Goal: Information Seeking & Learning: Learn about a topic

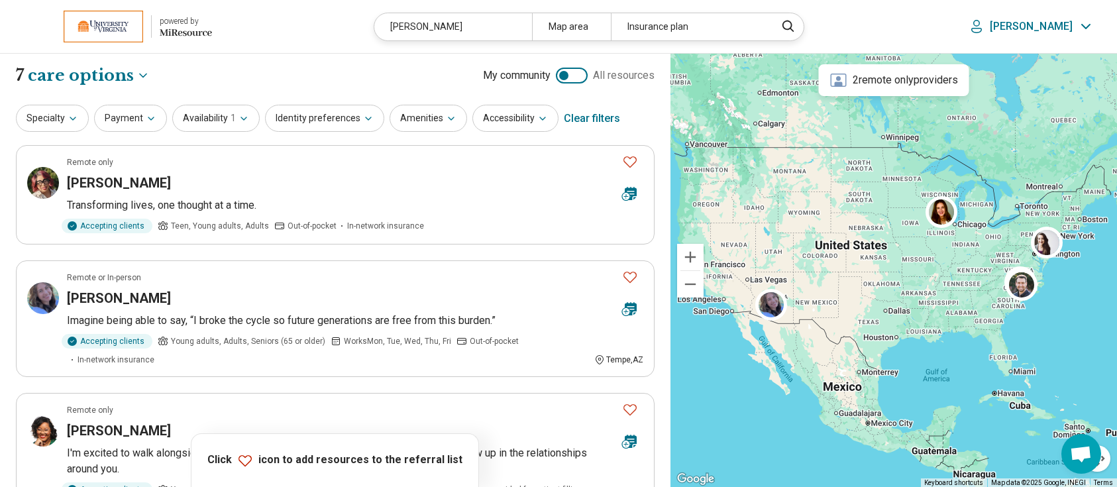
select select "***"
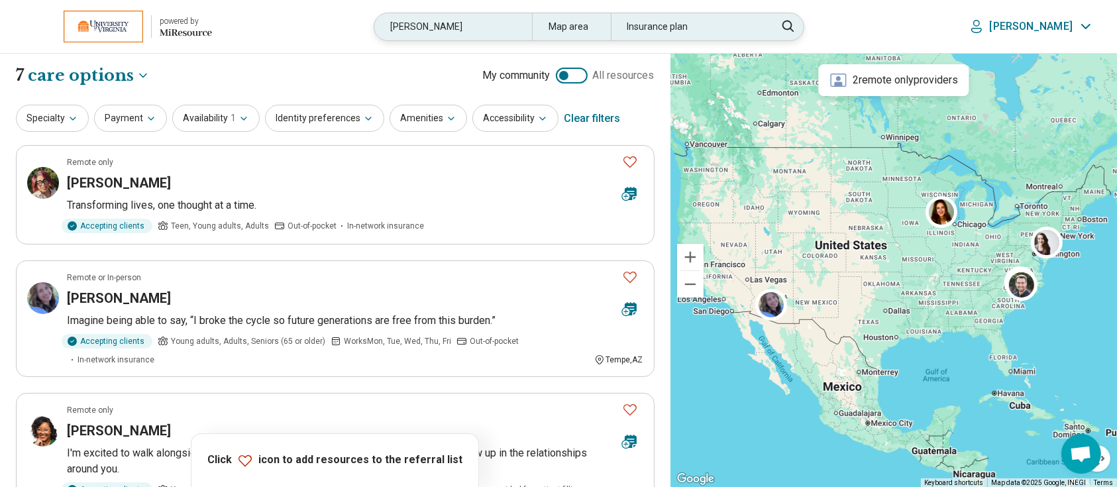
click at [481, 19] on div "hopkins" at bounding box center [452, 26] width 157 height 27
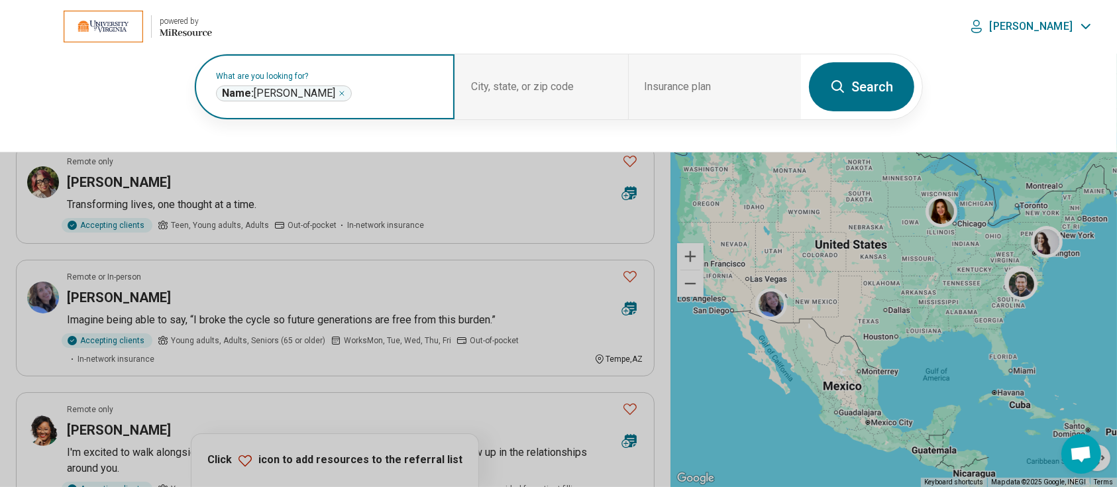
click at [338, 93] on icon "Remove" at bounding box center [342, 93] width 8 height 8
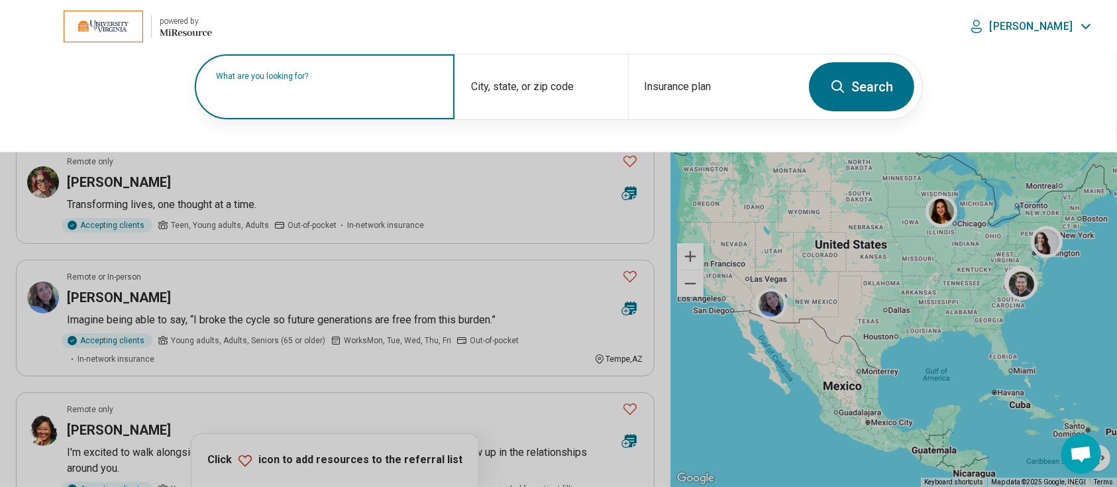
click at [323, 80] on label "What are you looking for?" at bounding box center [327, 76] width 223 height 8
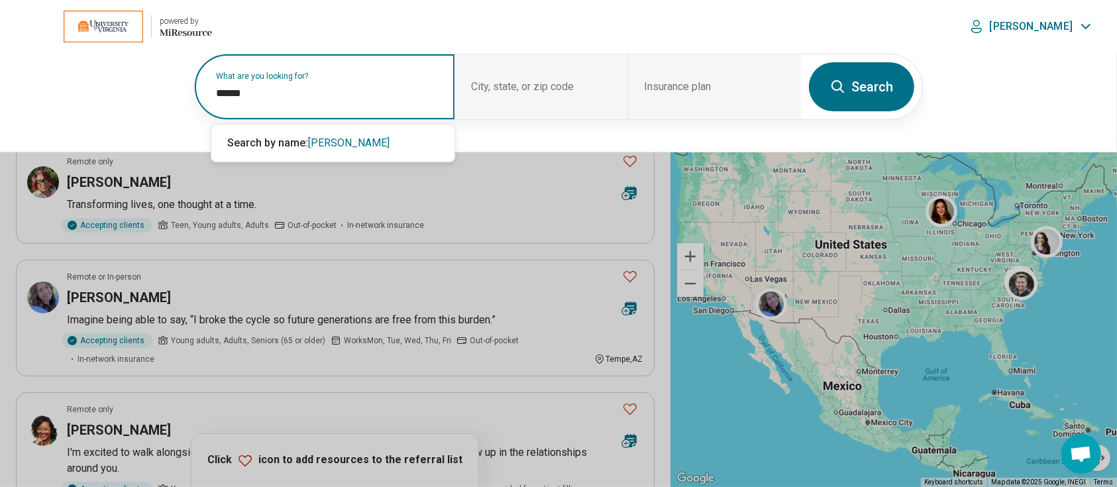
type input "******"
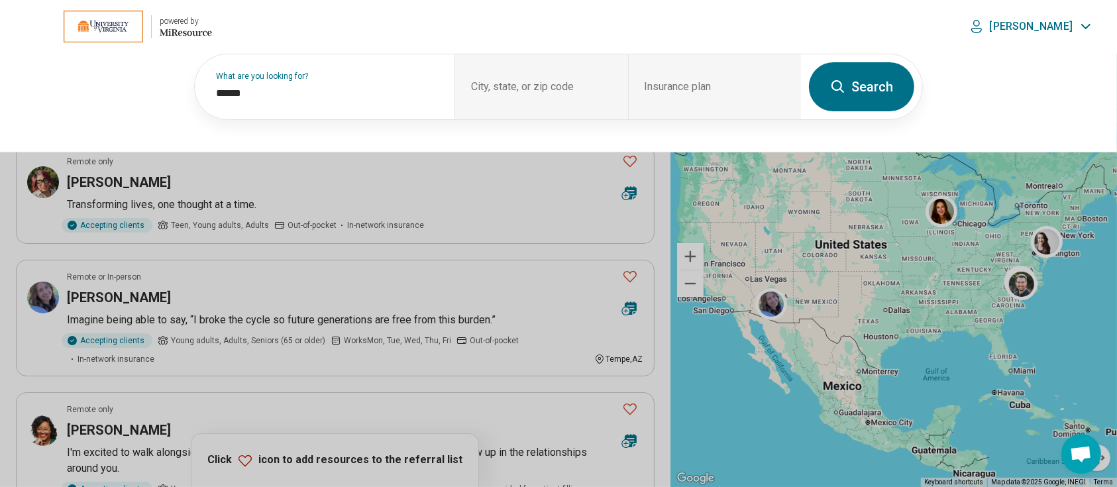
click at [878, 84] on button "Search" at bounding box center [861, 86] width 105 height 49
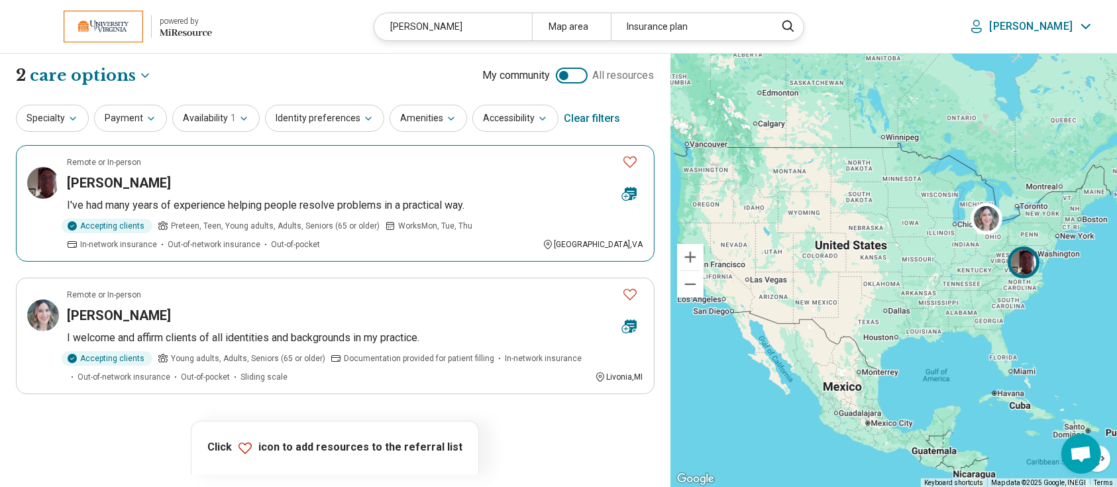
click at [111, 183] on h3 "Joe Kayser" at bounding box center [119, 183] width 104 height 19
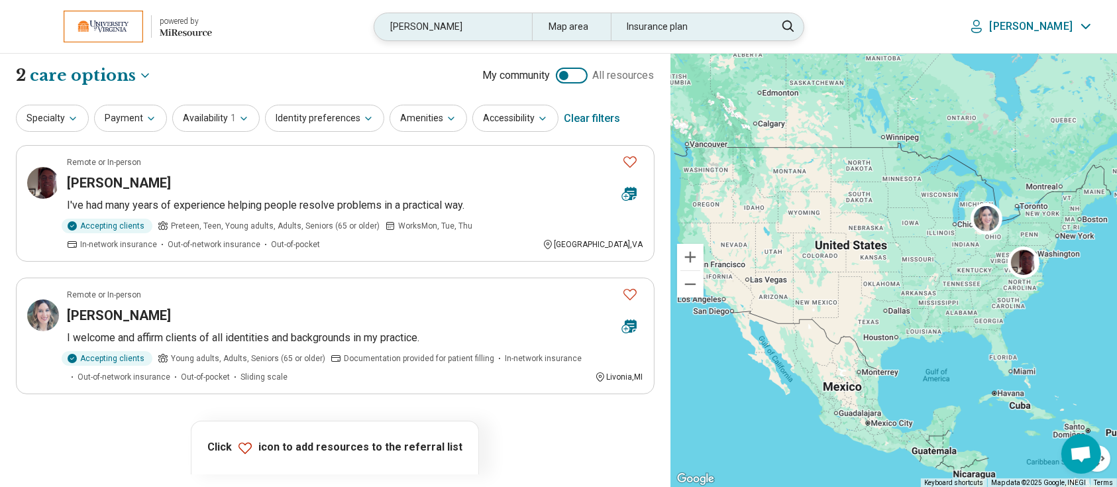
click at [465, 30] on div "kayser" at bounding box center [452, 26] width 157 height 27
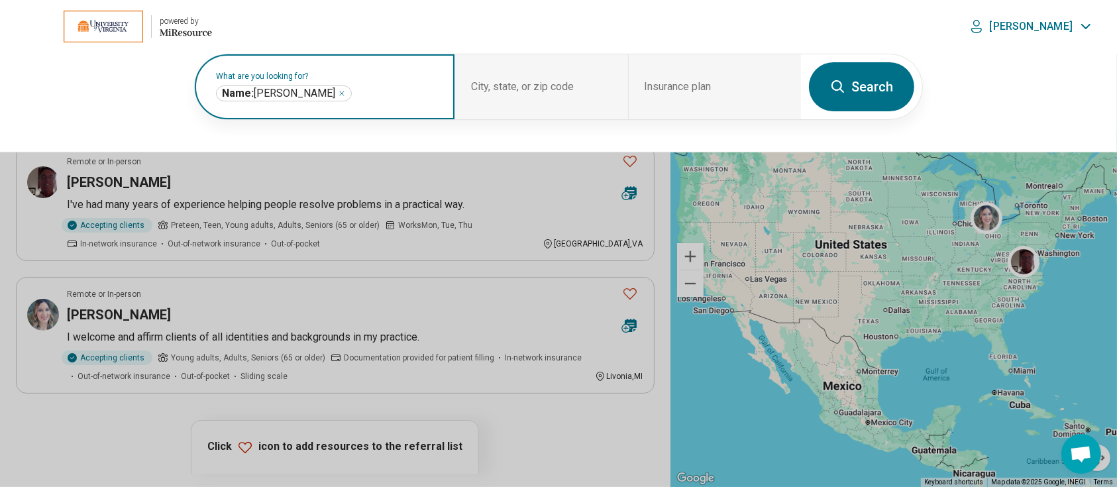
click at [340, 93] on icon "Remove" at bounding box center [342, 93] width 4 height 4
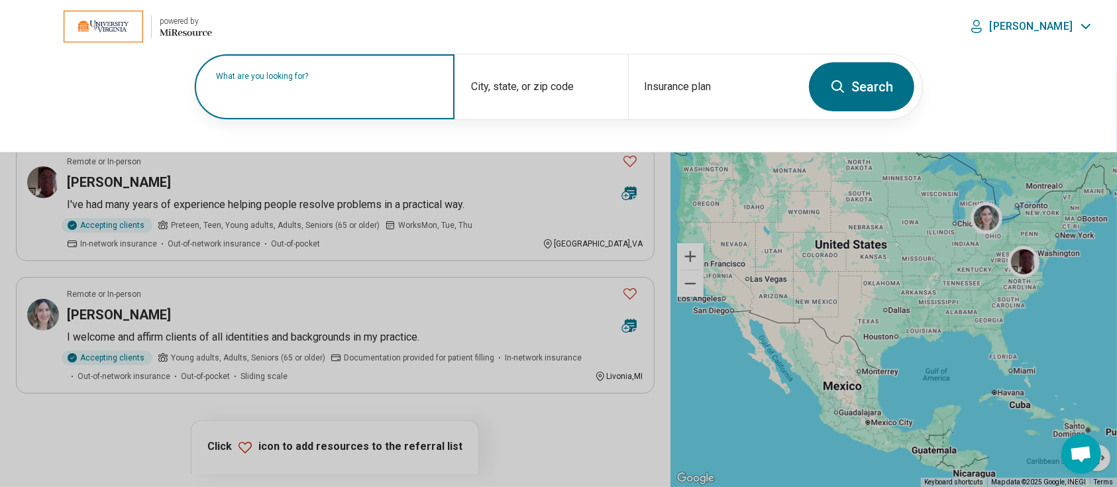
click at [293, 80] on label "What are you looking for?" at bounding box center [327, 76] width 223 height 8
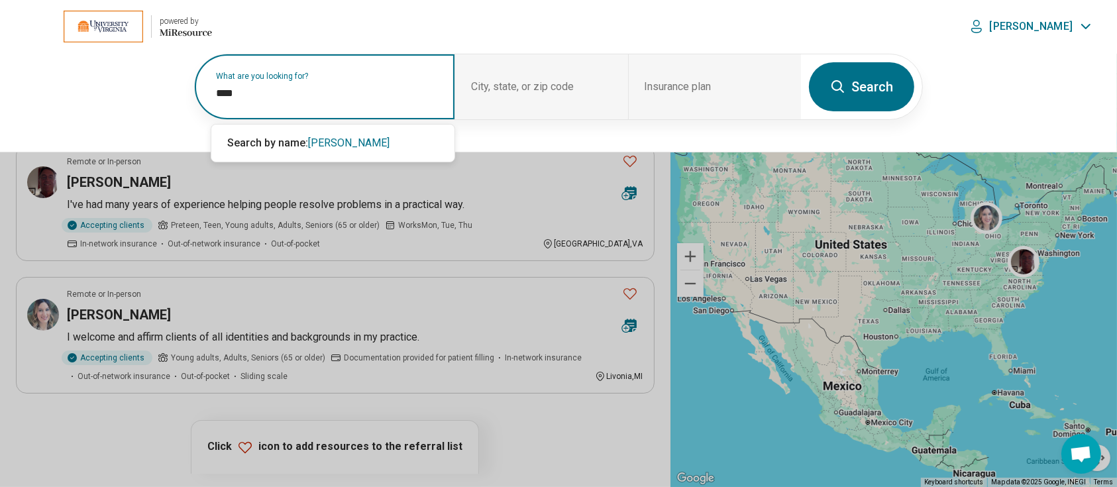
type input "****"
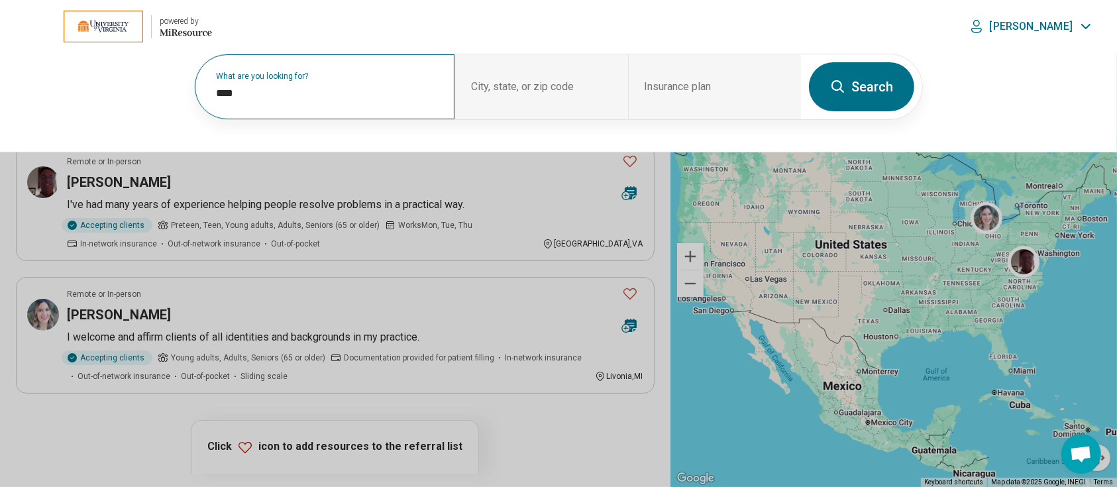
click at [853, 74] on button "Search" at bounding box center [861, 86] width 105 height 49
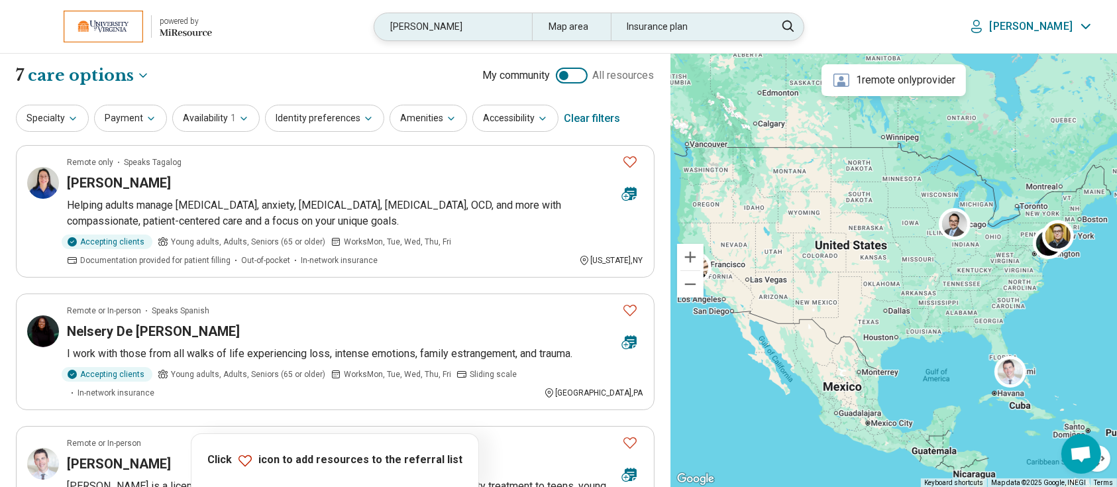
click at [441, 29] on div "leon" at bounding box center [452, 26] width 157 height 27
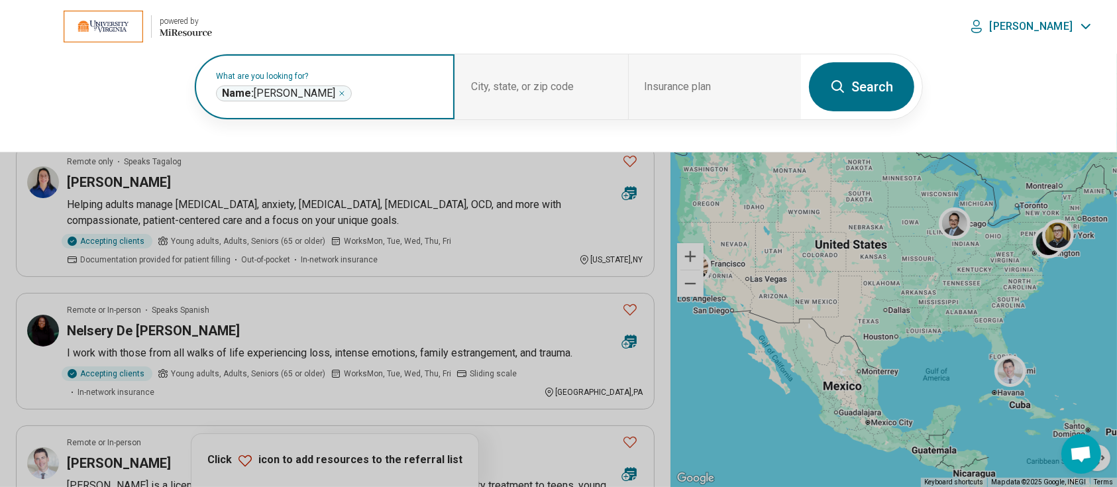
click at [340, 93] on icon "Remove" at bounding box center [342, 93] width 4 height 4
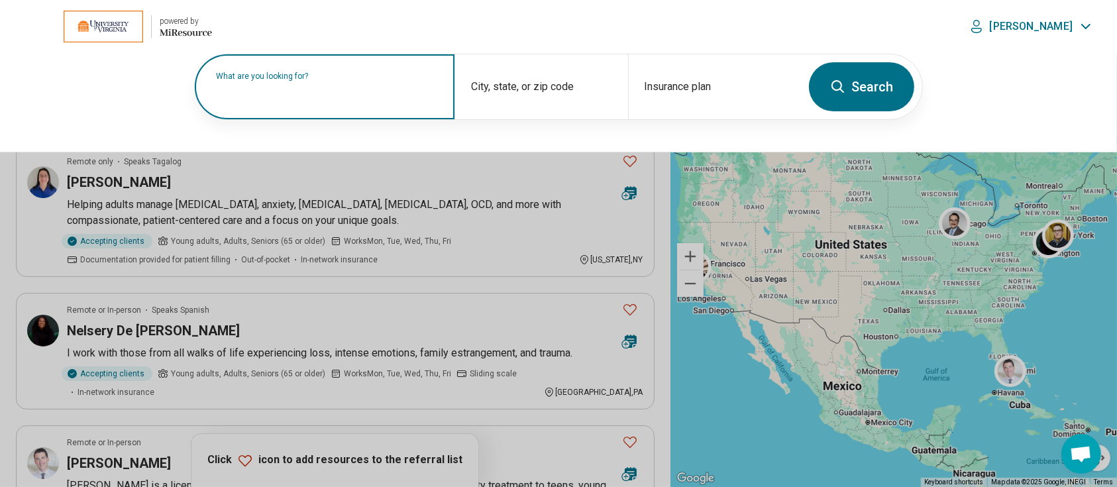
click at [282, 80] on label "What are you looking for?" at bounding box center [327, 76] width 223 height 8
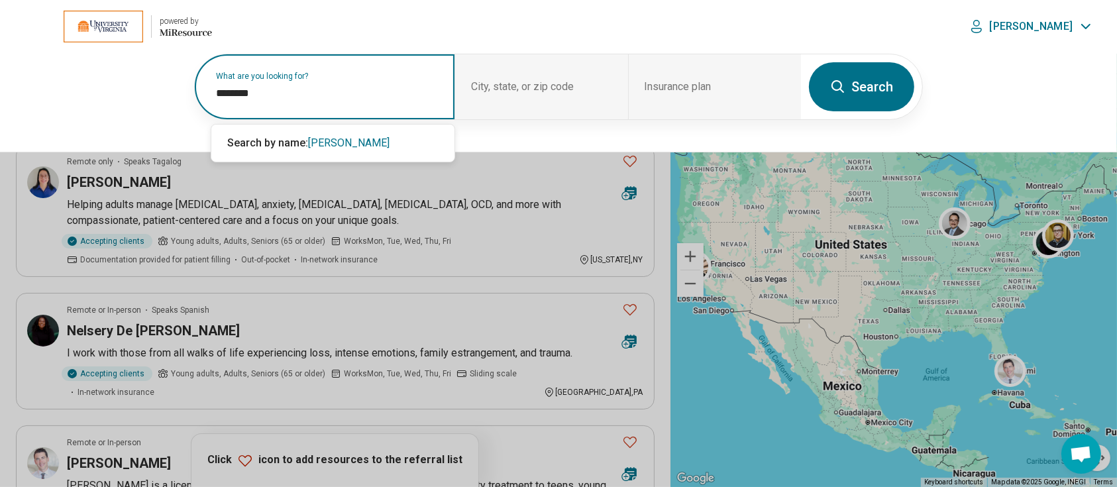
type input "********"
click at [881, 84] on button "Search" at bounding box center [861, 86] width 105 height 49
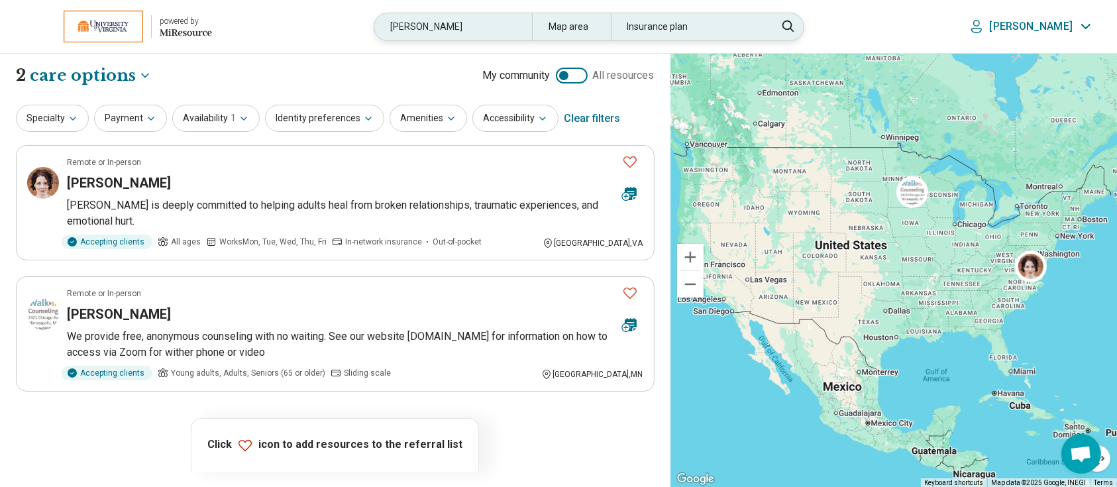
click at [500, 36] on div "ginsberg" at bounding box center [452, 26] width 157 height 27
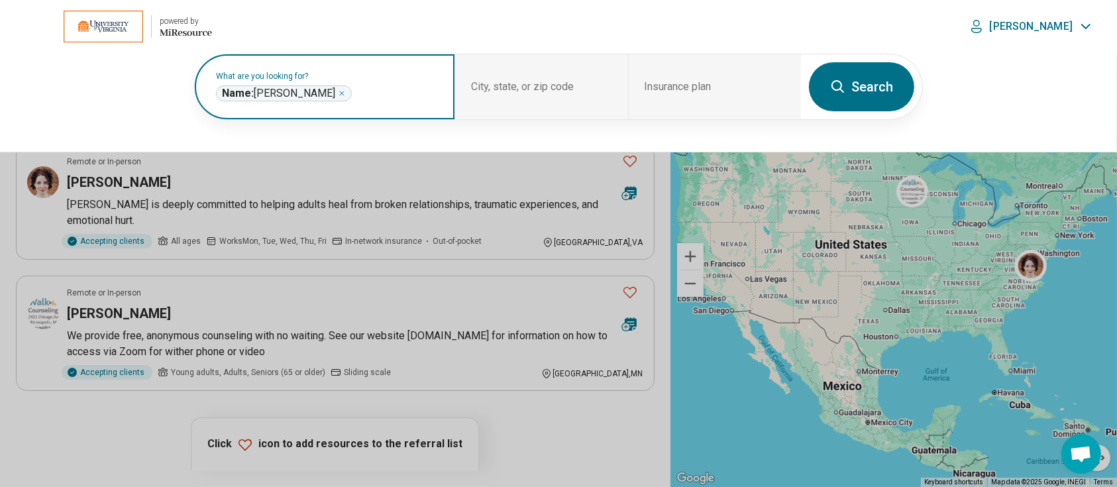
click at [338, 95] on icon "Remove" at bounding box center [342, 93] width 8 height 8
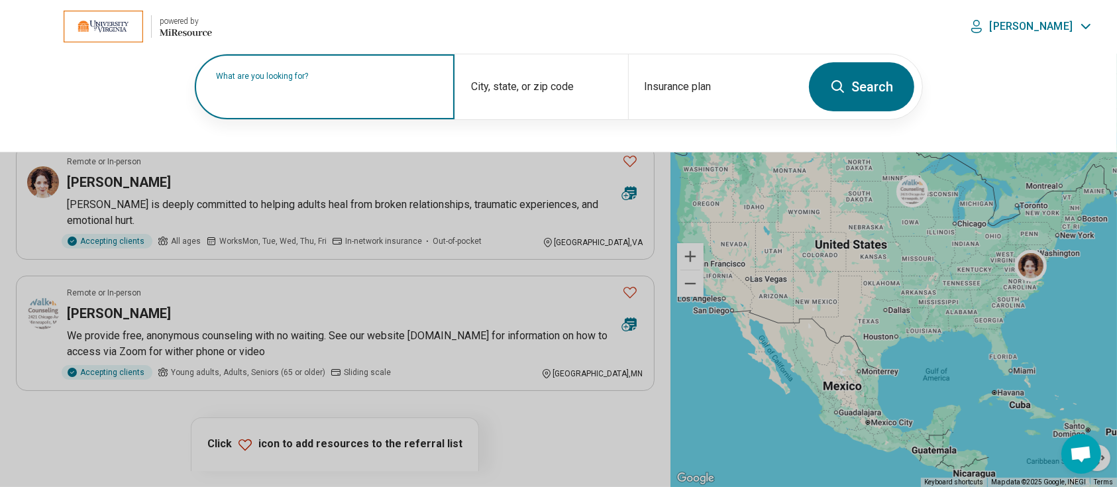
click at [306, 95] on input "text" at bounding box center [327, 94] width 223 height 16
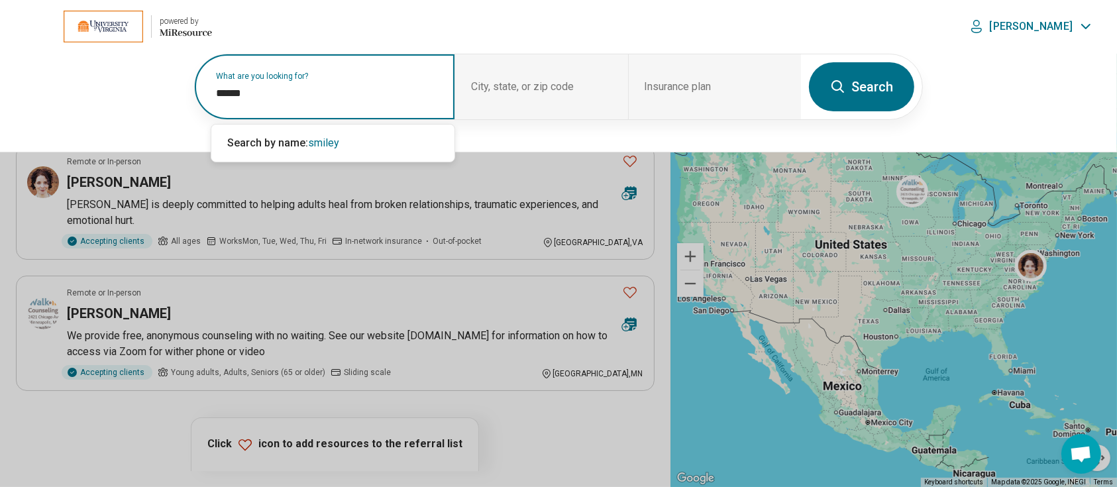
type input "******"
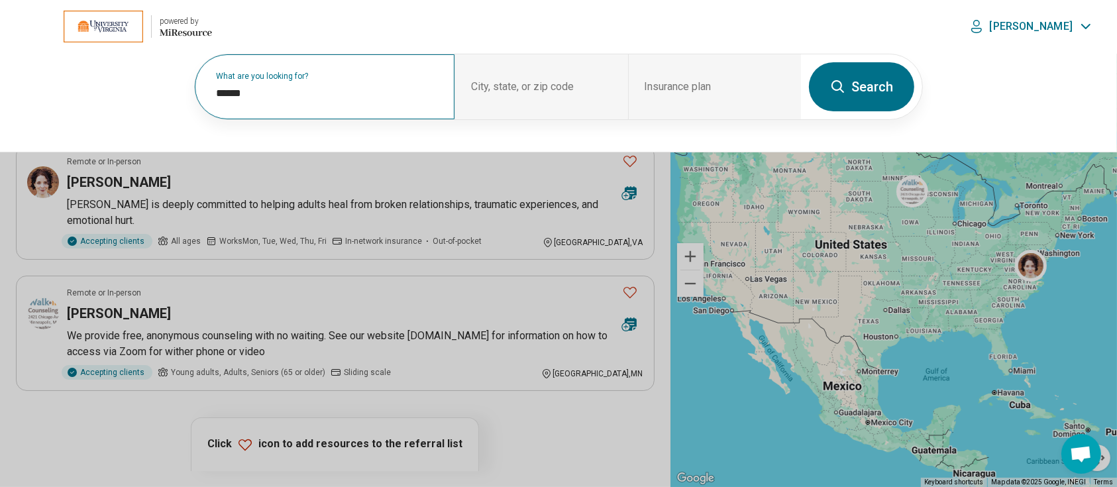
click at [875, 88] on button "Search" at bounding box center [861, 86] width 105 height 49
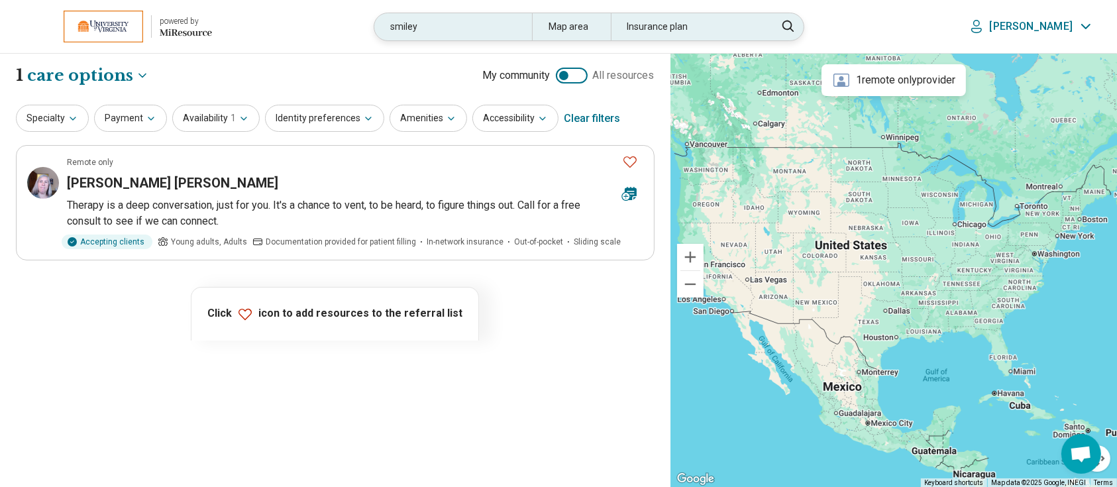
click at [462, 29] on div "smiley" at bounding box center [452, 26] width 157 height 27
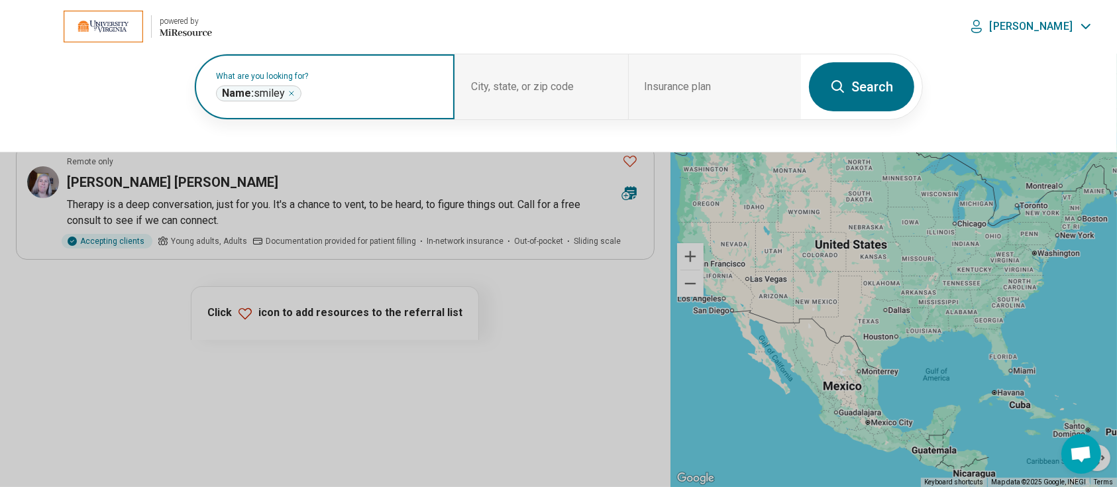
click at [294, 93] on icon "Remove" at bounding box center [292, 93] width 8 height 8
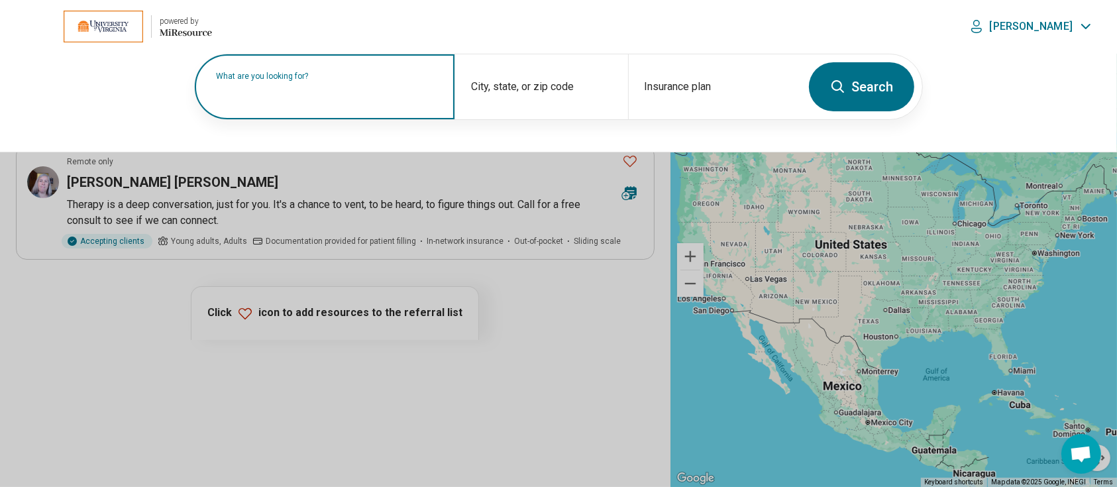
click at [321, 80] on label "What are you looking for?" at bounding box center [327, 76] width 223 height 8
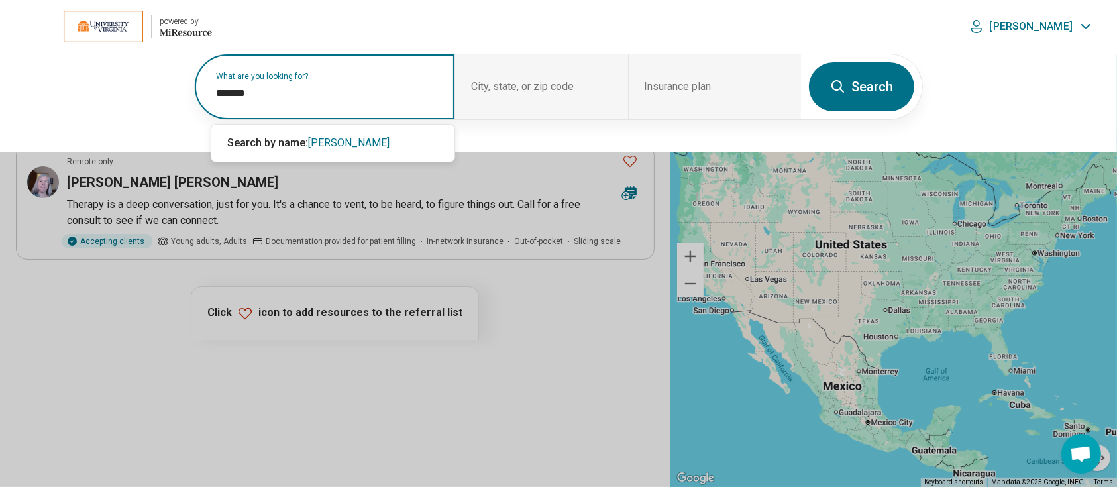
type input "*******"
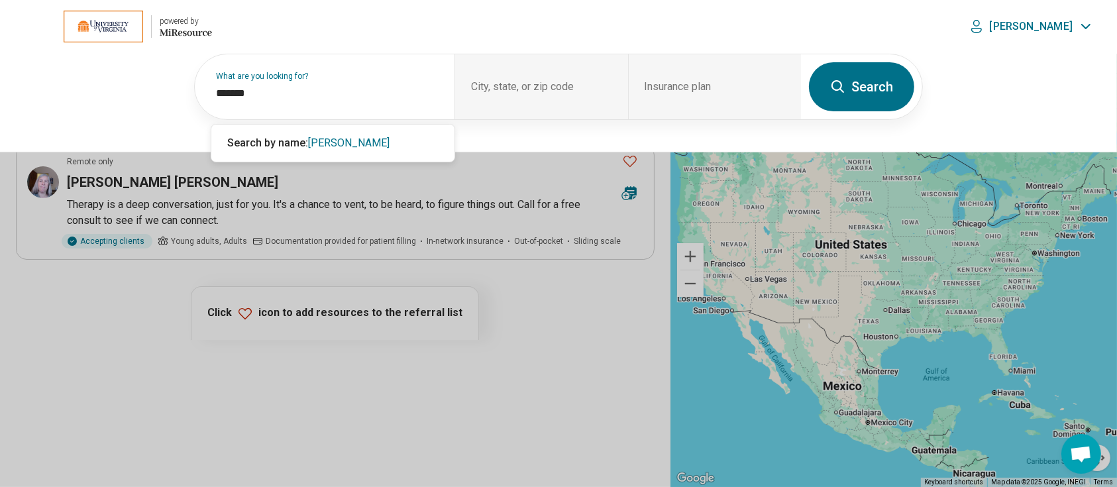
click at [854, 92] on button "Search" at bounding box center [861, 86] width 105 height 49
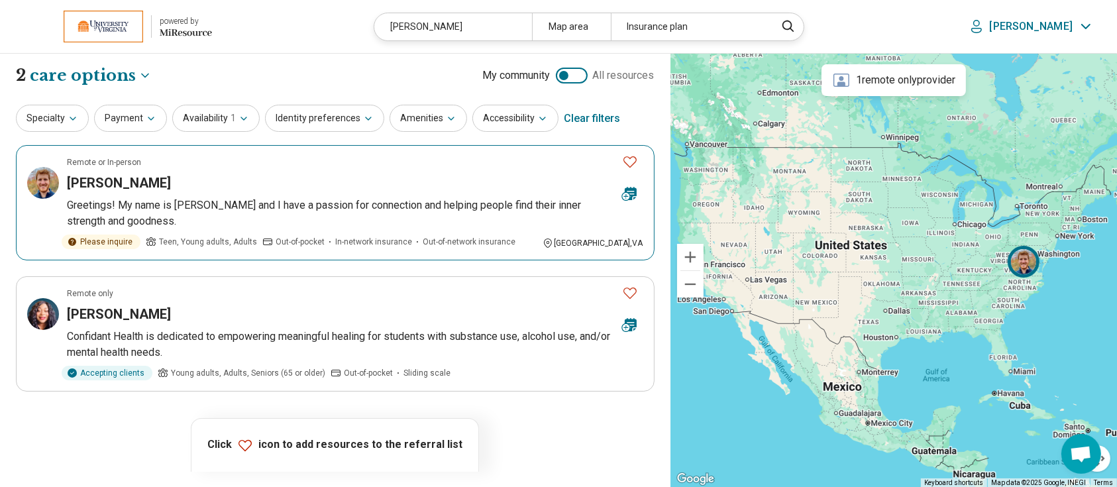
click at [116, 179] on h3 "Will Luckett" at bounding box center [119, 183] width 104 height 19
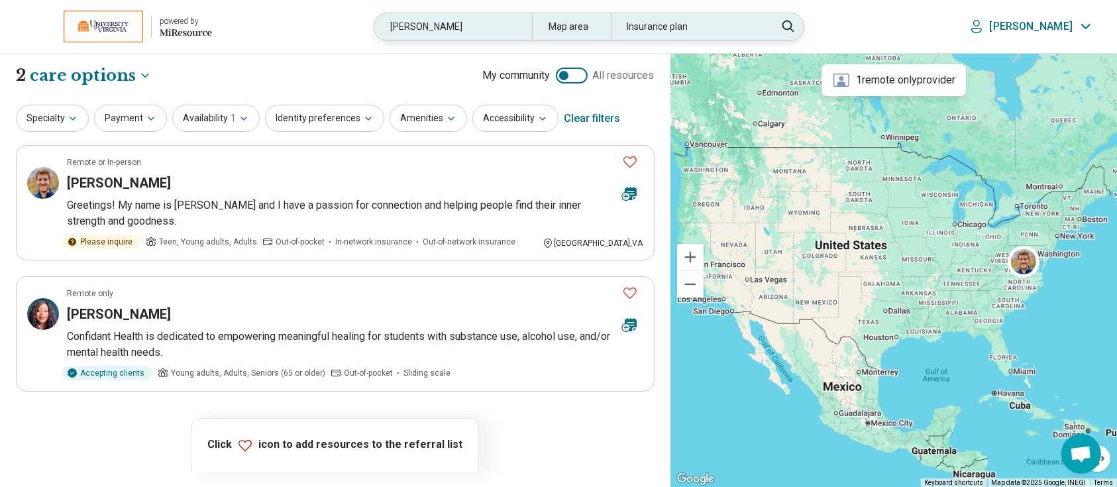
click at [483, 20] on div "luckett" at bounding box center [452, 26] width 157 height 27
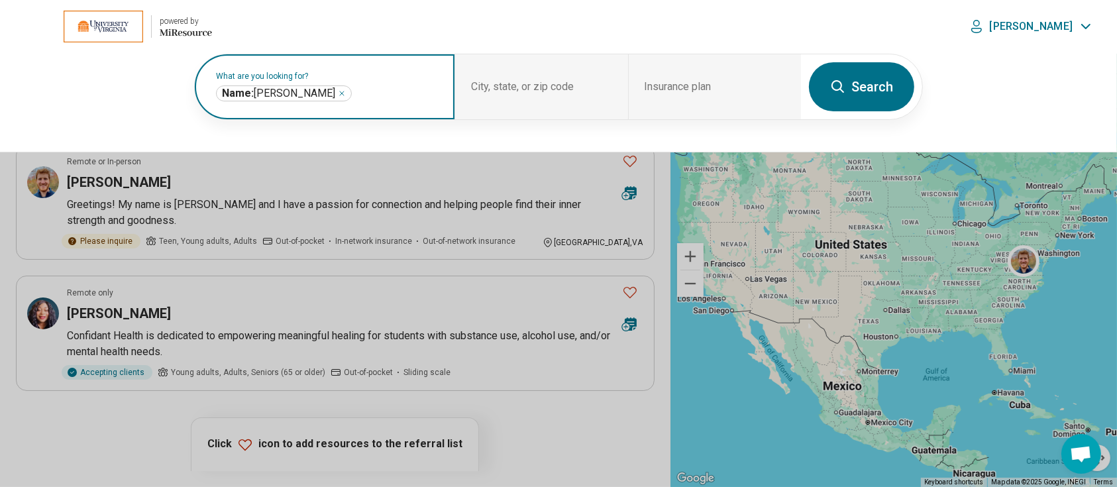
click at [340, 93] on icon "Remove" at bounding box center [342, 93] width 4 height 4
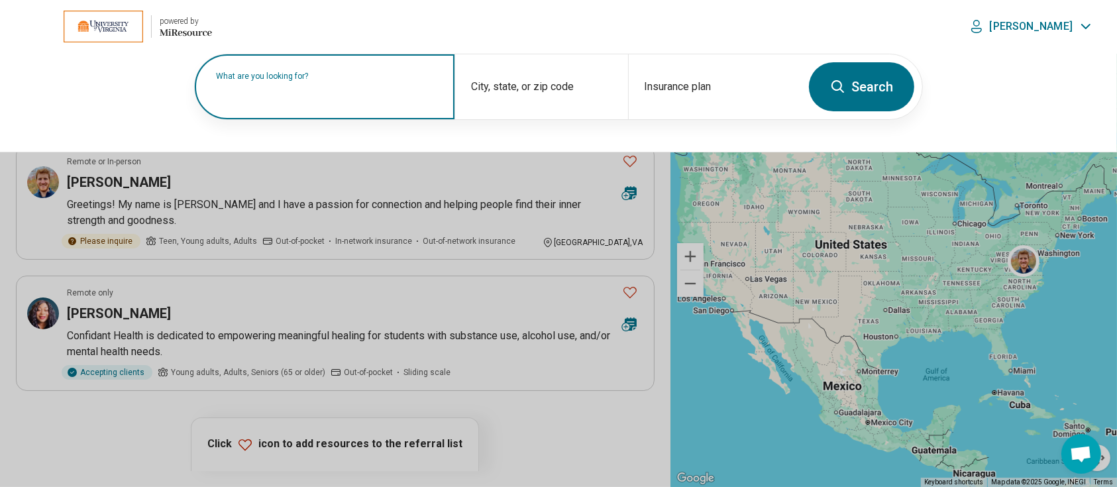
click at [294, 80] on label "What are you looking for?" at bounding box center [327, 76] width 223 height 8
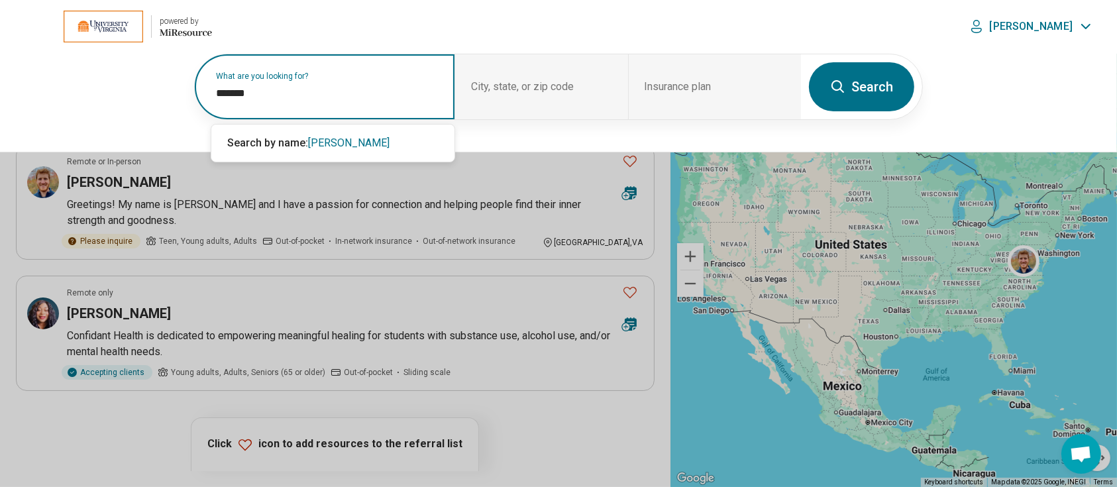
type input "*******"
click at [854, 84] on button "Search" at bounding box center [861, 86] width 105 height 49
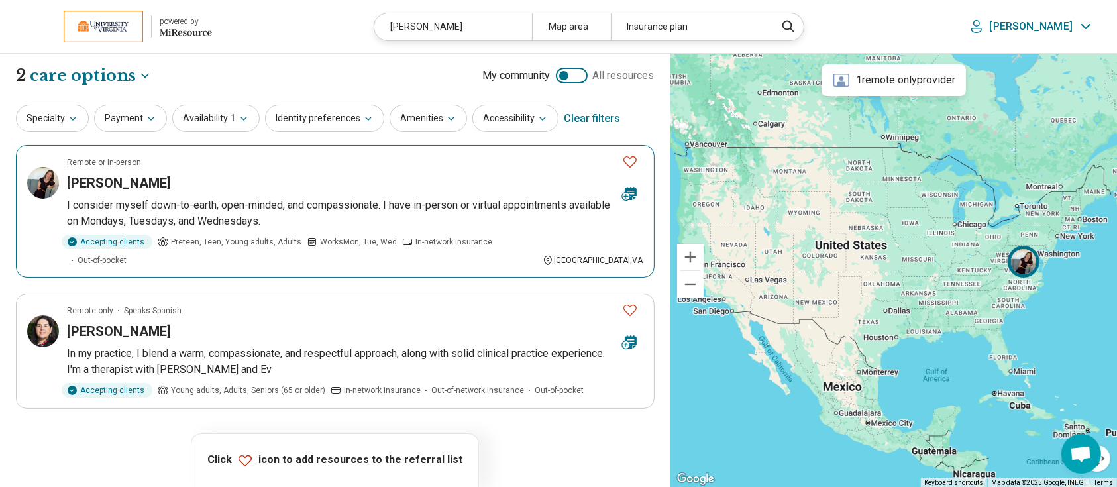
click at [117, 186] on h3 "Sorayda Chorzempa" at bounding box center [119, 183] width 104 height 19
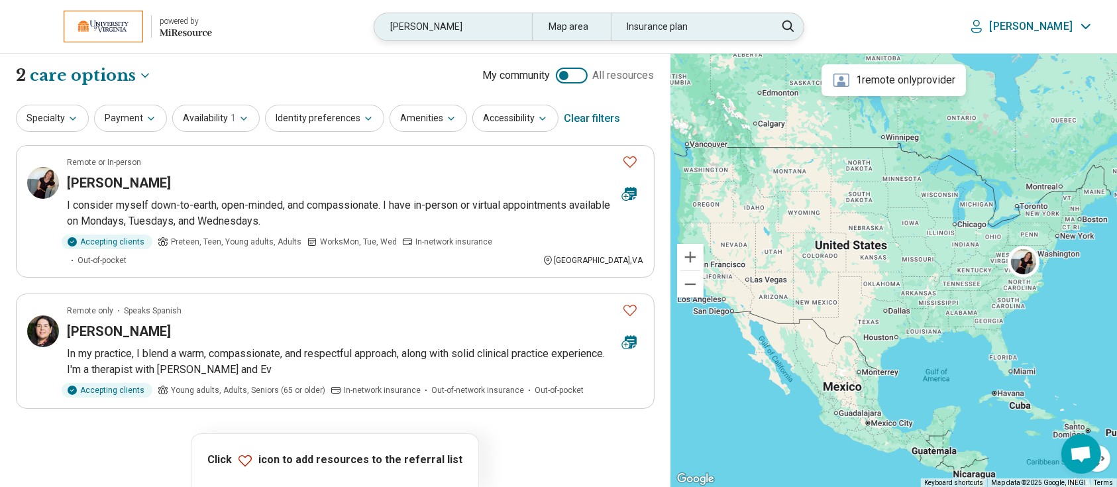
click at [468, 24] on div "sorayda" at bounding box center [452, 26] width 157 height 27
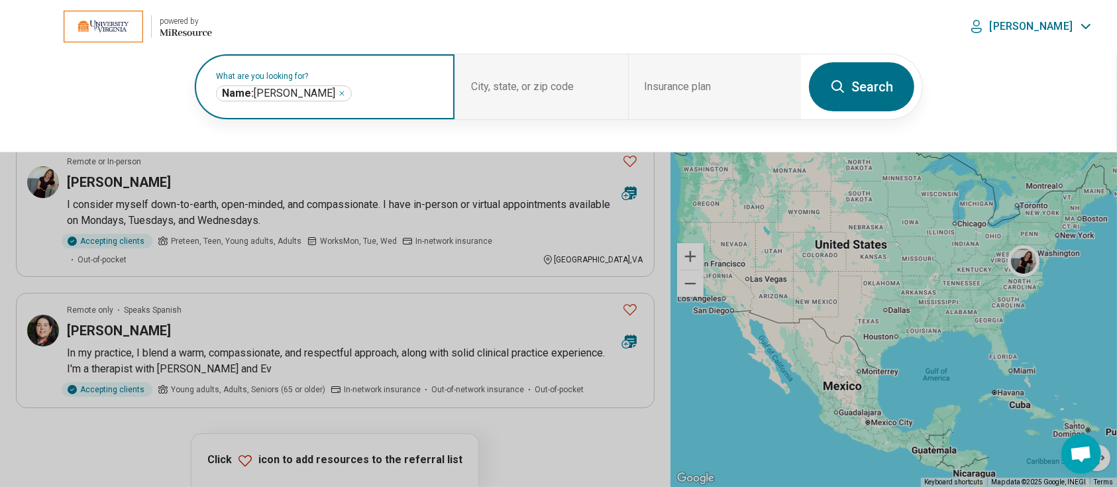
click at [338, 91] on icon "Remove" at bounding box center [342, 93] width 8 height 8
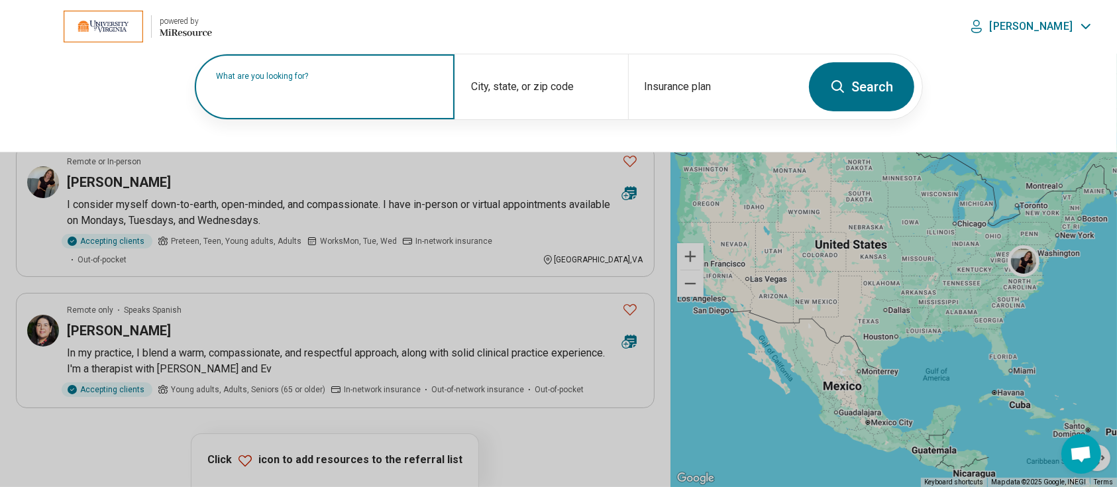
click at [299, 80] on label "What are you looking for?" at bounding box center [327, 76] width 223 height 8
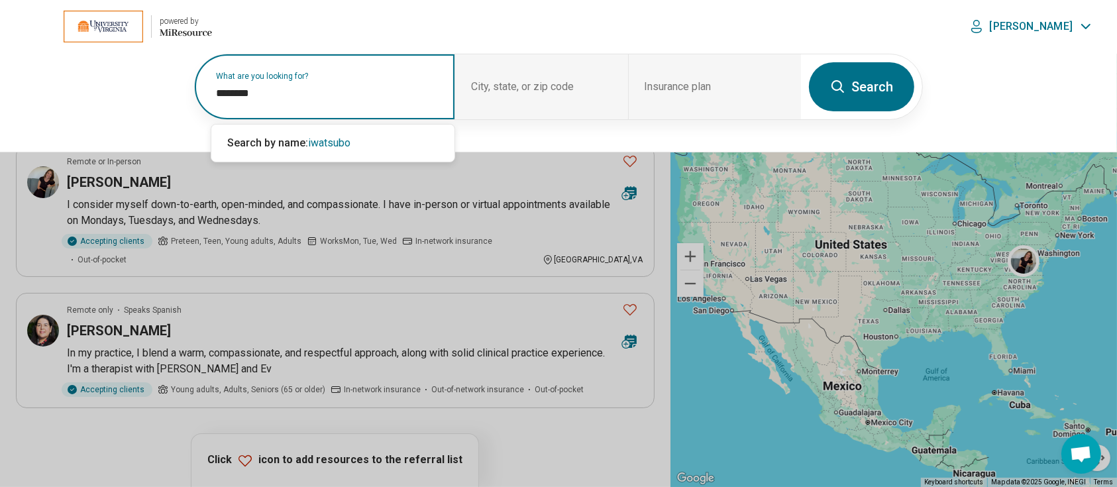
type input "********"
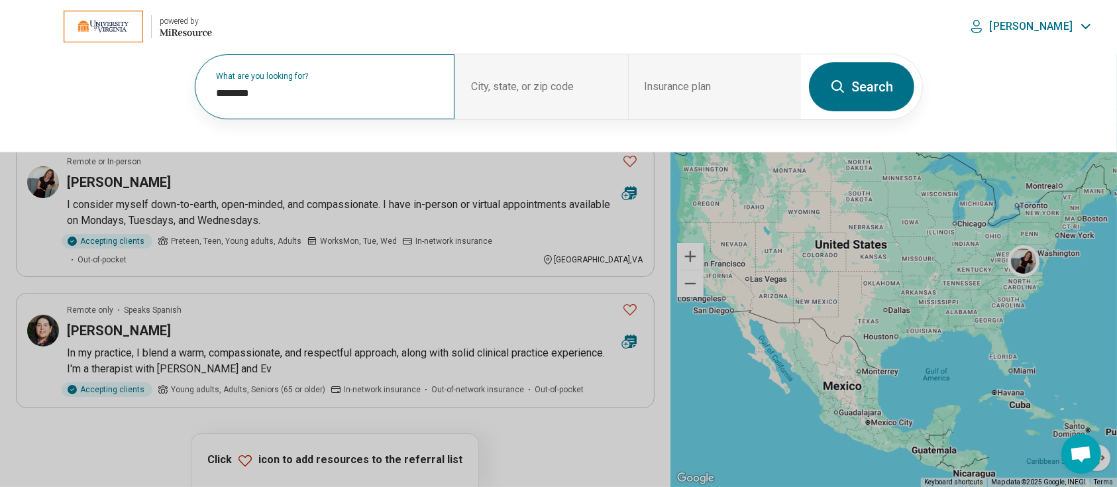
click at [854, 77] on button "Search" at bounding box center [861, 86] width 105 height 49
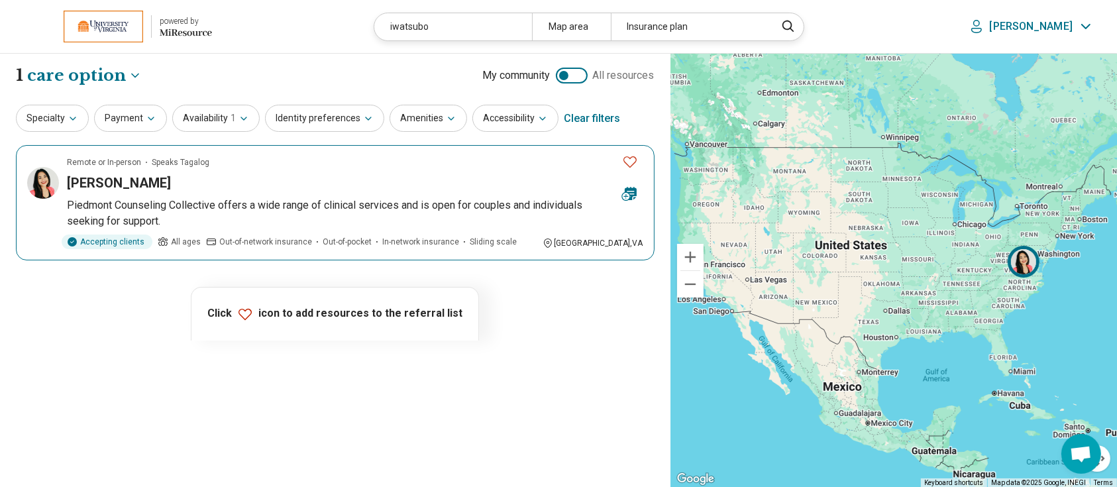
click at [127, 182] on h3 "Jem Iwatsubo" at bounding box center [119, 183] width 104 height 19
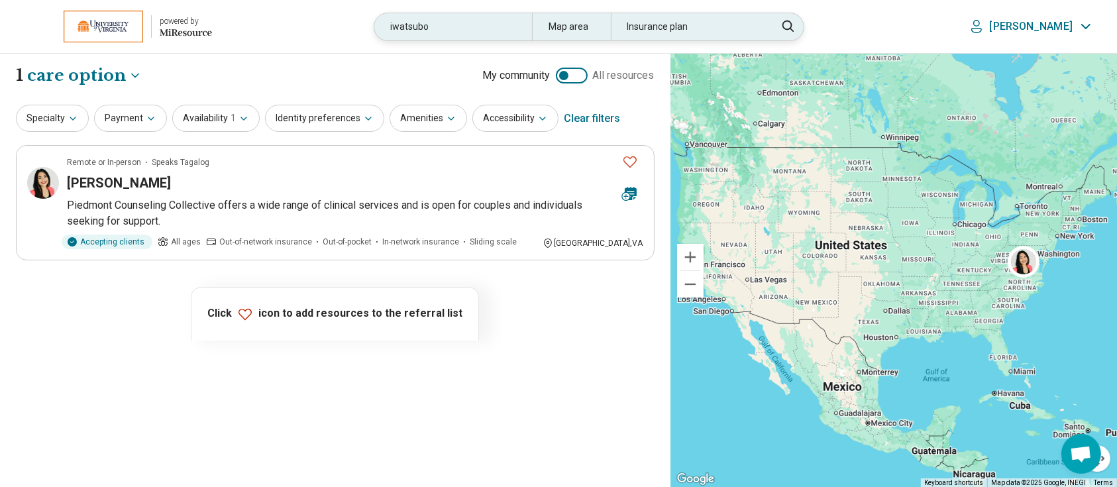
click at [469, 32] on div "iwatsubo" at bounding box center [452, 26] width 157 height 27
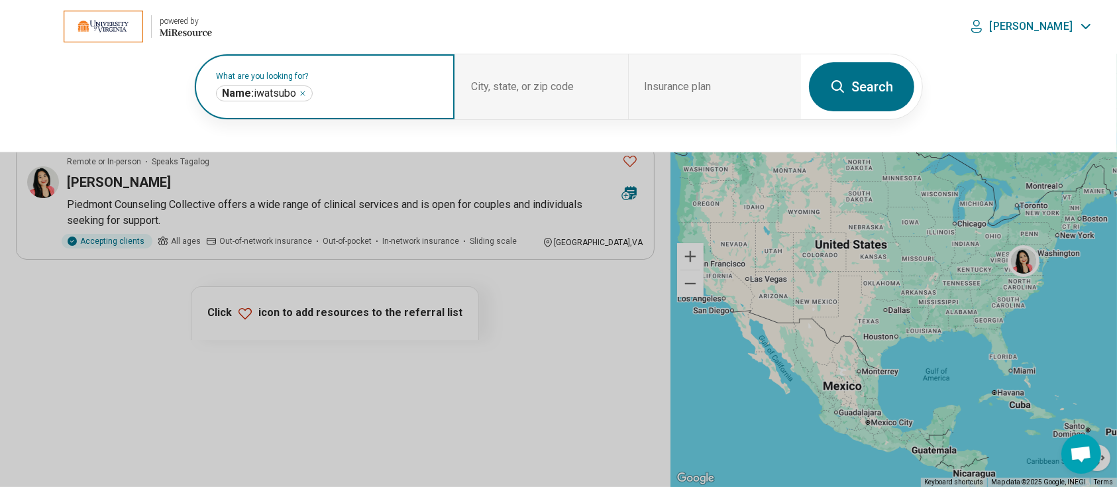
click at [305, 93] on icon "Remove" at bounding box center [303, 93] width 4 height 4
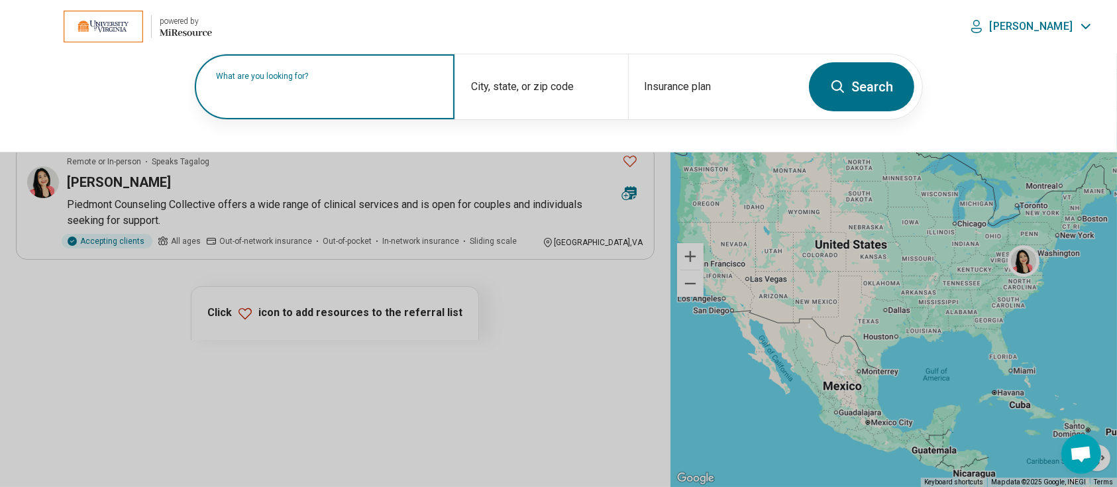
click at [344, 95] on input "text" at bounding box center [327, 94] width 223 height 16
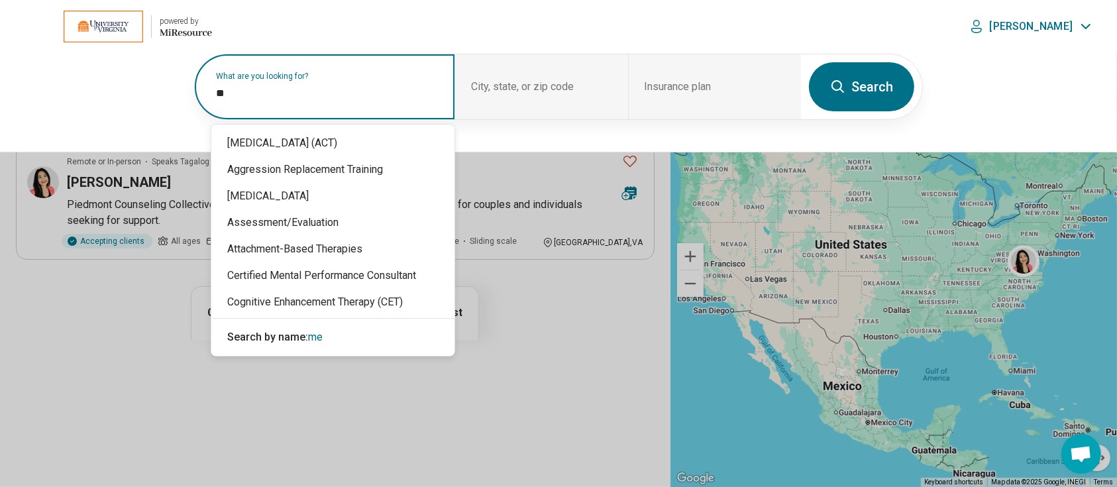
type input "*"
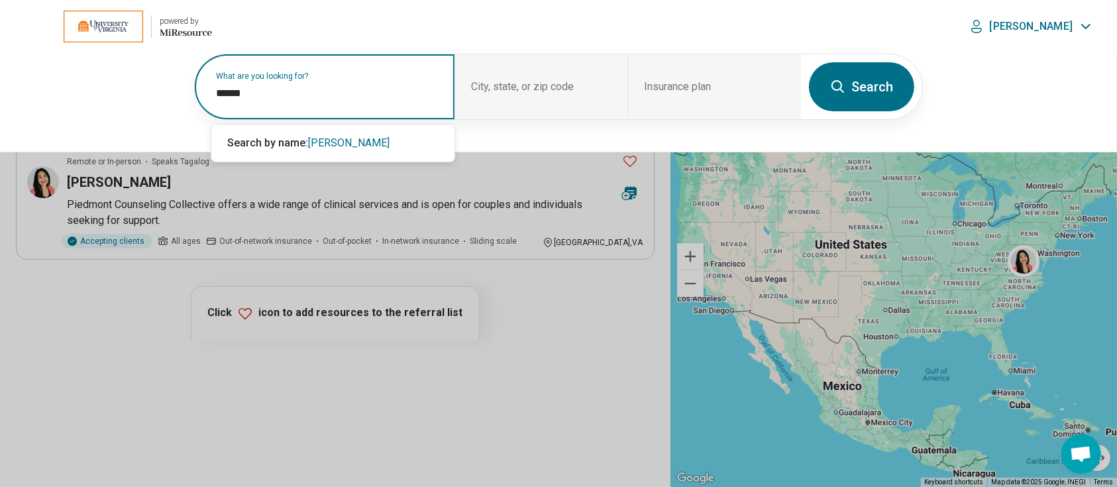
type input "******"
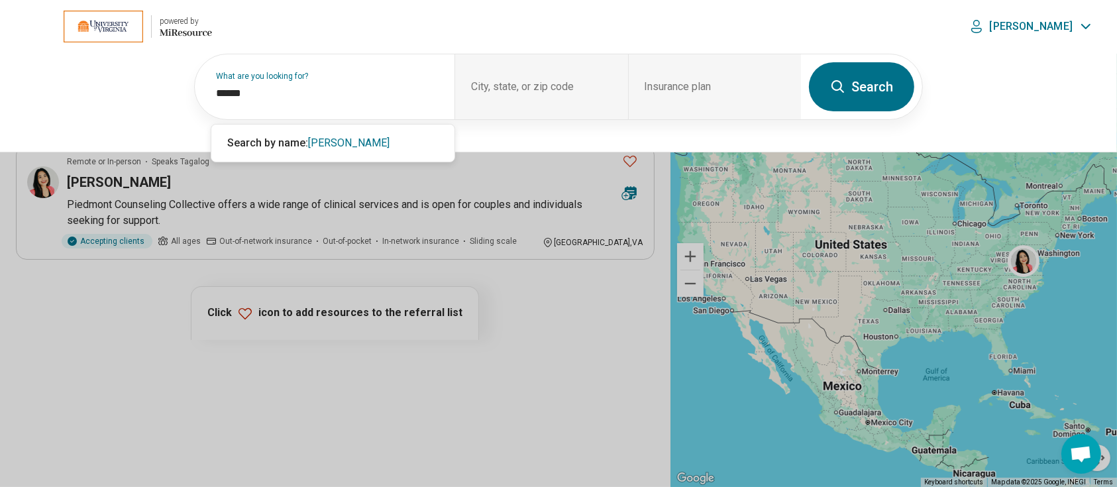
click at [870, 78] on button "Search" at bounding box center [861, 86] width 105 height 49
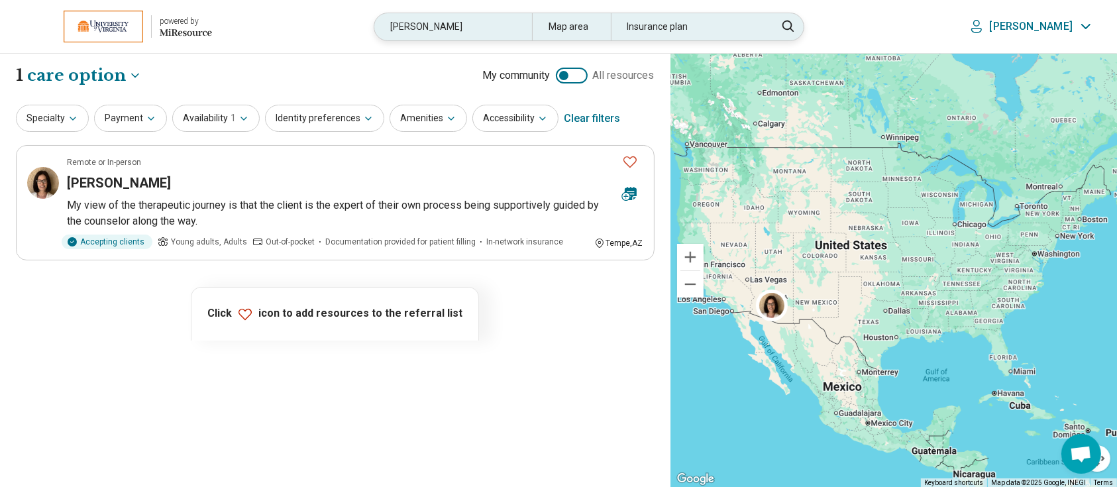
click at [454, 23] on div "hirsch" at bounding box center [452, 26] width 157 height 27
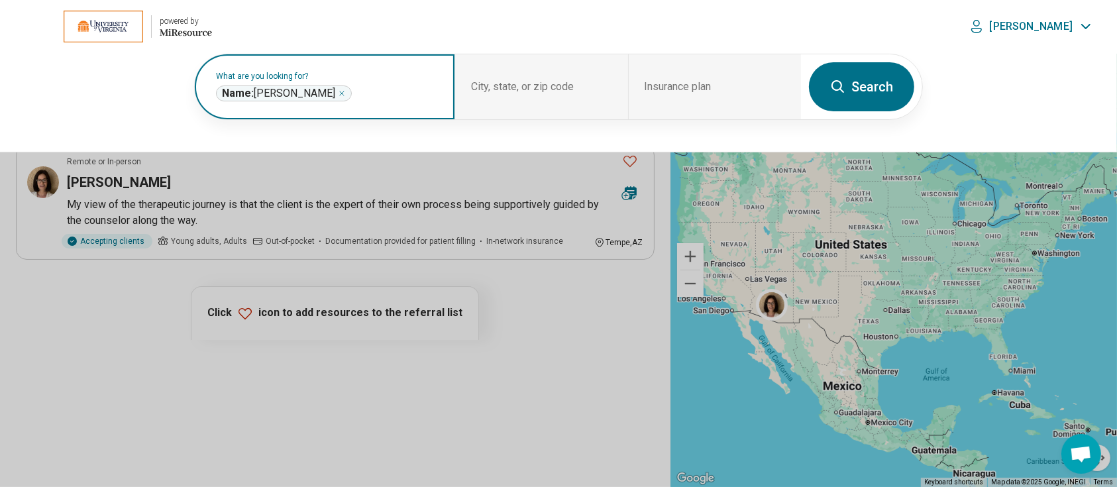
click at [338, 91] on icon "Remove" at bounding box center [342, 93] width 8 height 8
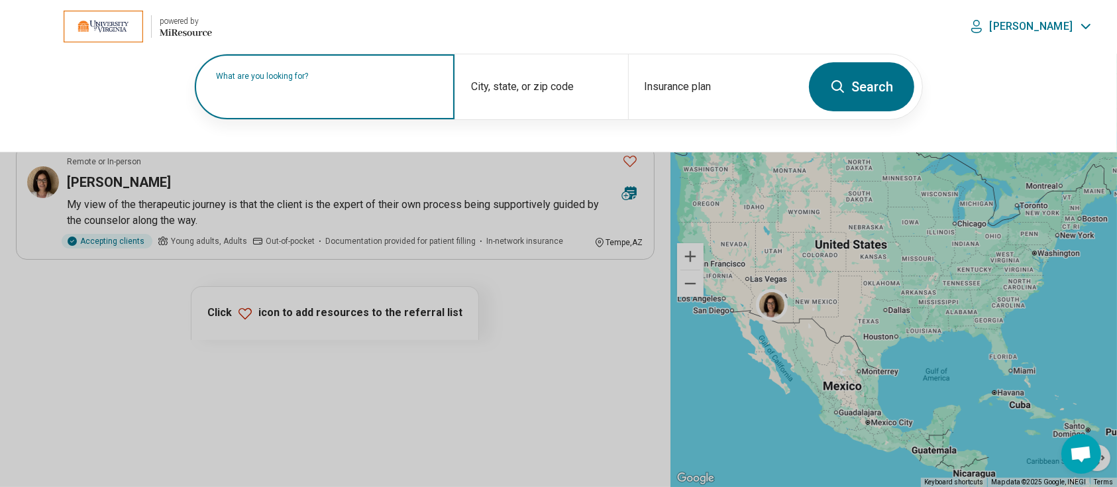
click at [317, 80] on label "What are you looking for?" at bounding box center [327, 76] width 223 height 8
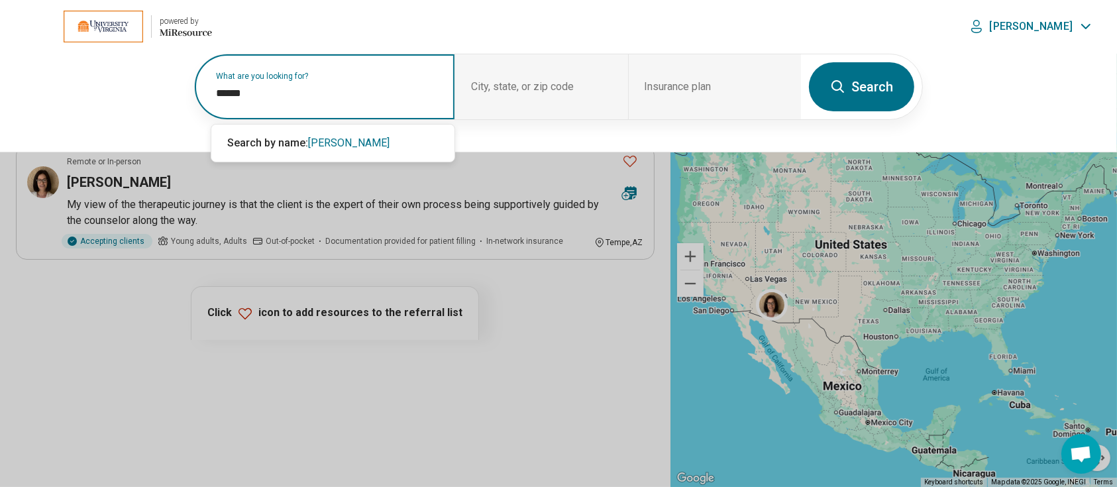
type input "******"
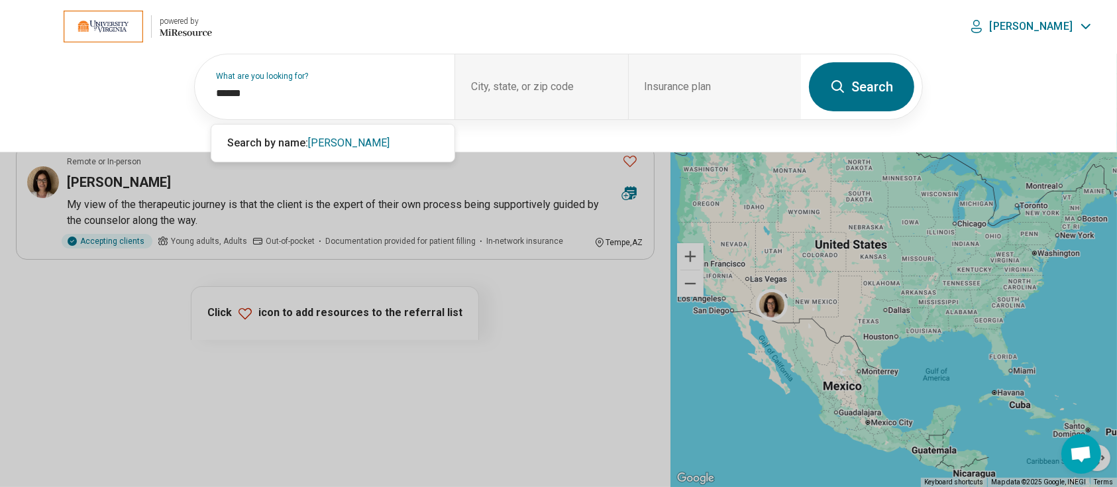
click at [874, 78] on button "Search" at bounding box center [861, 86] width 105 height 49
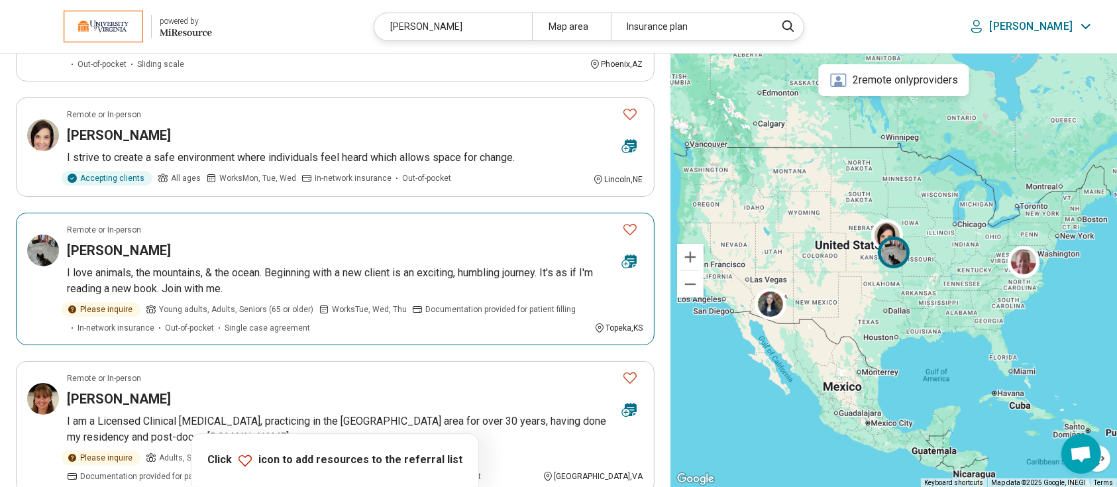
scroll to position [380, 0]
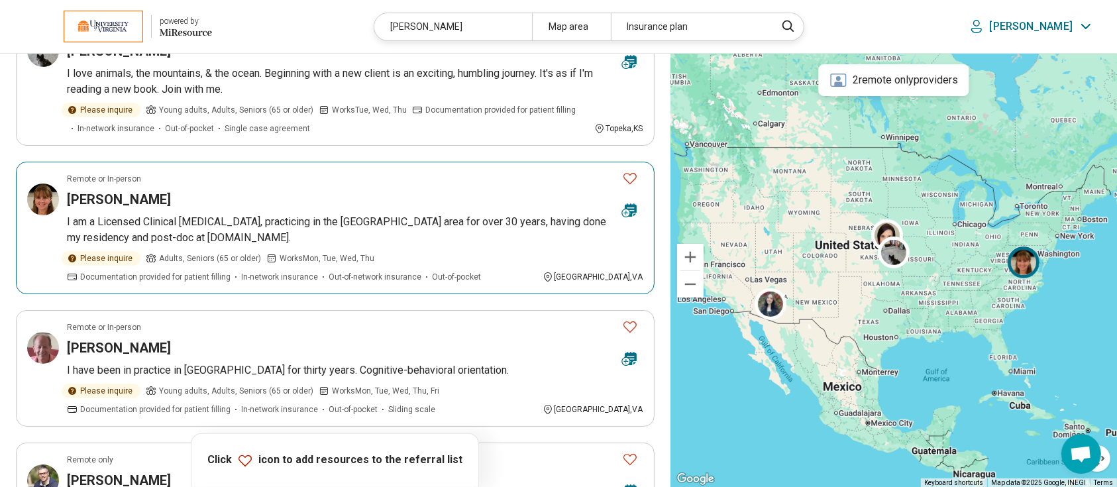
click at [110, 196] on h3 "Terry Muller" at bounding box center [119, 199] width 104 height 19
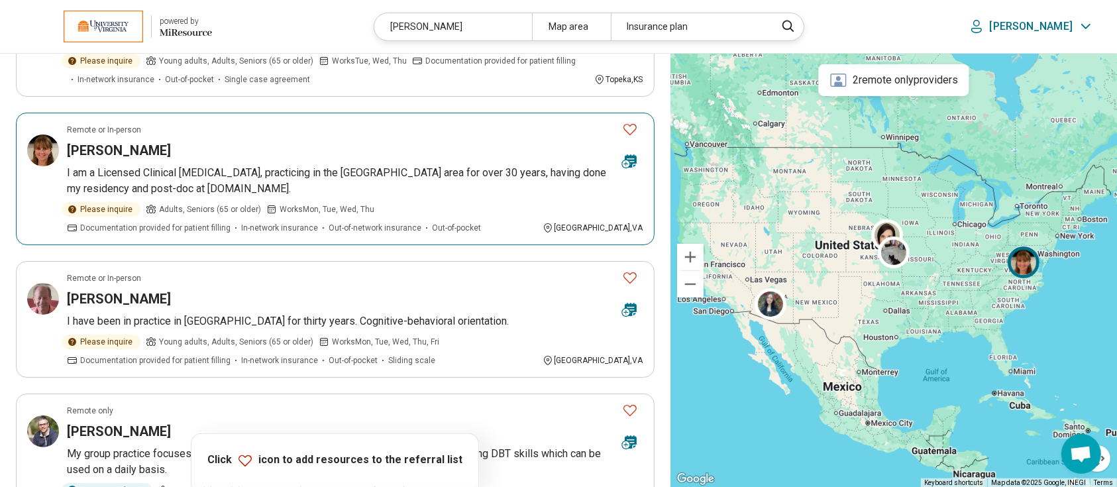
scroll to position [429, 0]
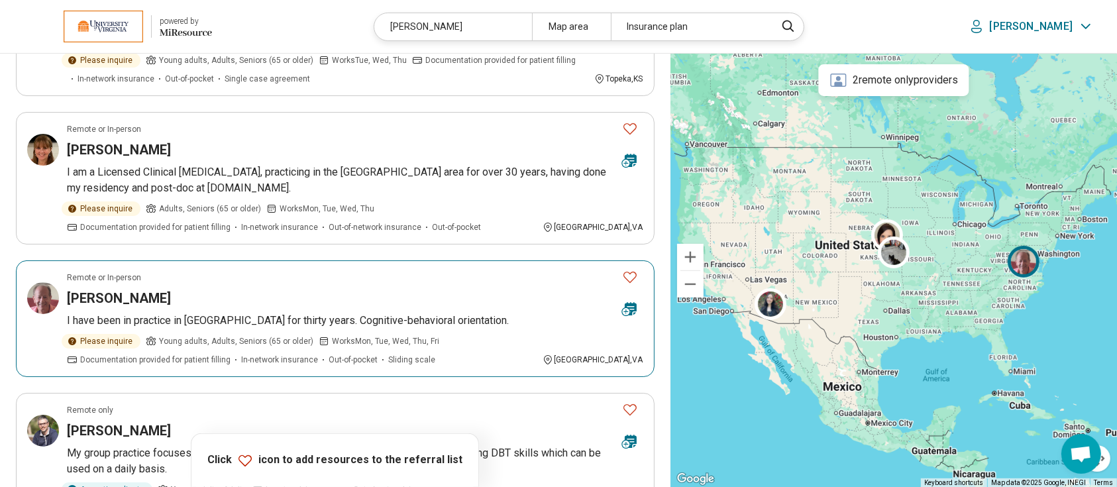
click at [45, 297] on img at bounding box center [43, 298] width 32 height 32
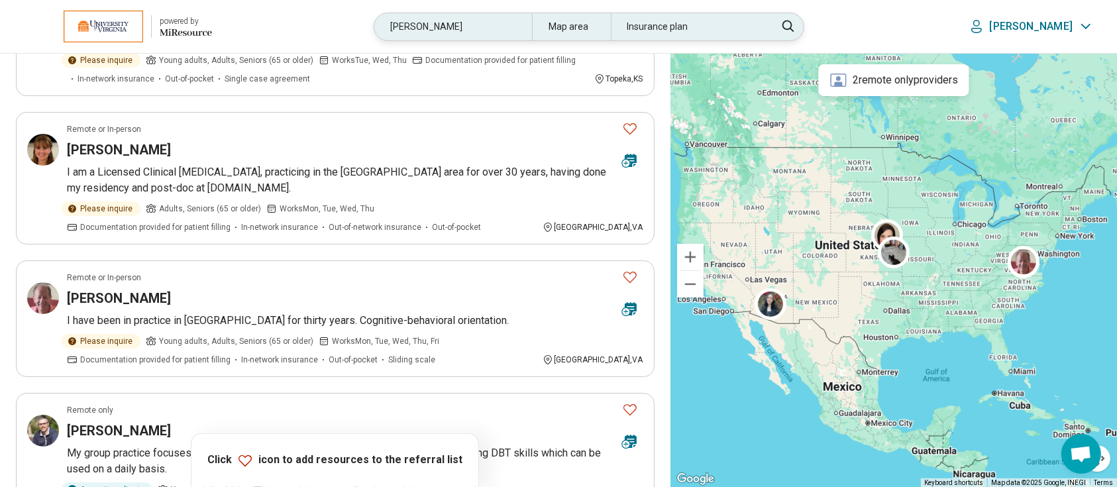
click at [476, 34] on div "muller" at bounding box center [452, 26] width 157 height 27
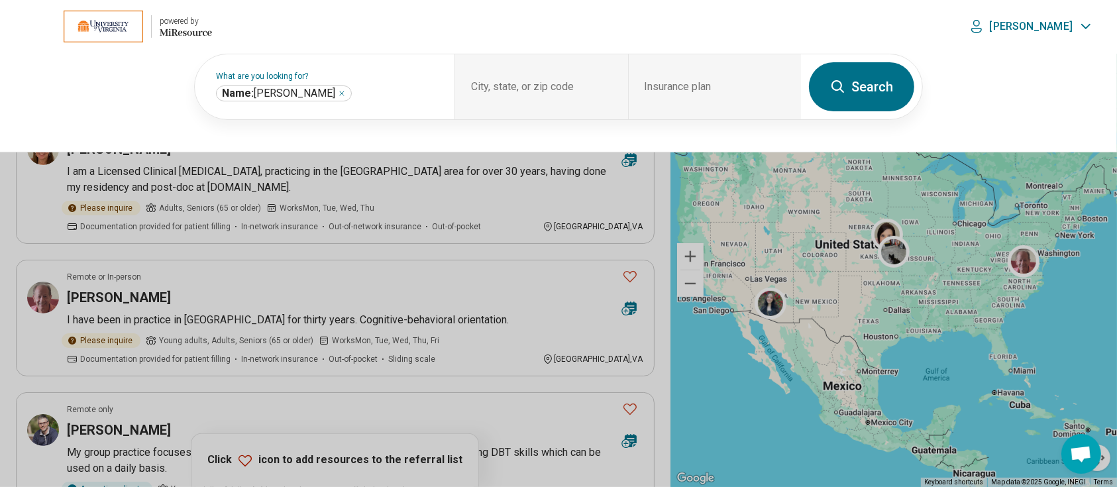
scroll to position [429, 0]
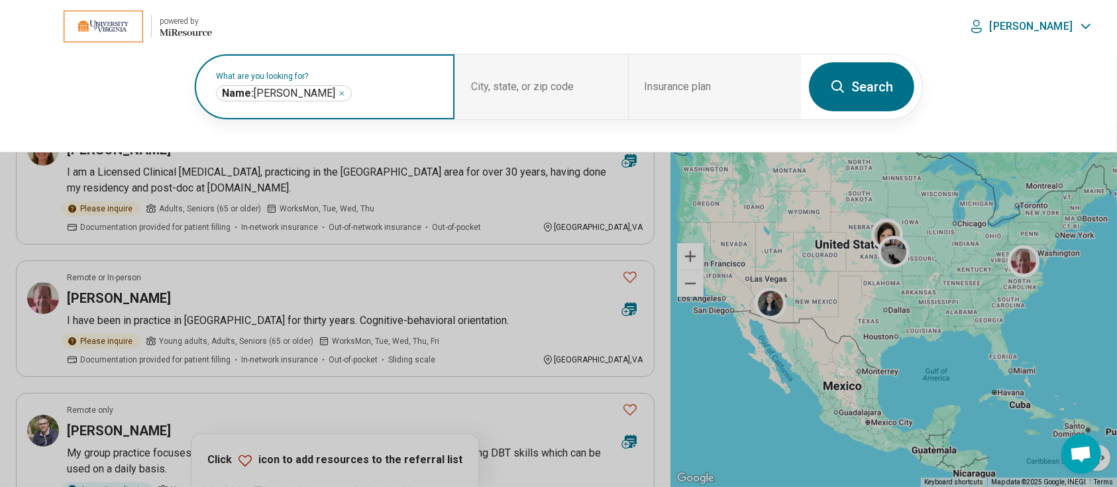
click at [338, 93] on icon "Remove" at bounding box center [342, 93] width 8 height 8
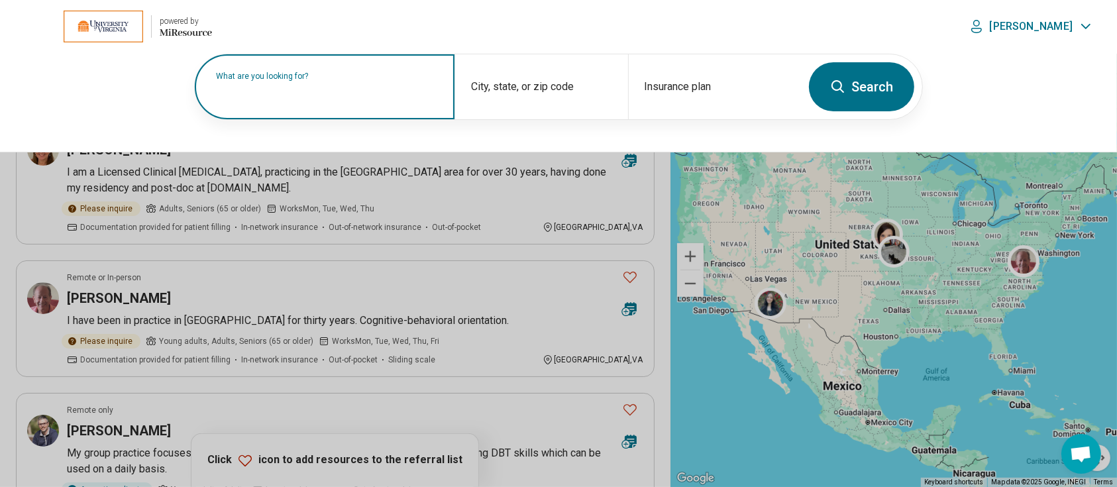
click at [288, 80] on label "What are you looking for?" at bounding box center [327, 76] width 223 height 8
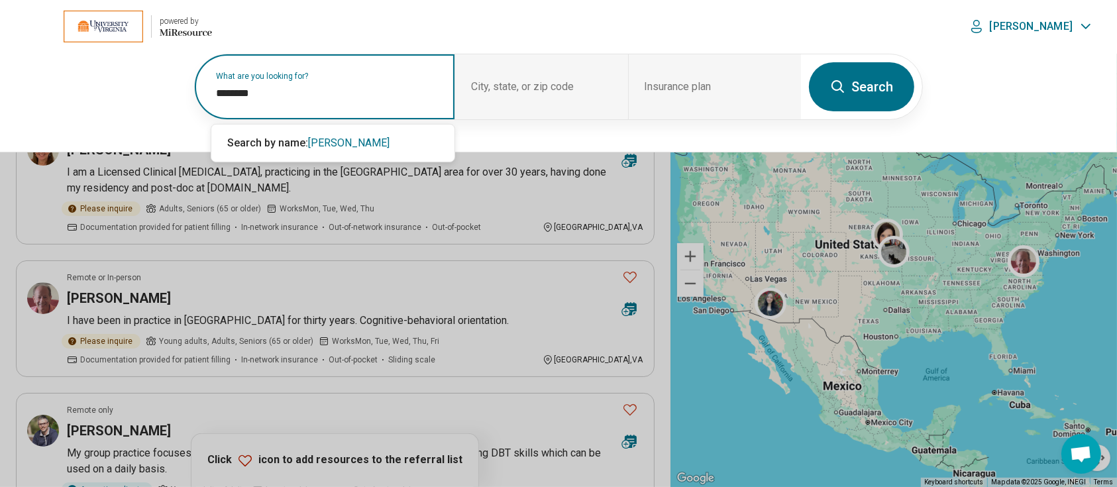
type input "********"
click at [864, 76] on button "Search" at bounding box center [861, 86] width 105 height 49
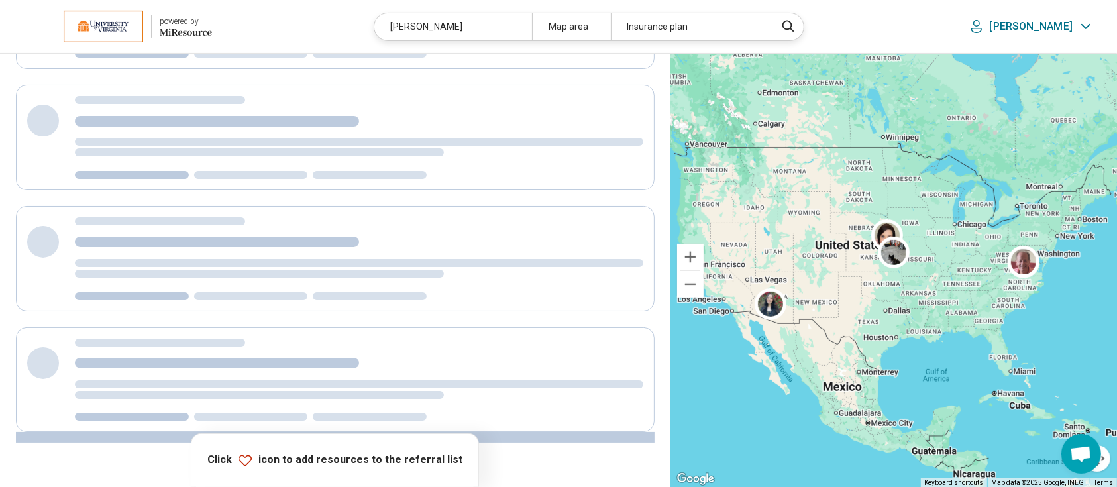
scroll to position [0, 0]
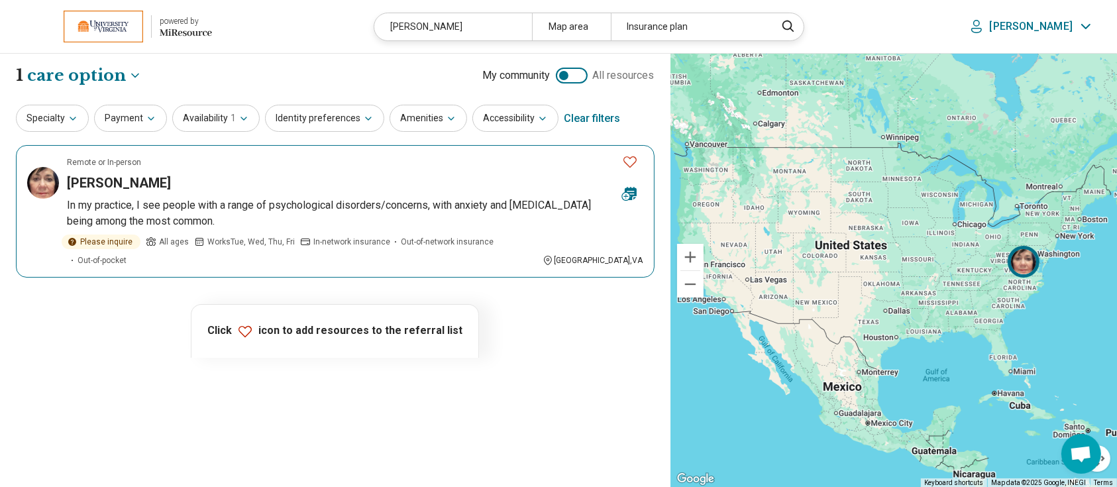
click at [44, 178] on img at bounding box center [43, 183] width 32 height 32
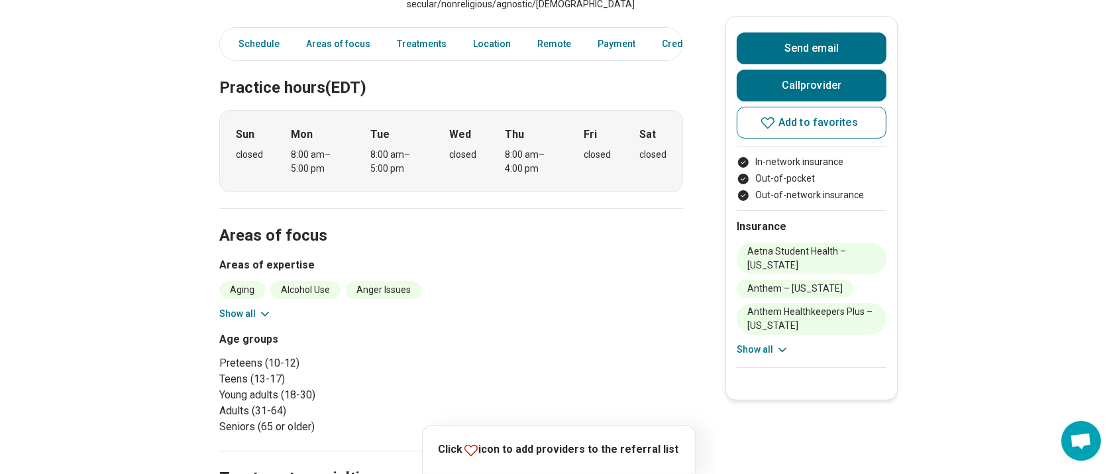
scroll to position [313, 0]
click at [247, 306] on button "Show all" at bounding box center [245, 313] width 52 height 14
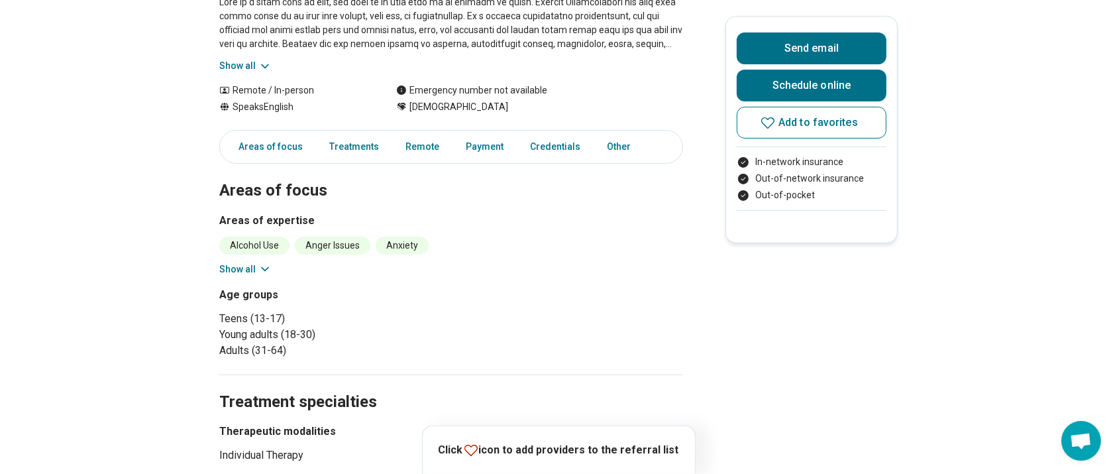
scroll to position [223, 0]
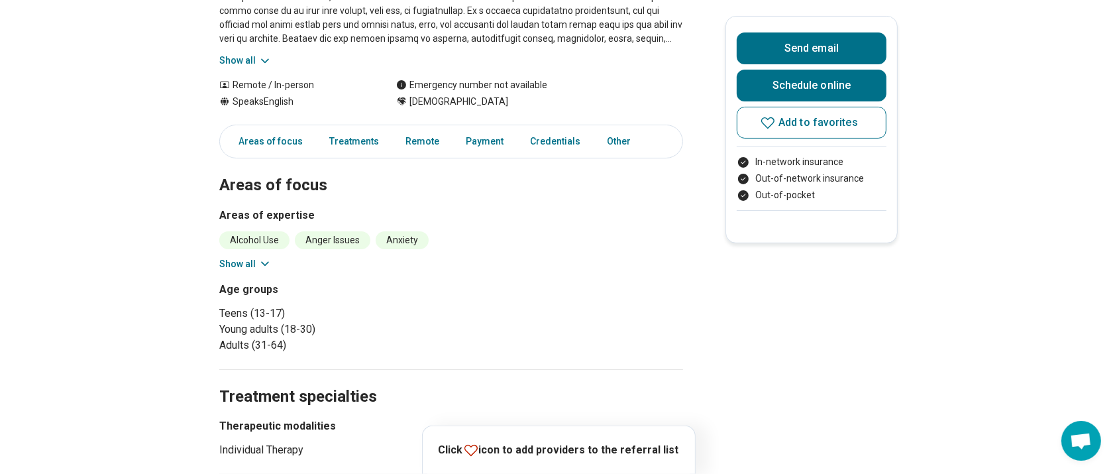
click at [239, 273] on section "Areas of focus Areas of expertise Alcohol Use Anger Issues Anxiety Conflict Res…" at bounding box center [451, 256] width 464 height 227
click at [255, 260] on button "Show all" at bounding box center [245, 264] width 52 height 14
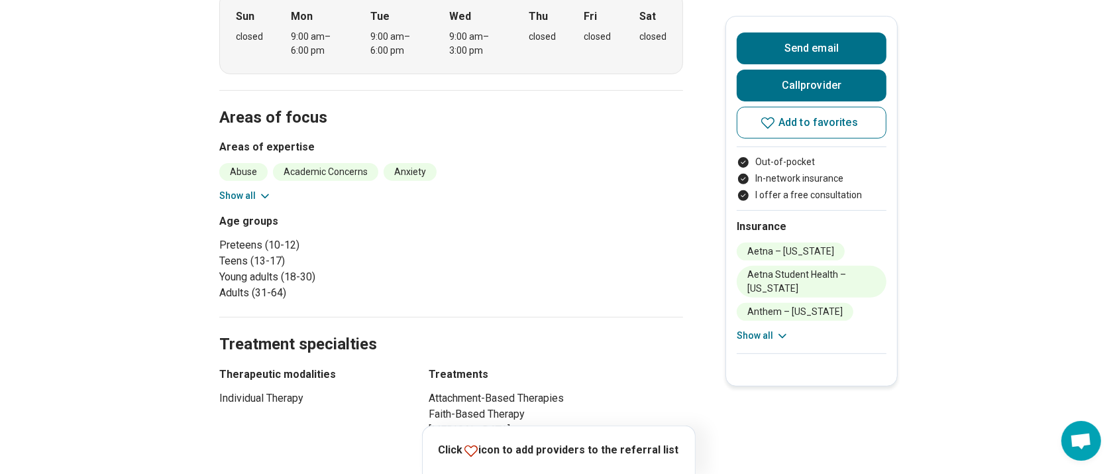
scroll to position [461, 0]
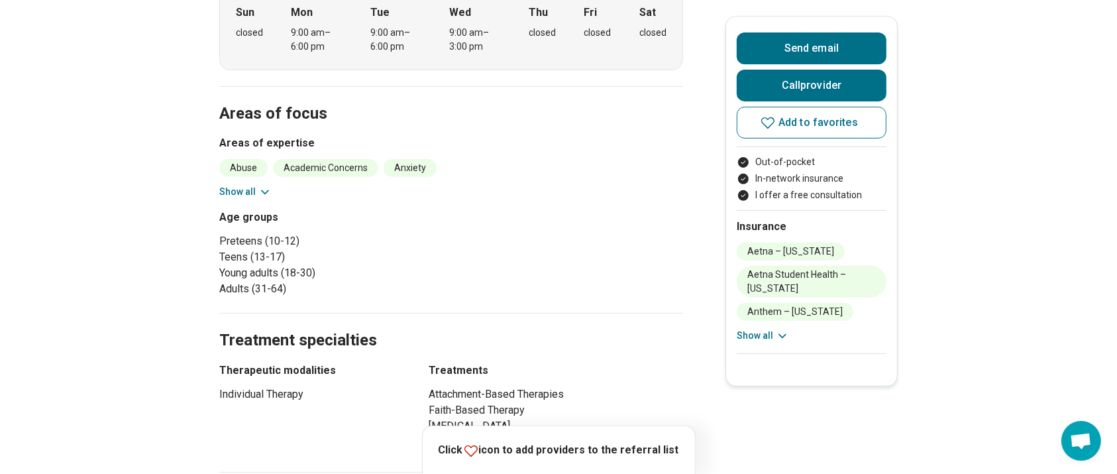
click at [241, 192] on button "Show all" at bounding box center [245, 192] width 52 height 14
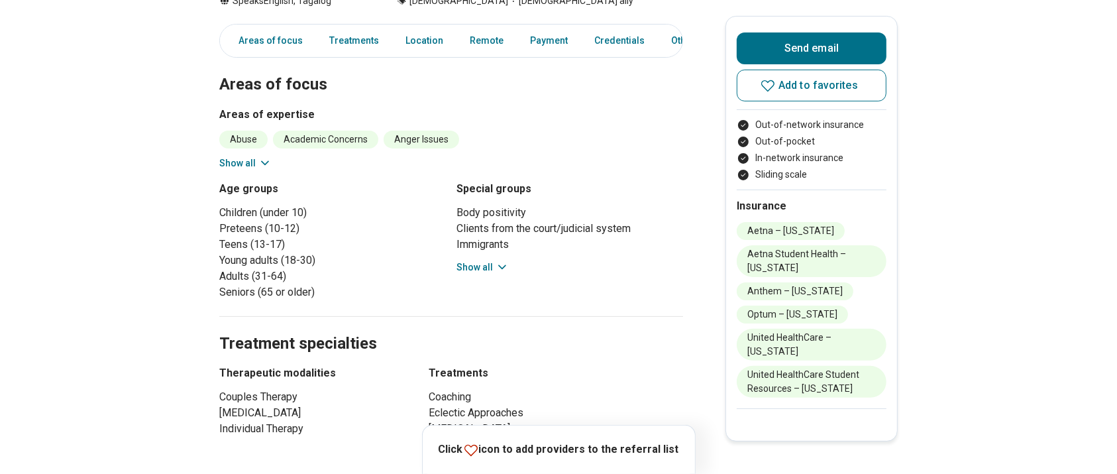
scroll to position [306, 0]
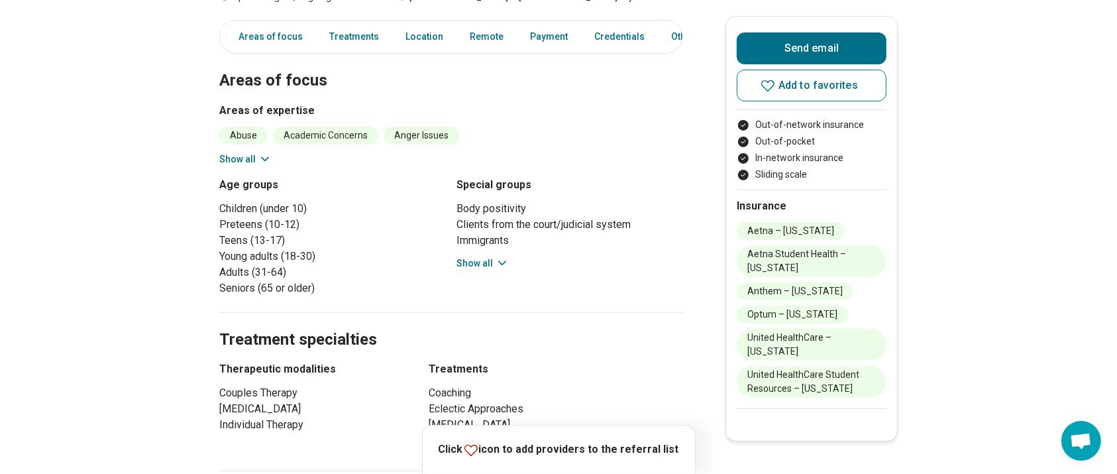
click at [249, 156] on button "Show all" at bounding box center [245, 159] width 52 height 14
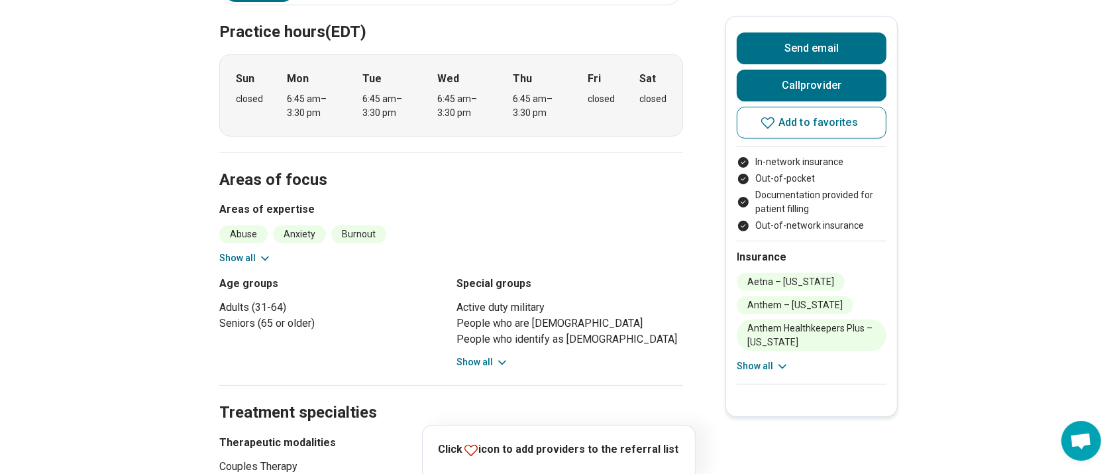
scroll to position [456, 0]
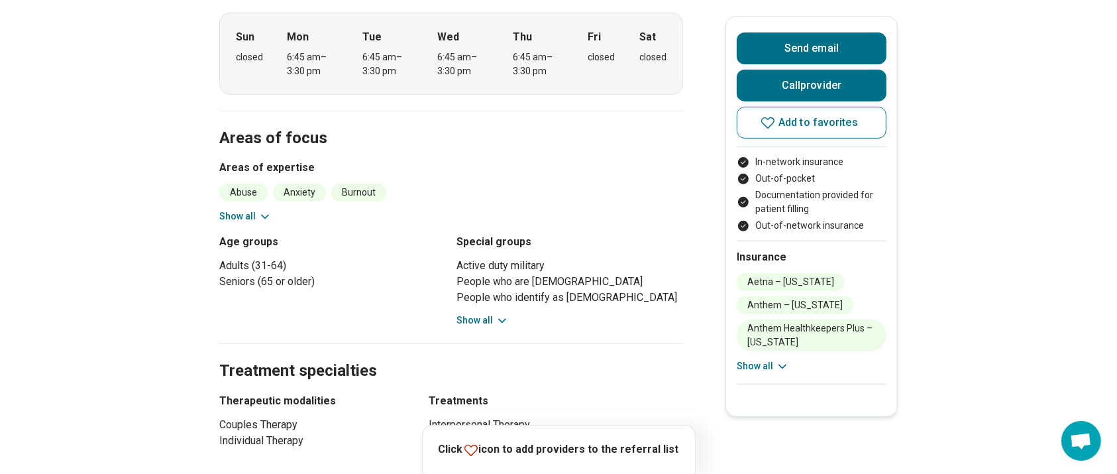
click at [243, 209] on button "Show all" at bounding box center [245, 216] width 52 height 14
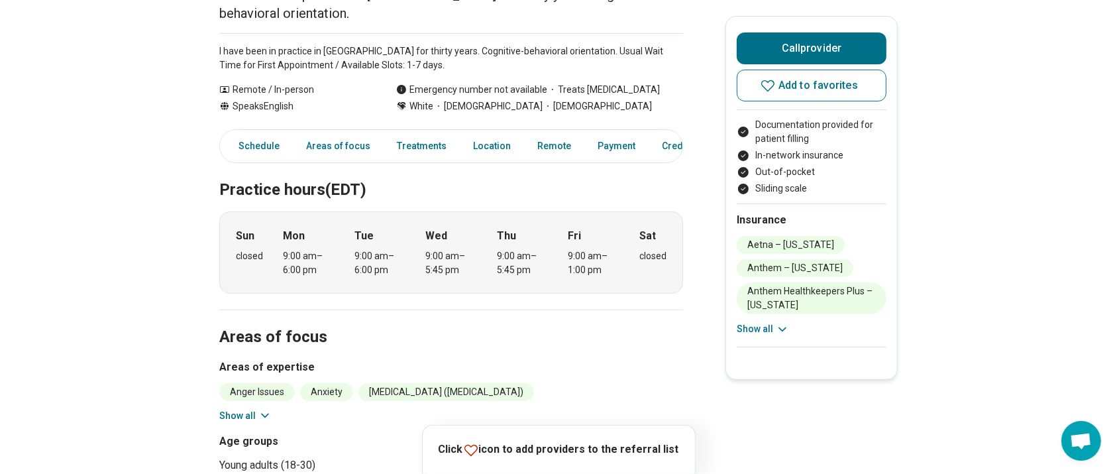
scroll to position [240, 0]
click at [239, 408] on button "Show all" at bounding box center [245, 415] width 52 height 14
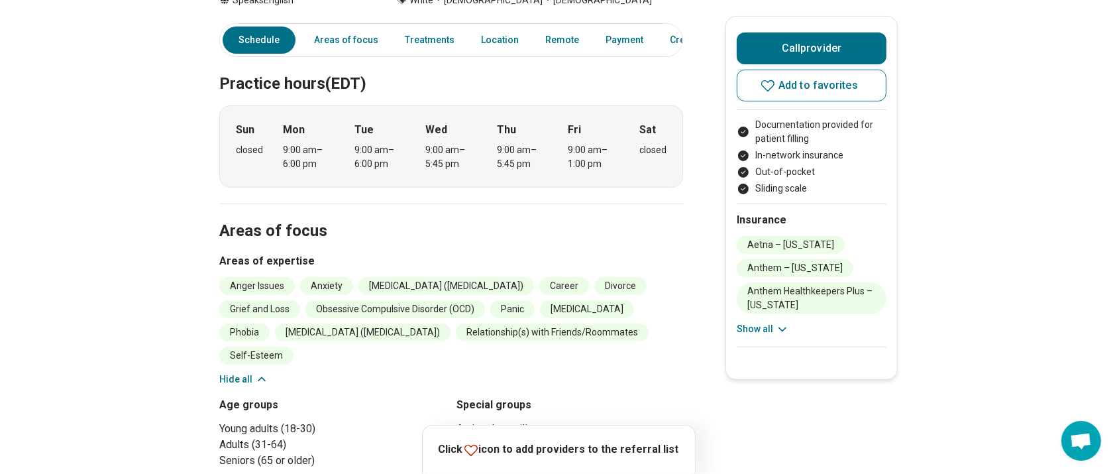
scroll to position [0, 0]
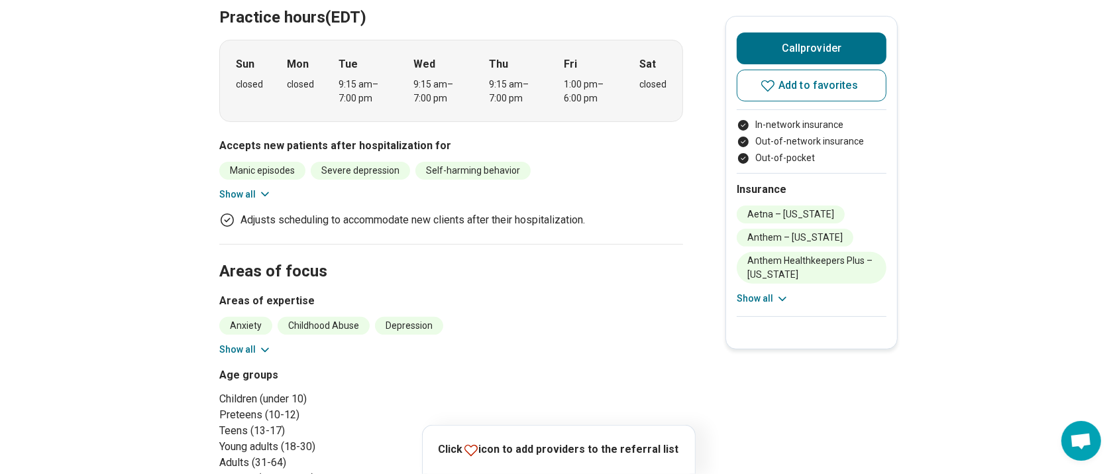
scroll to position [461, 0]
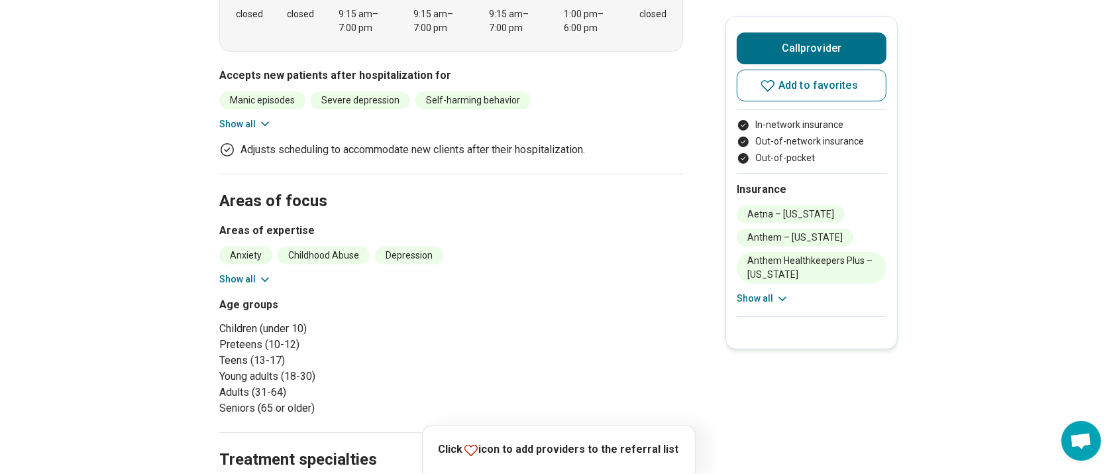
click at [246, 273] on button "Show all" at bounding box center [245, 279] width 52 height 14
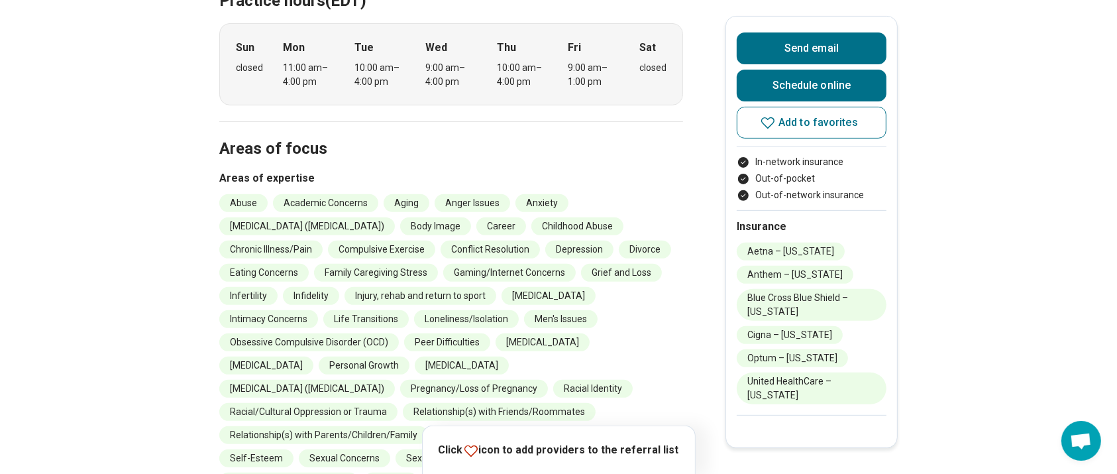
scroll to position [441, 0]
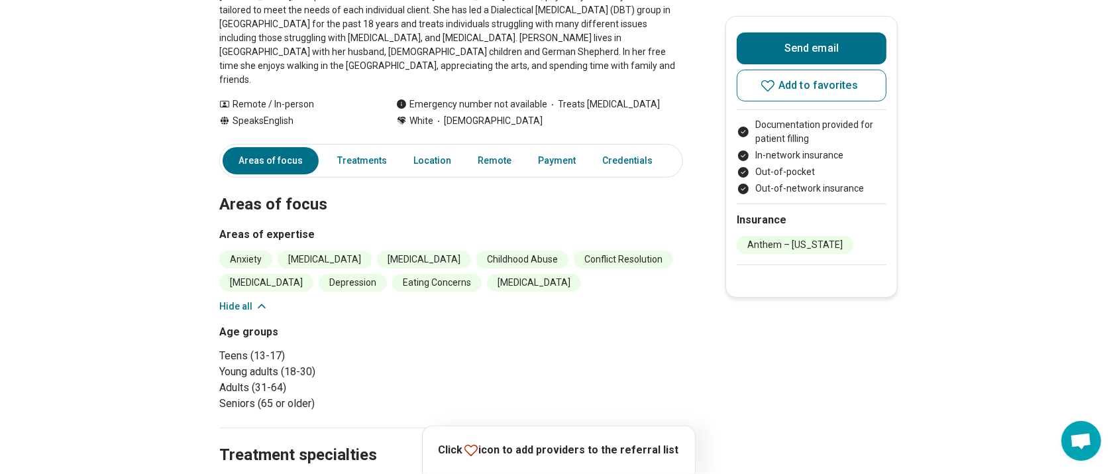
scroll to position [0, 13]
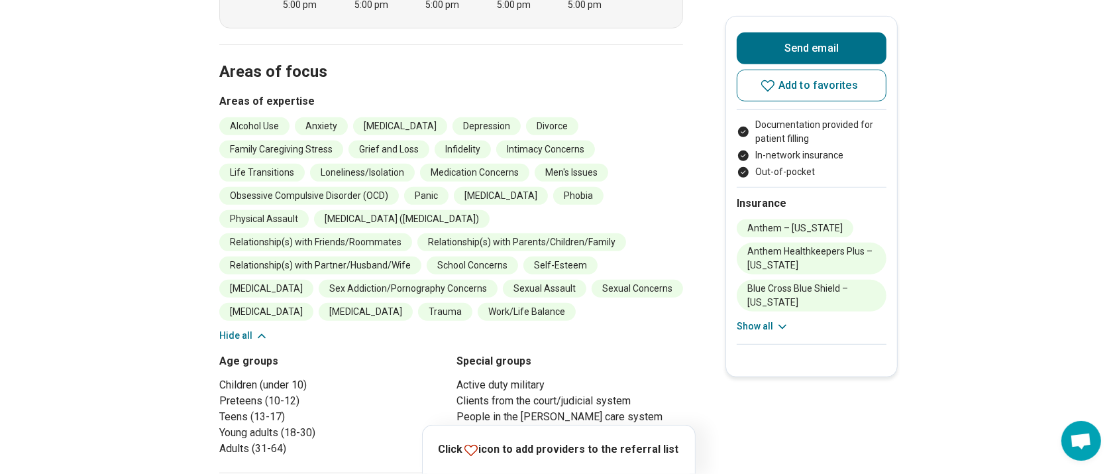
scroll to position [610, 0]
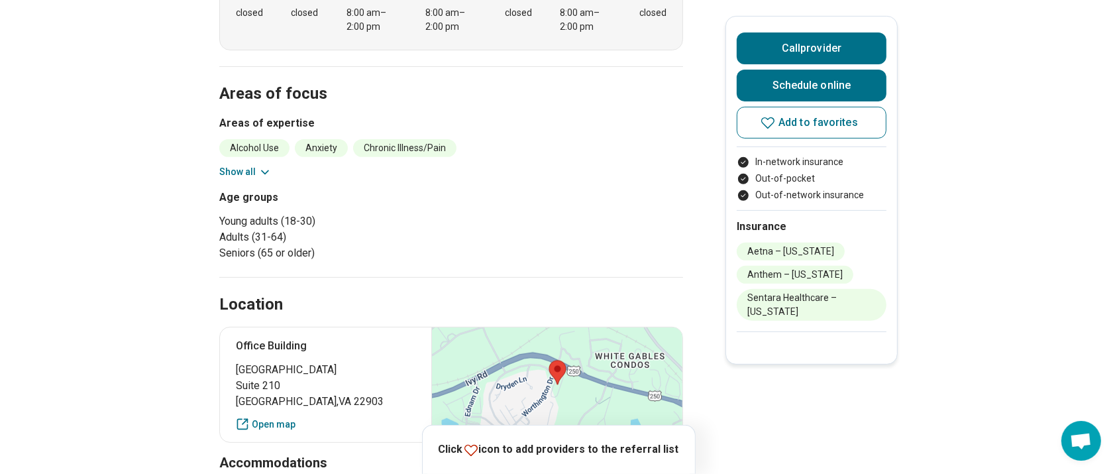
scroll to position [483, 0]
click at [265, 167] on icon at bounding box center [264, 171] width 13 height 13
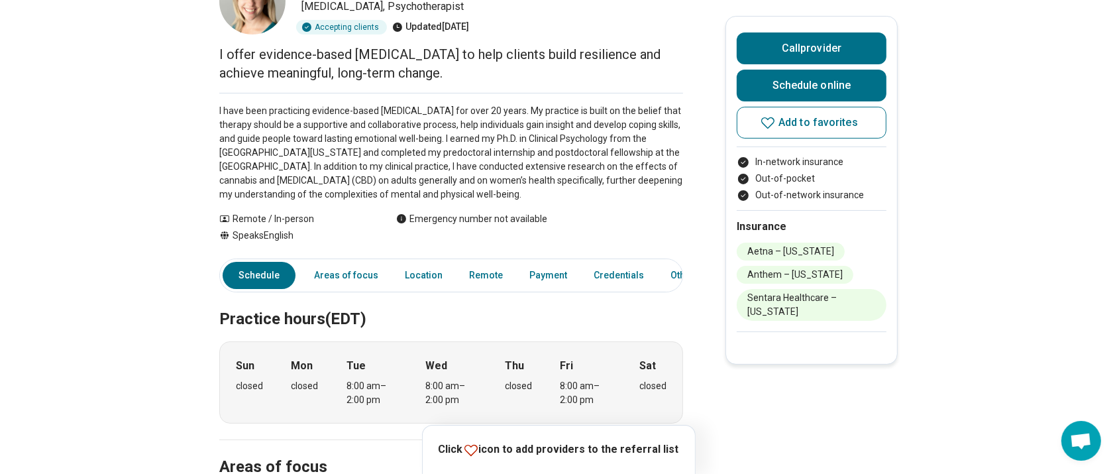
scroll to position [81, 0]
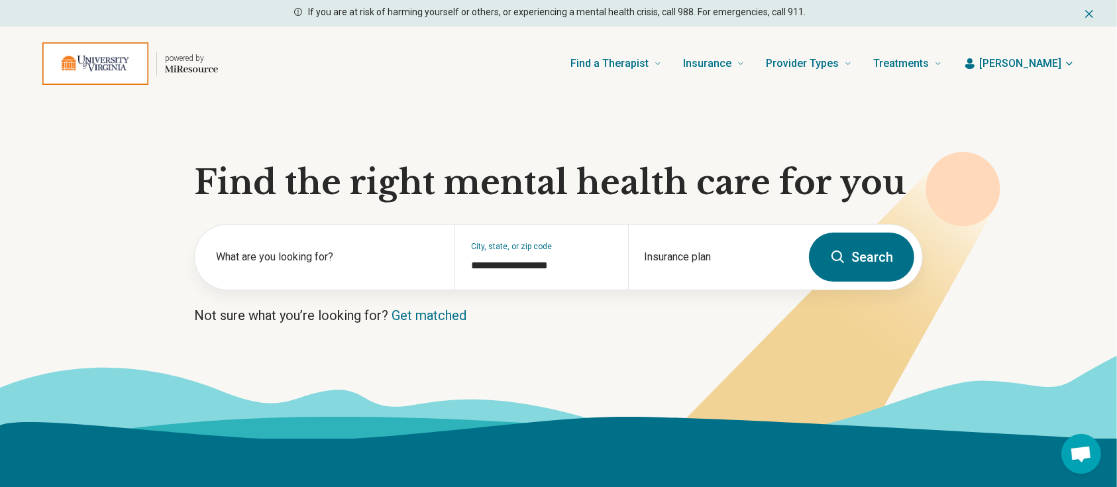
click at [1039, 63] on span "[PERSON_NAME]" at bounding box center [1021, 64] width 82 height 16
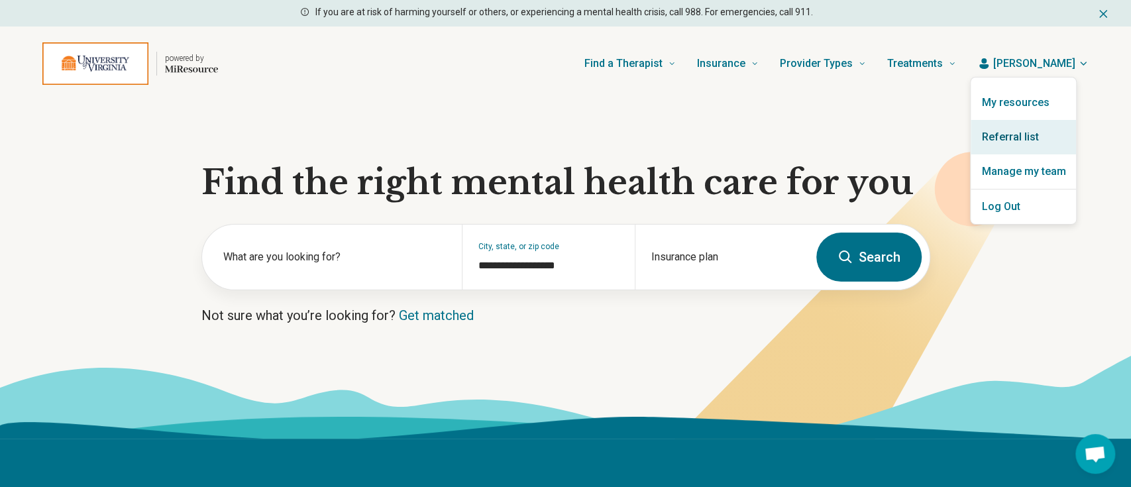
click at [1007, 137] on link "Referral list" at bounding box center [1023, 137] width 105 height 34
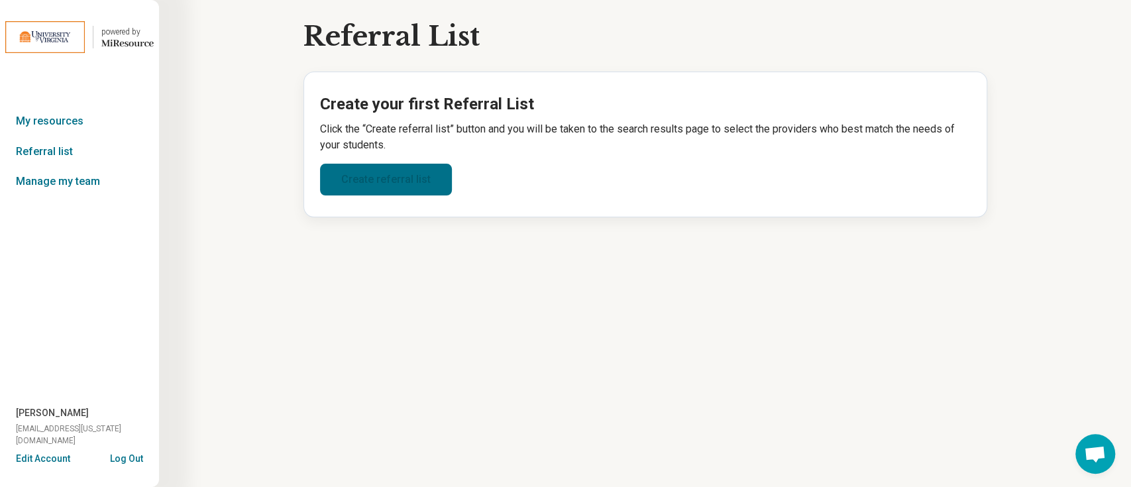
click at [388, 168] on link "Create referral list" at bounding box center [386, 180] width 132 height 32
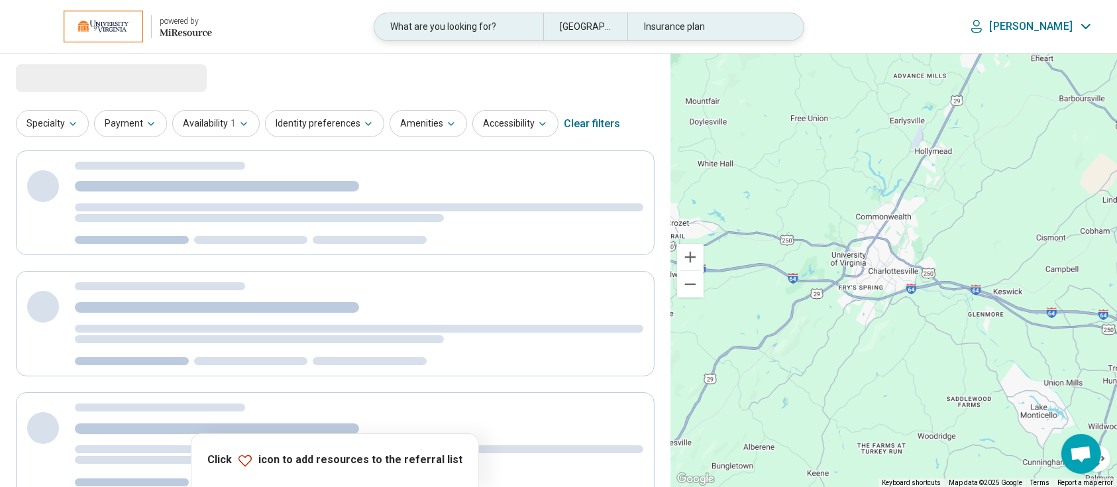
click at [502, 20] on div "What are you looking for?" at bounding box center [458, 26] width 168 height 27
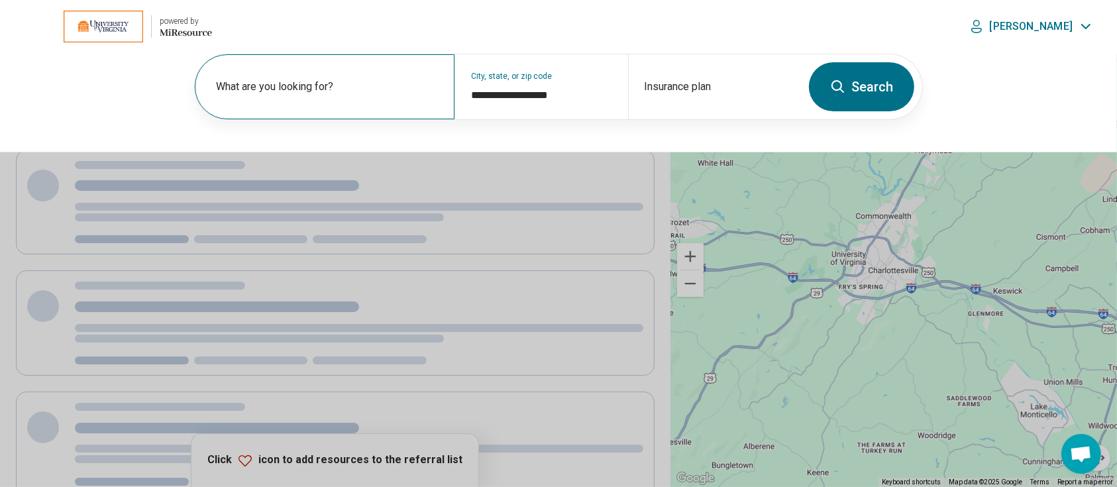
select select "***"
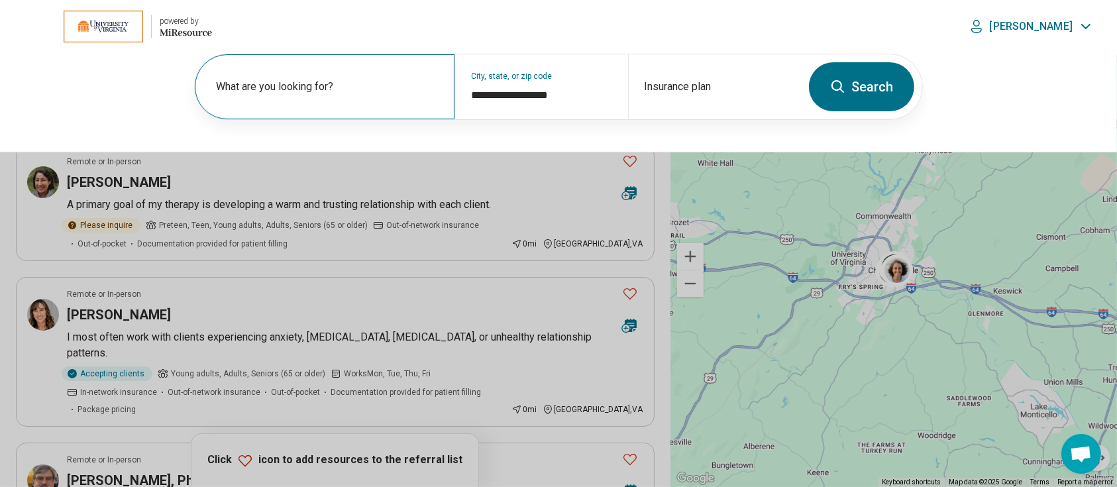
click at [347, 91] on label "What are you looking for?" at bounding box center [327, 87] width 223 height 16
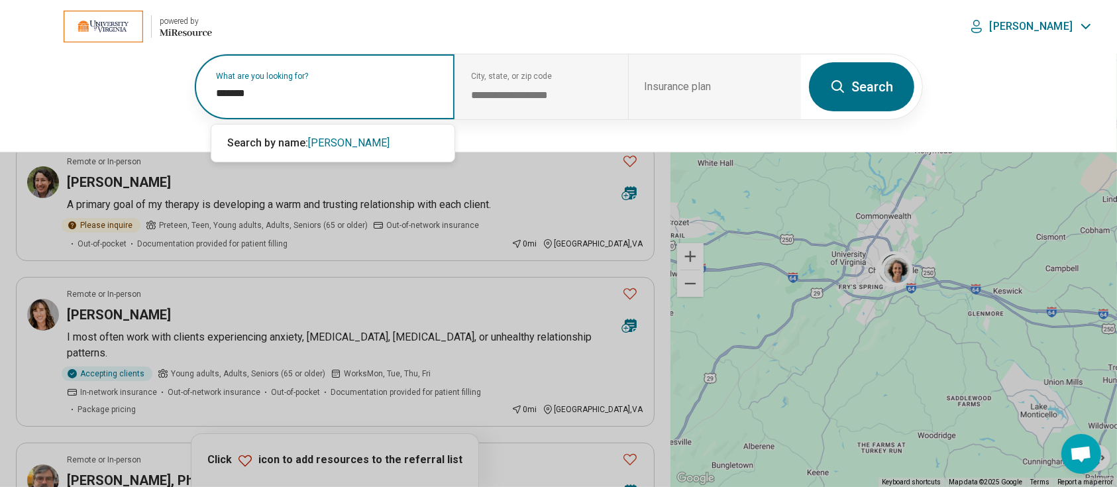
type input "*******"
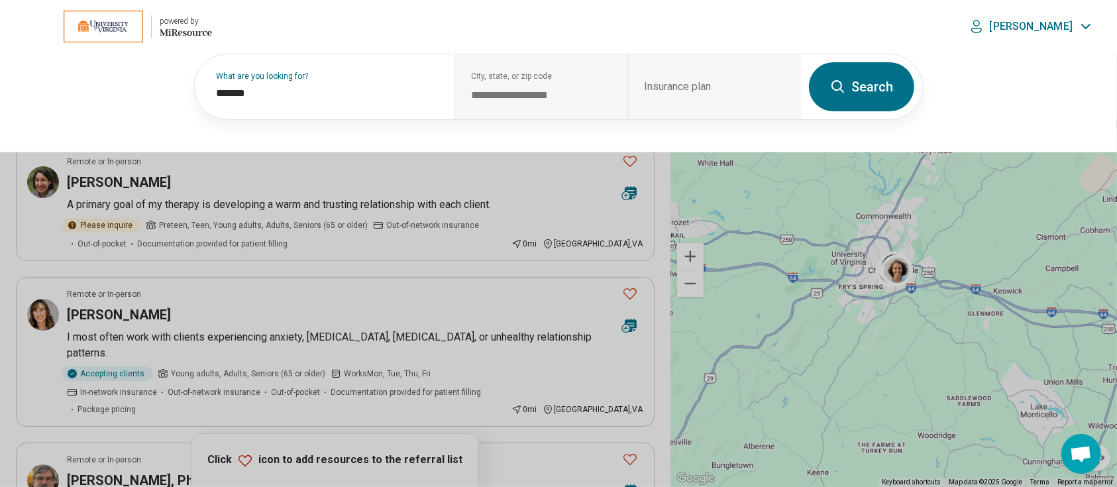
click at [891, 95] on button "Search" at bounding box center [861, 86] width 105 height 49
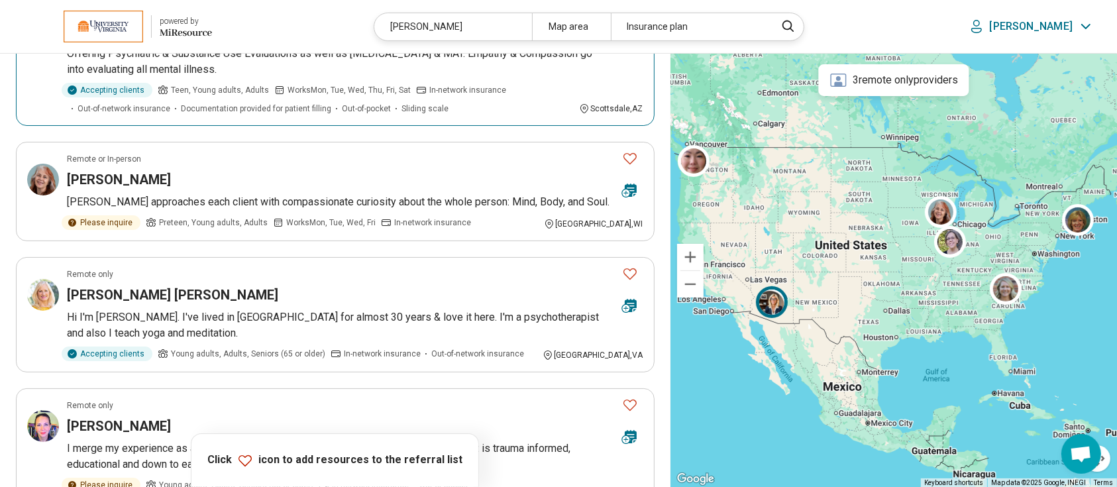
scroll to position [167, 0]
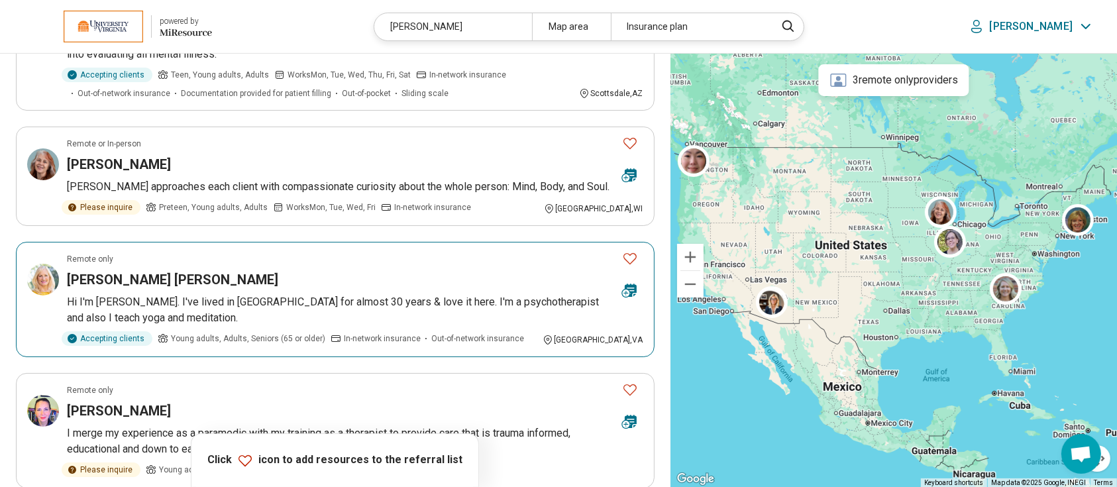
click at [149, 280] on h3 "Maureen Mala Cunningham" at bounding box center [172, 279] width 211 height 19
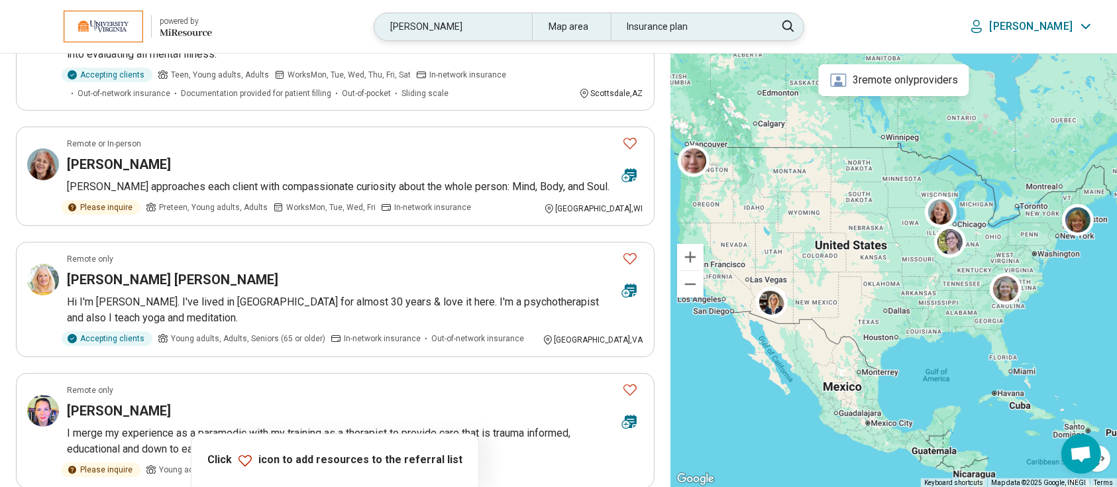
click at [482, 23] on div "maureen" at bounding box center [452, 26] width 157 height 27
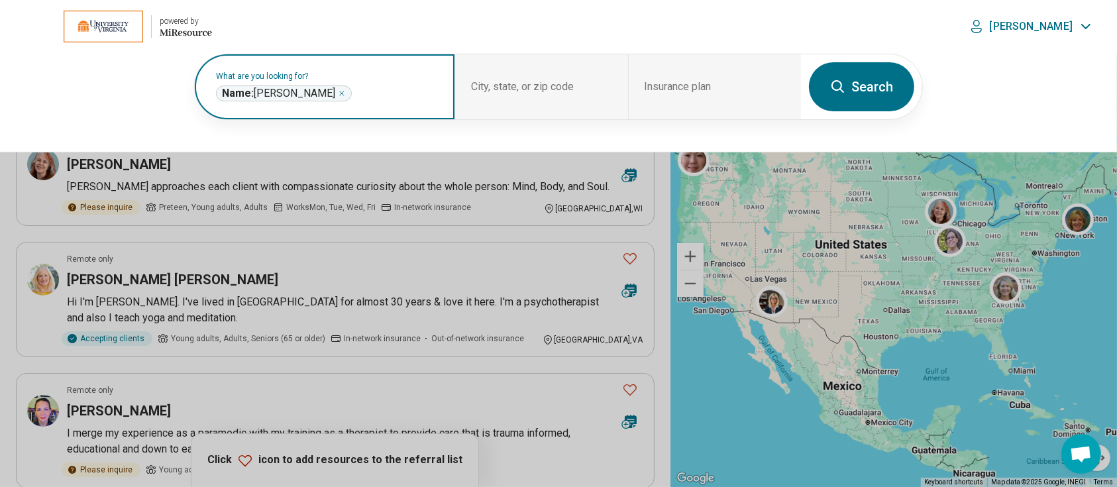
click at [338, 92] on icon "Remove" at bounding box center [342, 93] width 8 height 8
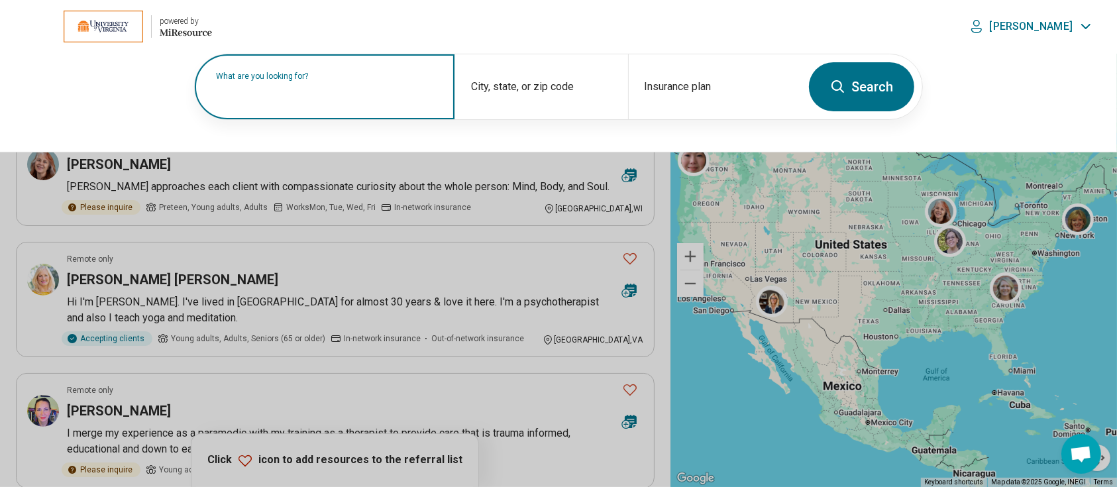
click at [339, 80] on label "What are you looking for?" at bounding box center [327, 76] width 223 height 8
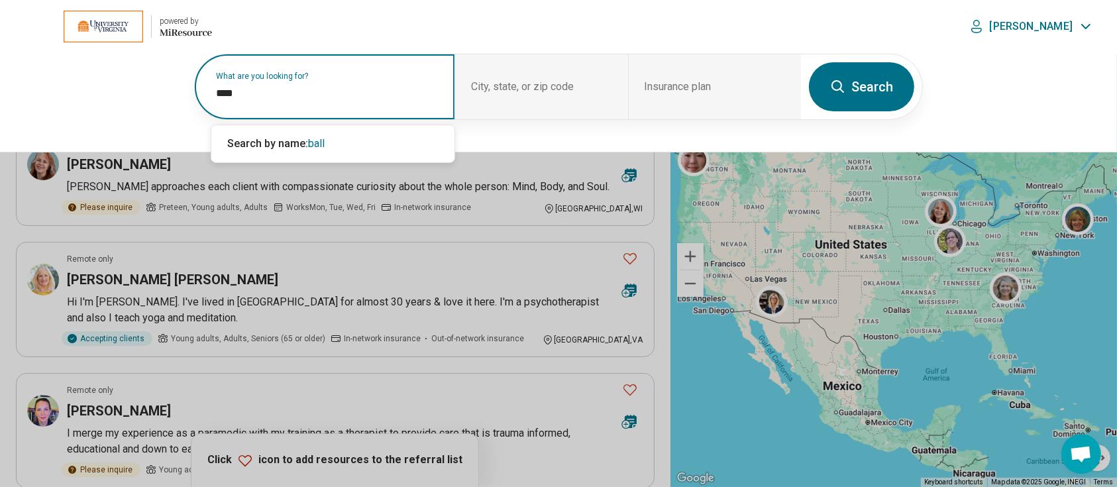
type input "****"
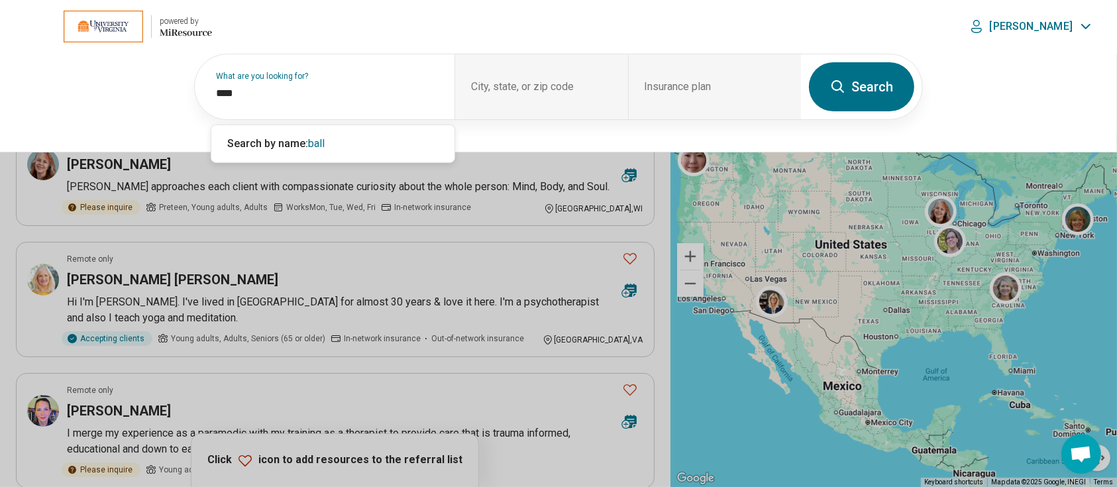
click at [847, 87] on button "Search" at bounding box center [861, 86] width 105 height 49
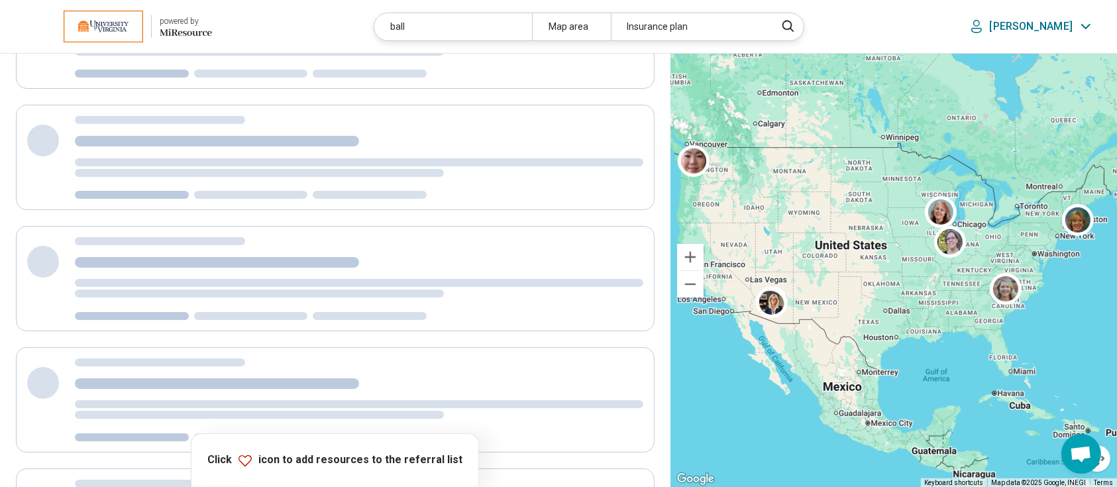
scroll to position [0, 0]
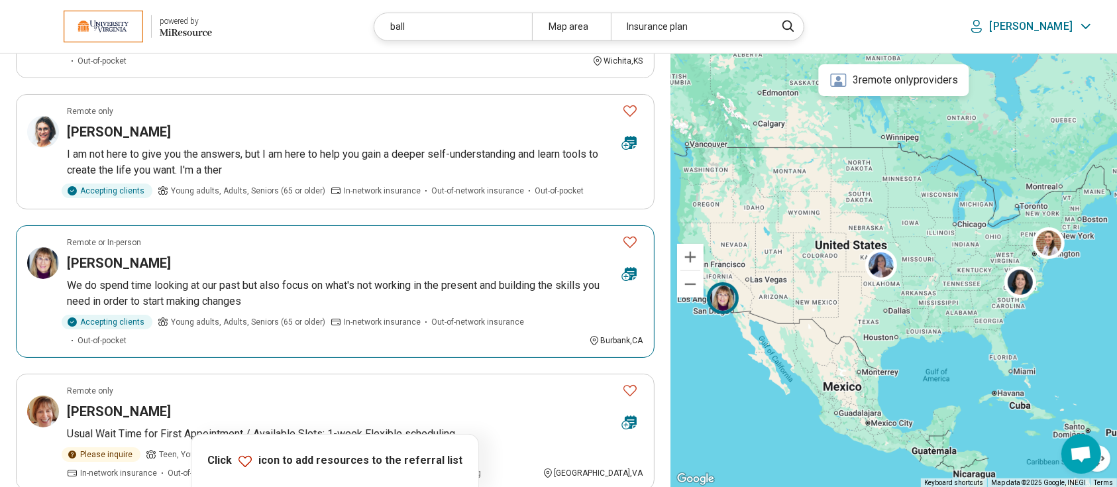
scroll to position [668, 0]
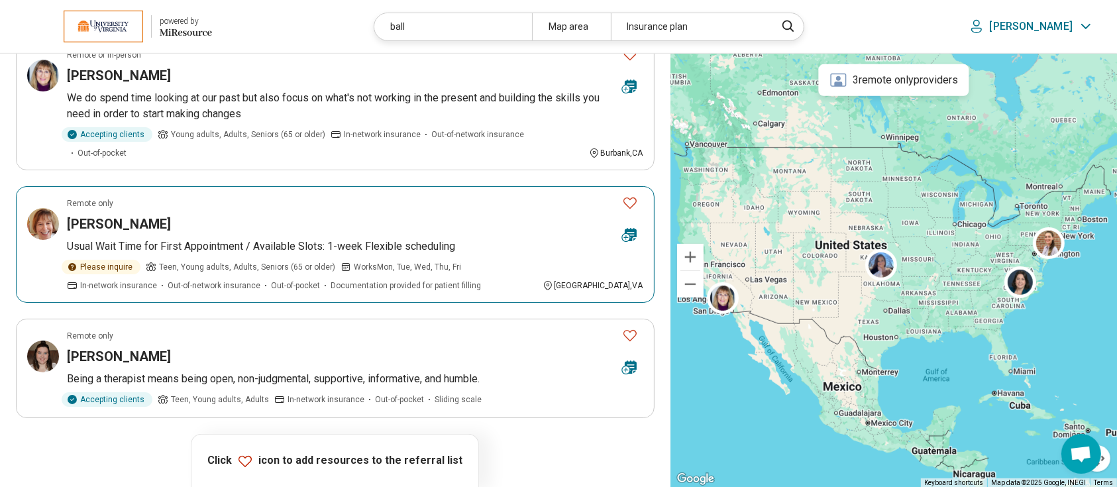
click at [85, 215] on h3 "Ruth Ball" at bounding box center [119, 224] width 104 height 19
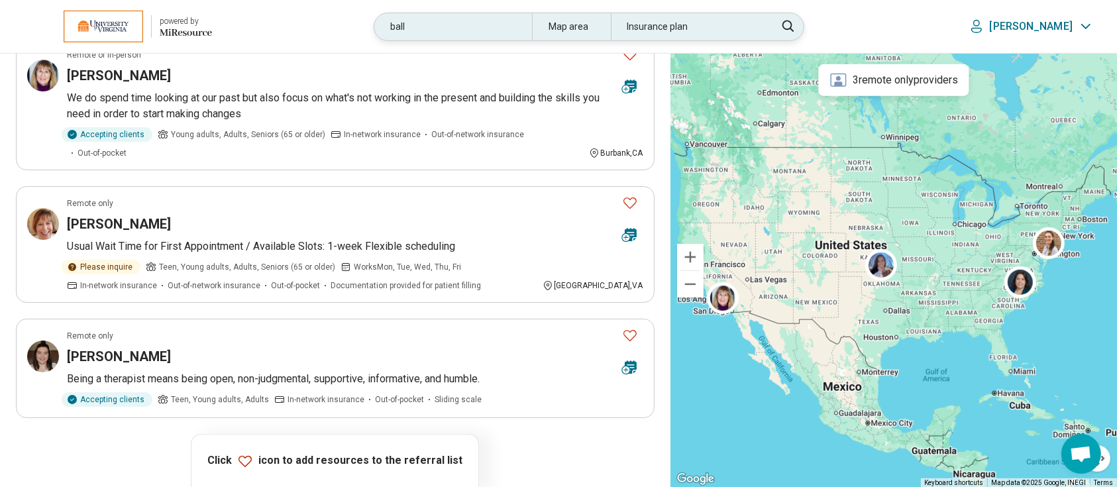
click at [510, 30] on div "ball" at bounding box center [452, 26] width 157 height 27
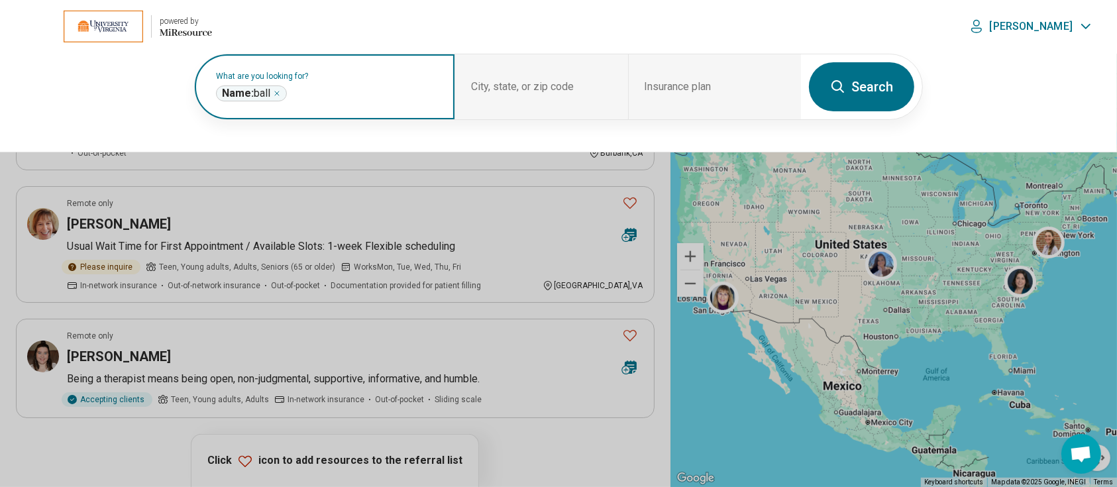
click at [280, 90] on icon "Remove" at bounding box center [277, 93] width 8 height 8
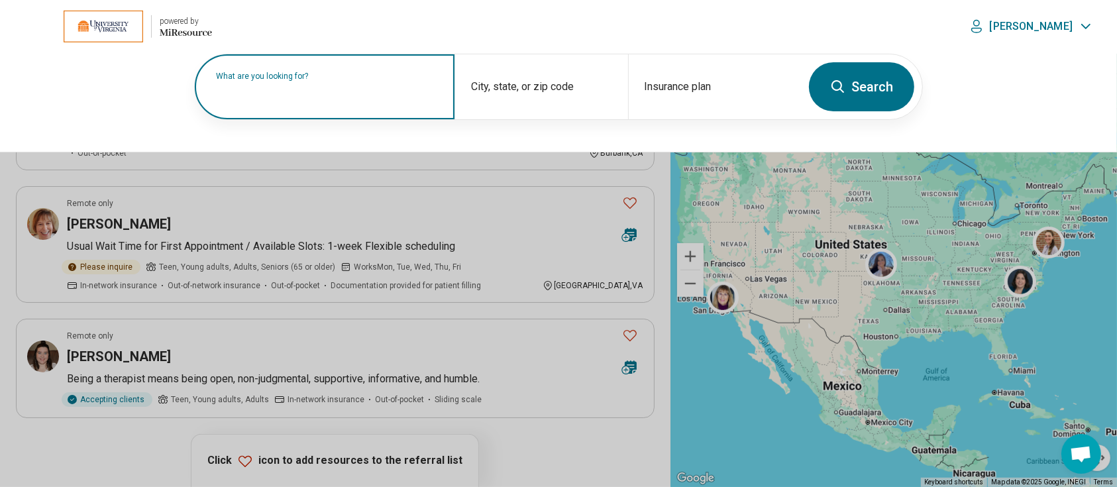
click at [318, 95] on input "text" at bounding box center [327, 94] width 223 height 16
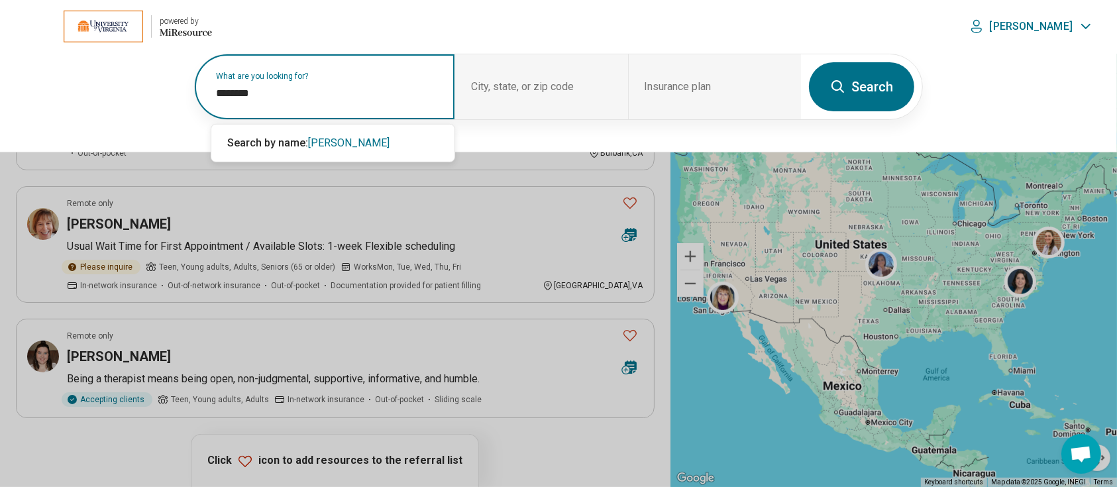
type input "********"
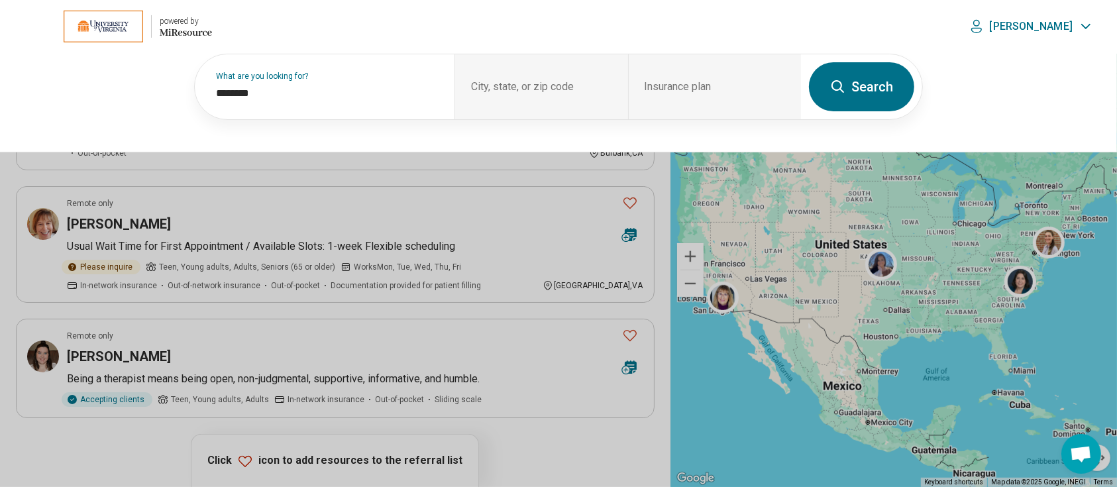
click at [864, 82] on button "Search" at bounding box center [861, 86] width 105 height 49
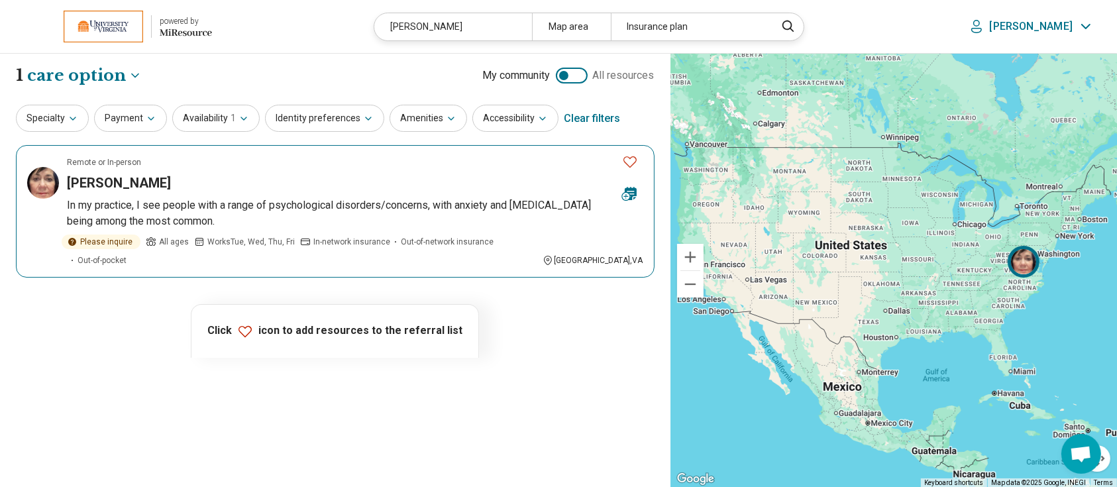
click at [111, 177] on h3 "Barbara Troncoso" at bounding box center [119, 183] width 104 height 19
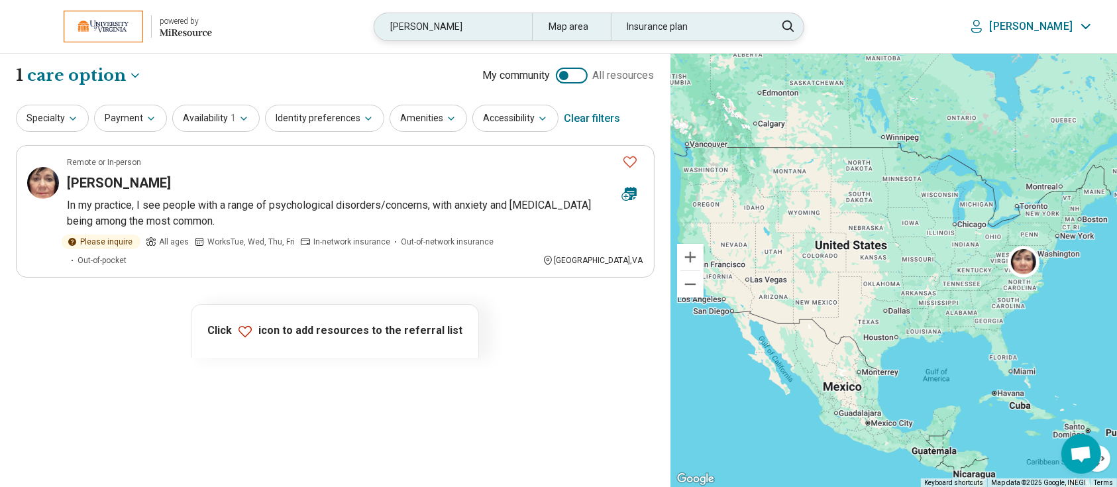
click at [482, 29] on div "troncoso" at bounding box center [452, 26] width 157 height 27
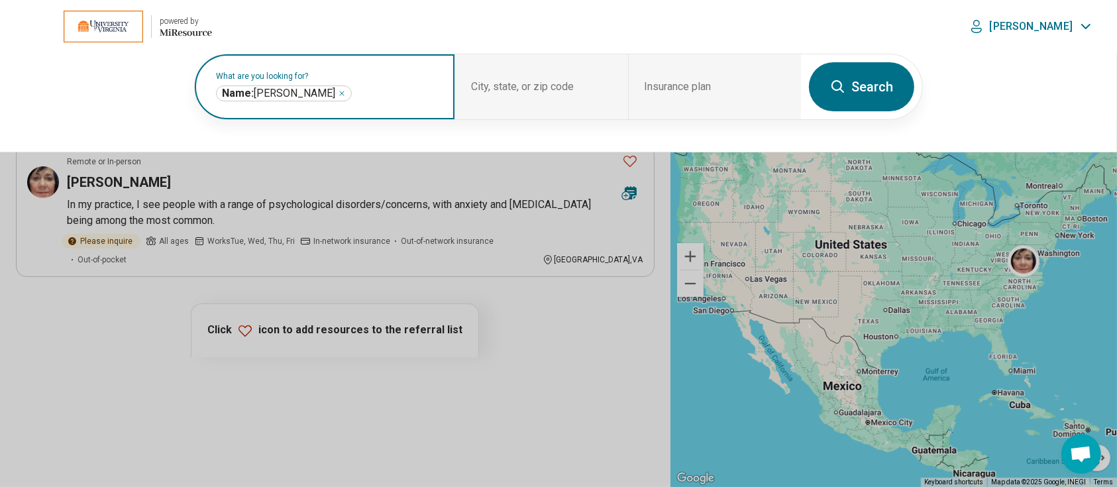
click at [340, 95] on icon "Remove" at bounding box center [342, 93] width 4 height 4
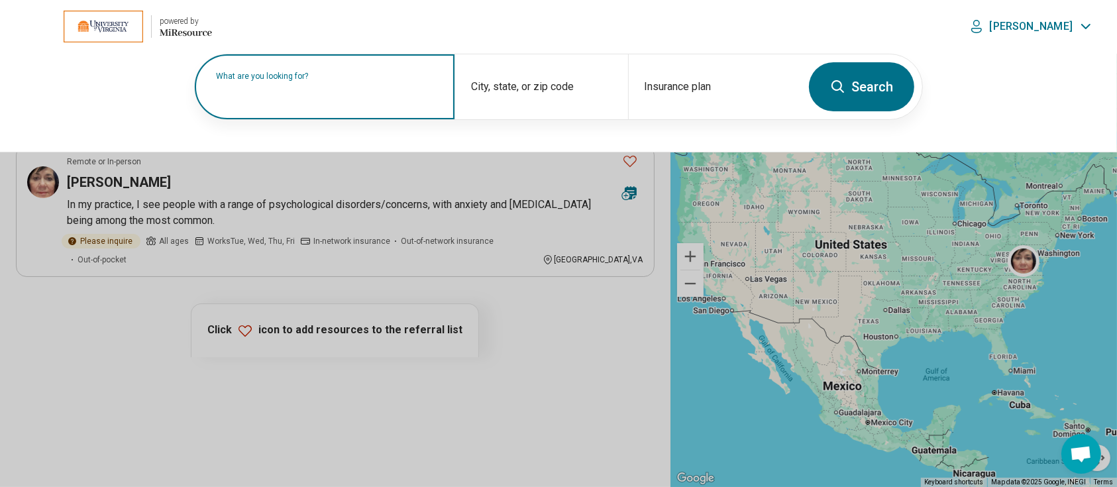
click at [335, 80] on label "What are you looking for?" at bounding box center [327, 76] width 223 height 8
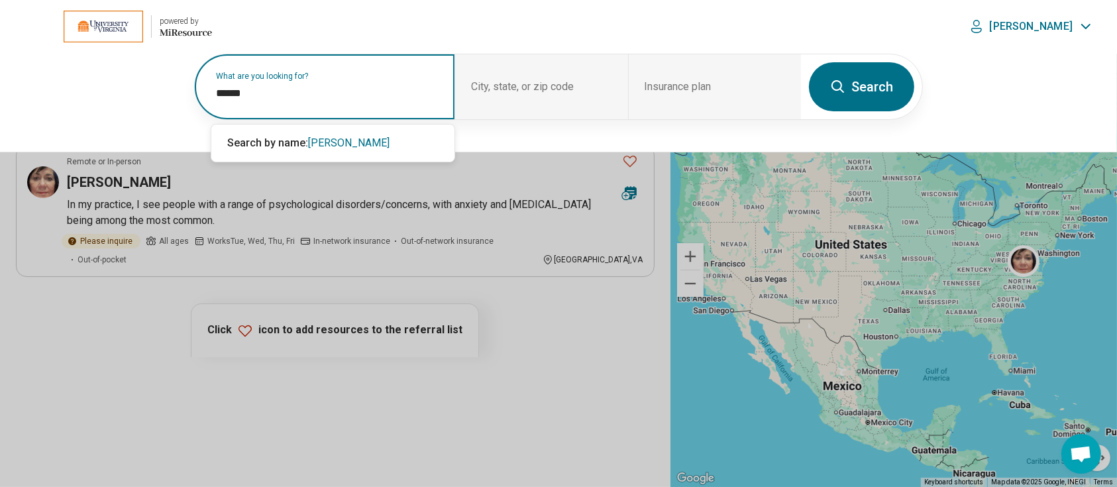
type input "******"
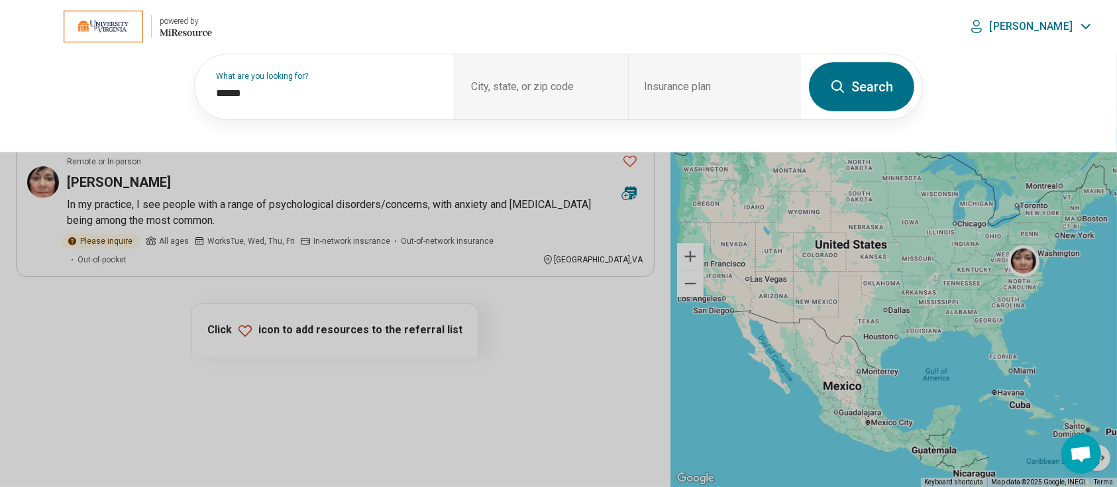
click at [860, 82] on button "Search" at bounding box center [861, 86] width 105 height 49
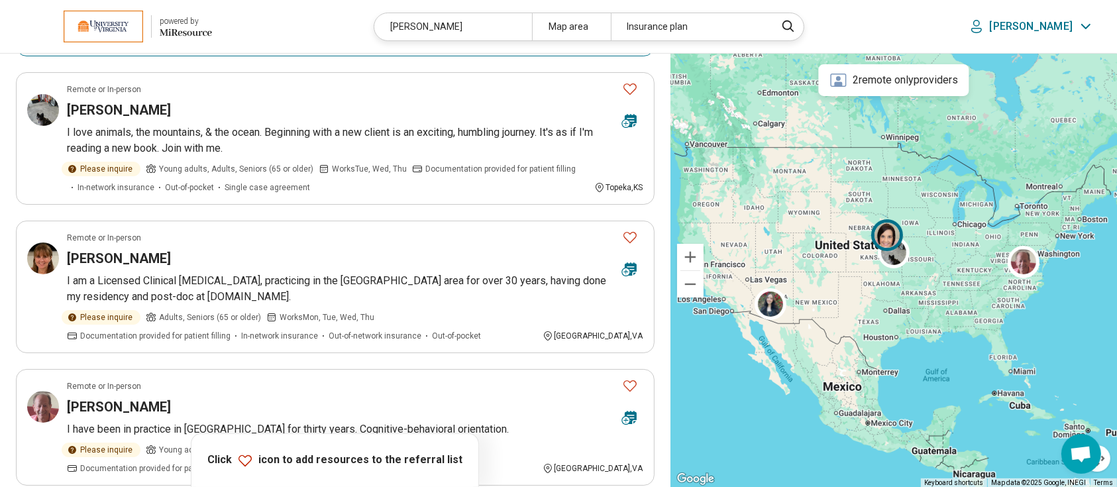
scroll to position [323, 0]
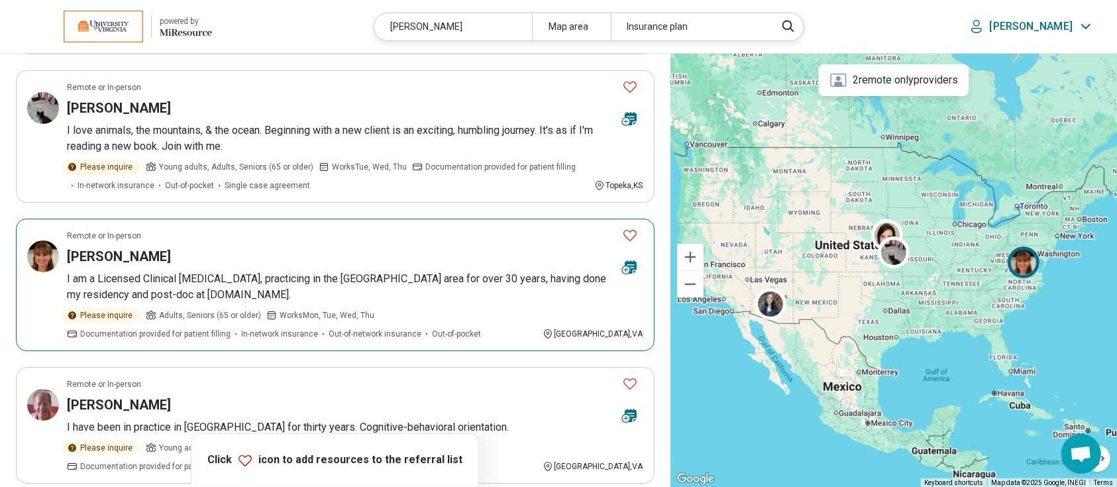
click at [103, 247] on h3 "Terry Muller" at bounding box center [119, 256] width 104 height 19
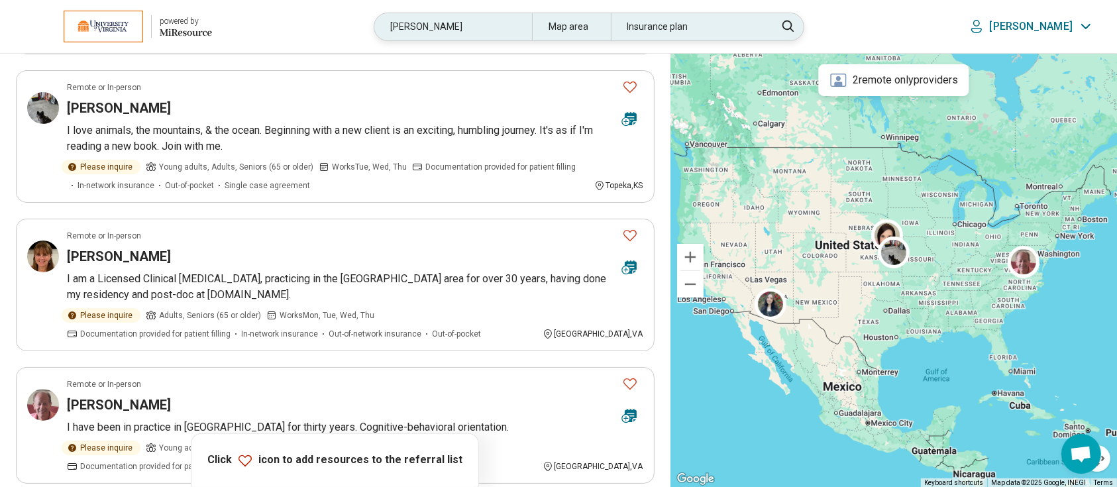
click at [475, 27] on div "muller" at bounding box center [452, 26] width 157 height 27
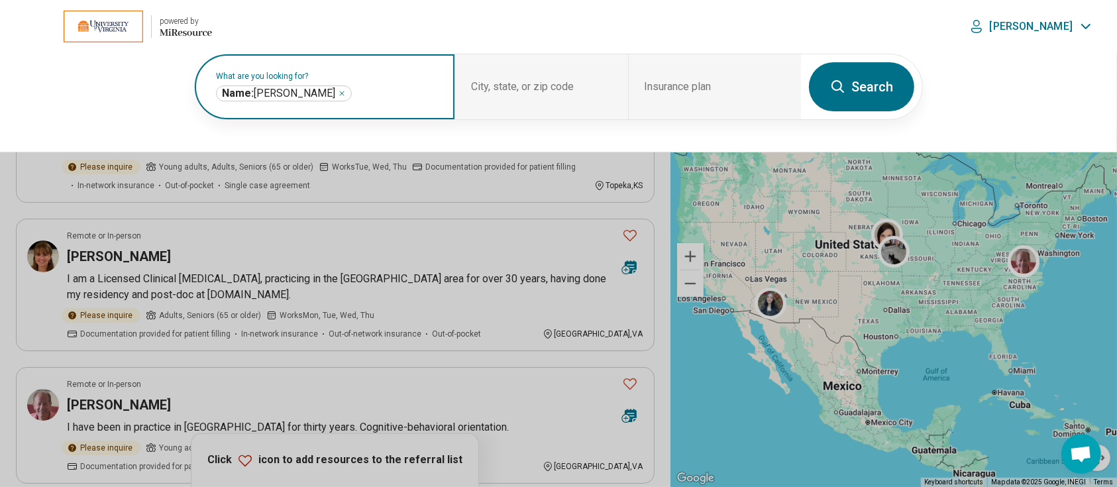
click at [340, 94] on icon "Remove" at bounding box center [342, 93] width 4 height 4
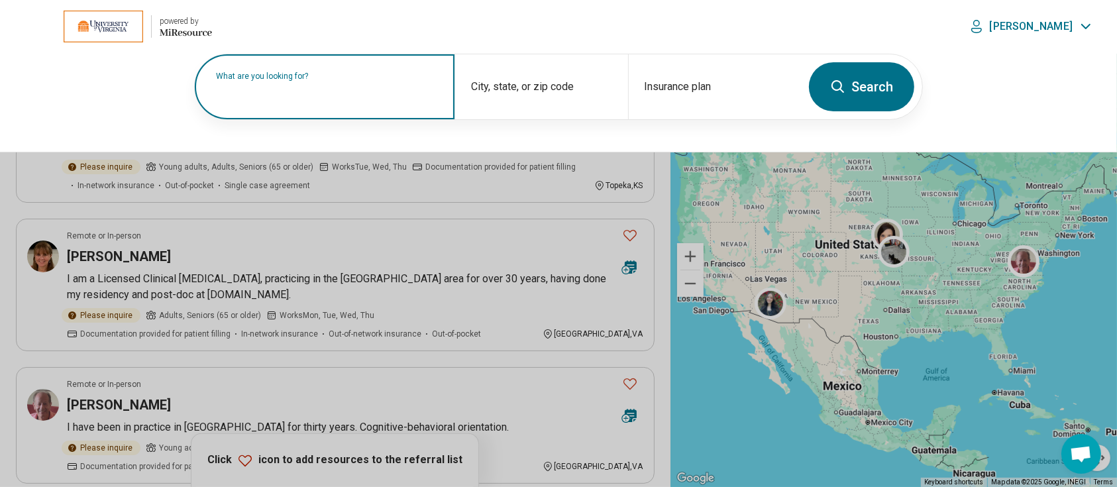
click at [319, 80] on label "What are you looking for?" at bounding box center [327, 76] width 223 height 8
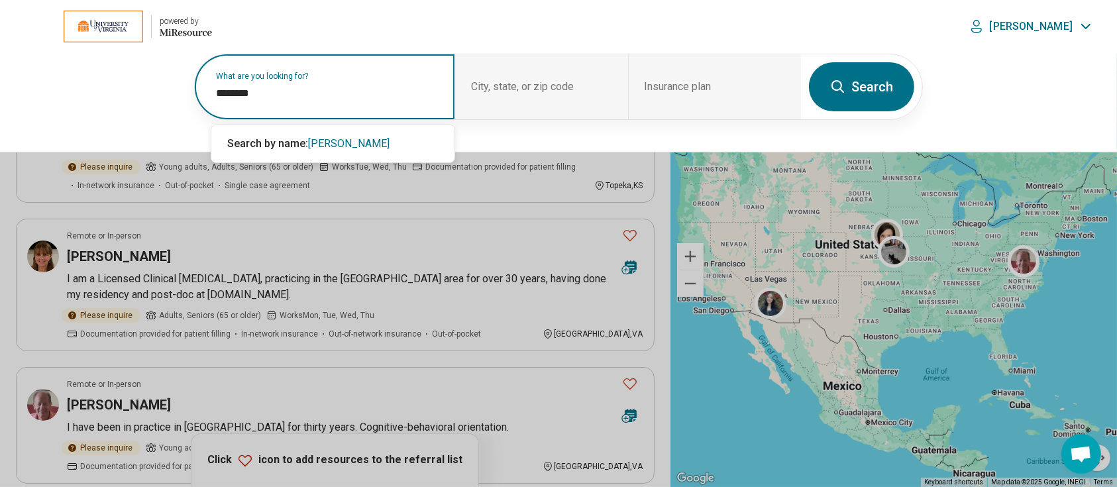
type input "********"
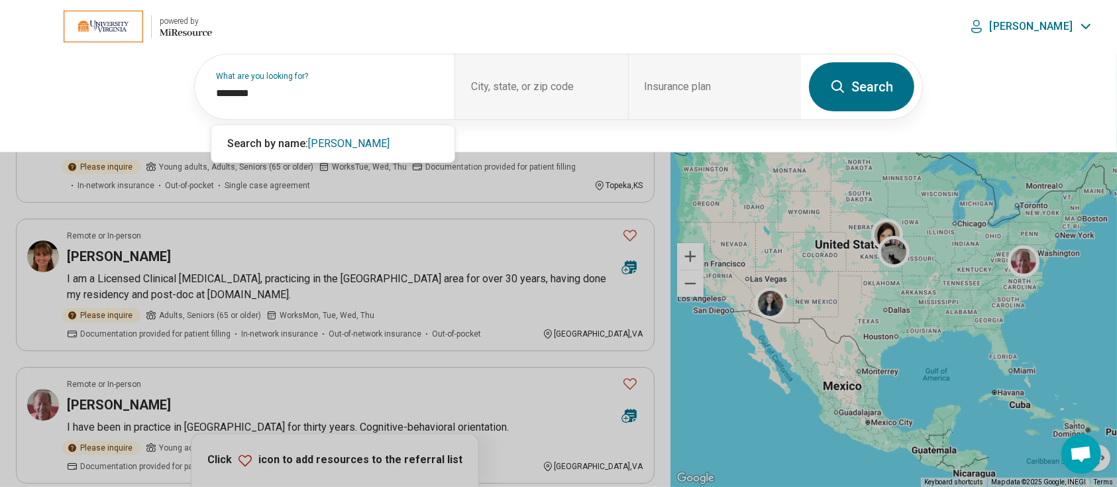
click at [840, 87] on icon at bounding box center [838, 87] width 16 height 16
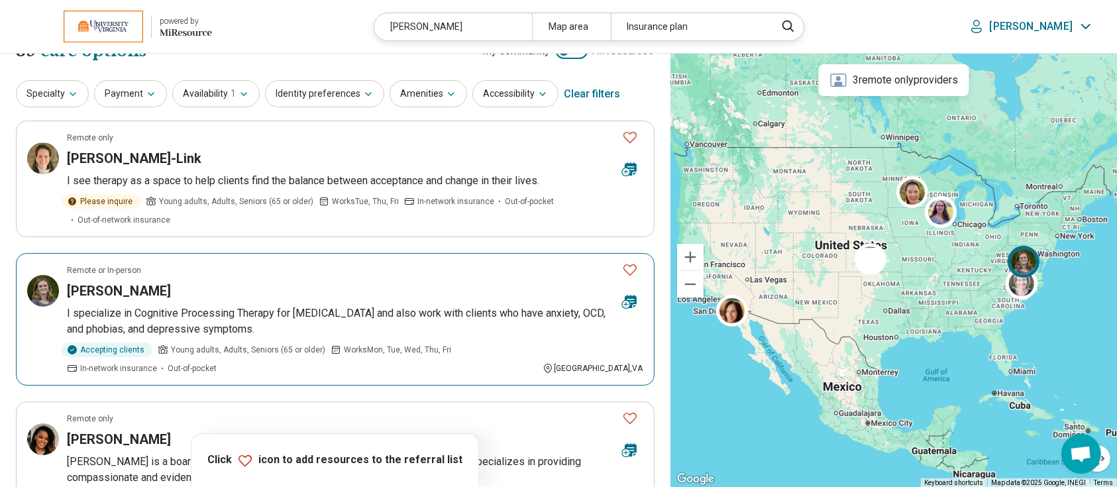
scroll to position [26, 0]
click at [111, 280] on h3 "Hannah Robinson" at bounding box center [119, 289] width 104 height 19
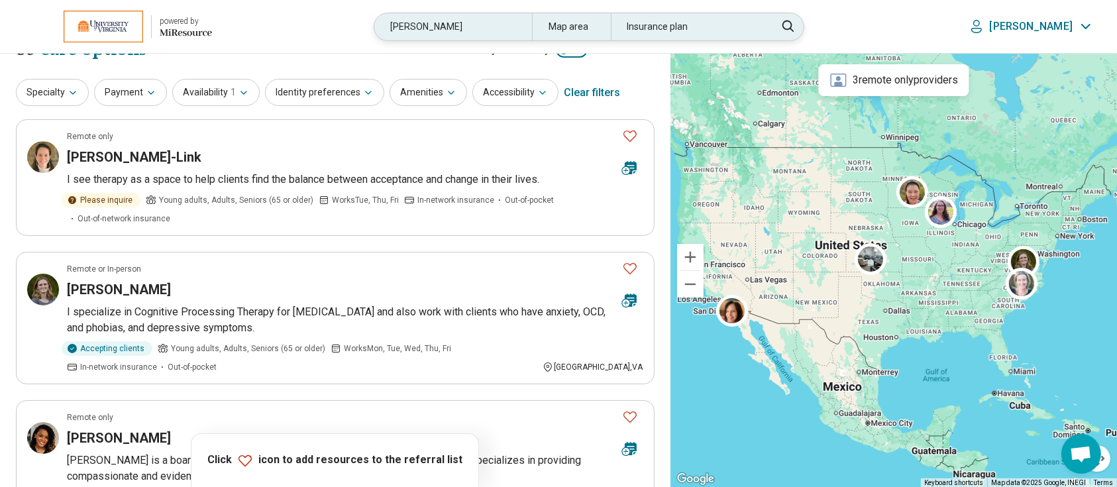
click at [481, 31] on div "robinson" at bounding box center [452, 26] width 157 height 27
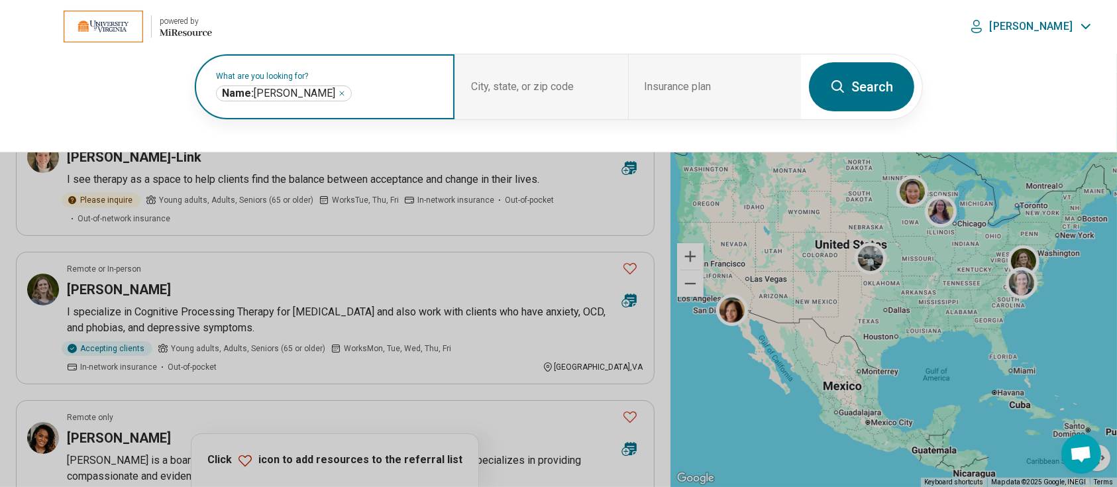
click at [338, 91] on icon "Remove" at bounding box center [342, 93] width 8 height 8
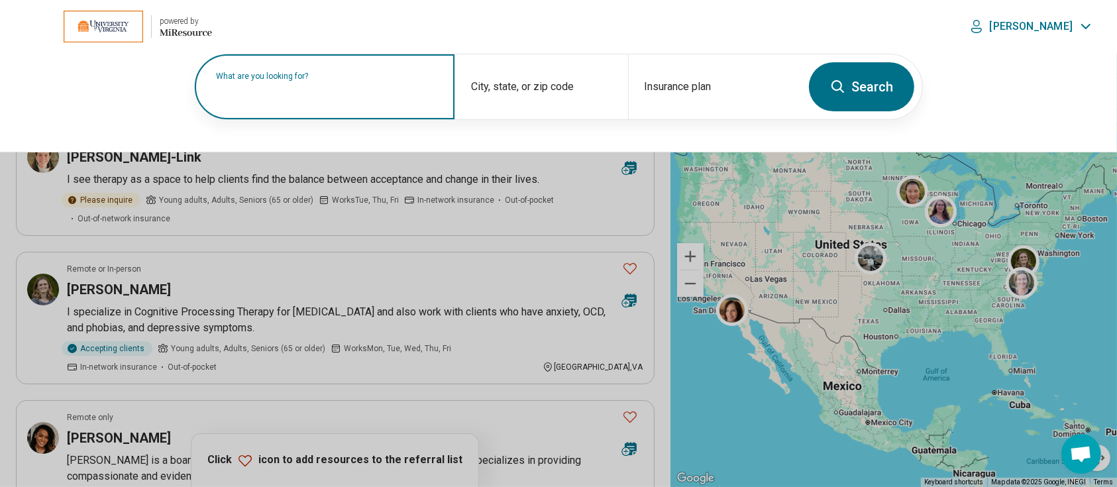
click at [338, 80] on label "What are you looking for?" at bounding box center [327, 76] width 223 height 8
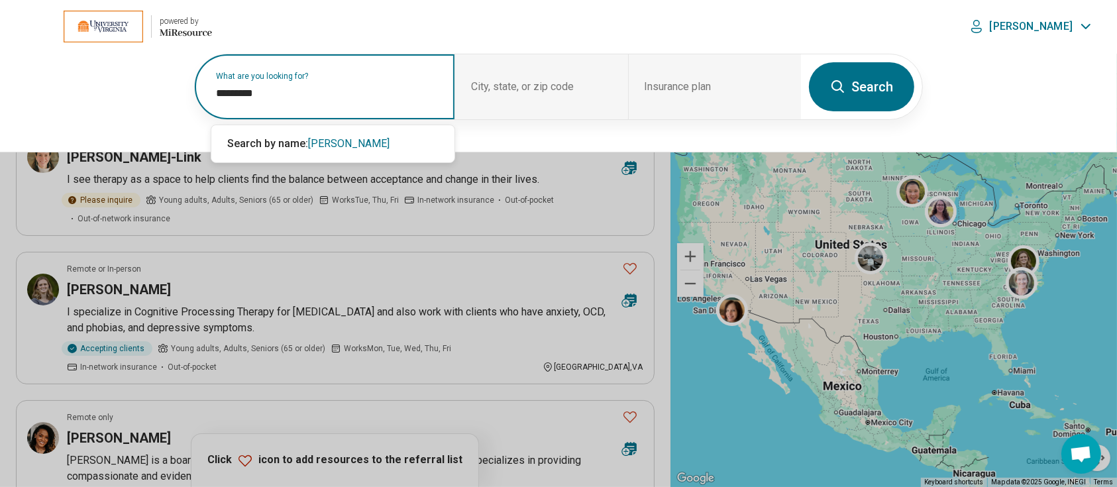
type input "*********"
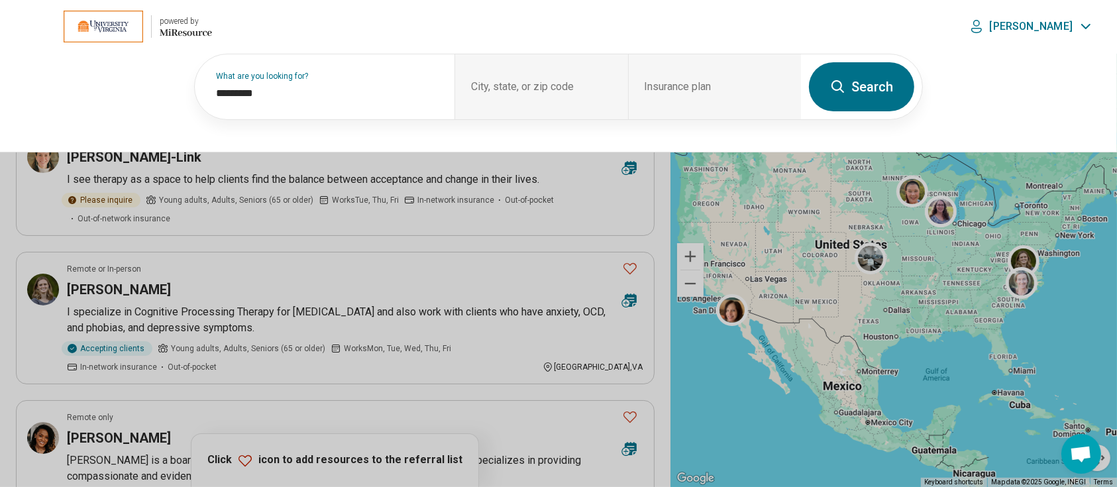
click at [861, 80] on button "Search" at bounding box center [861, 86] width 105 height 49
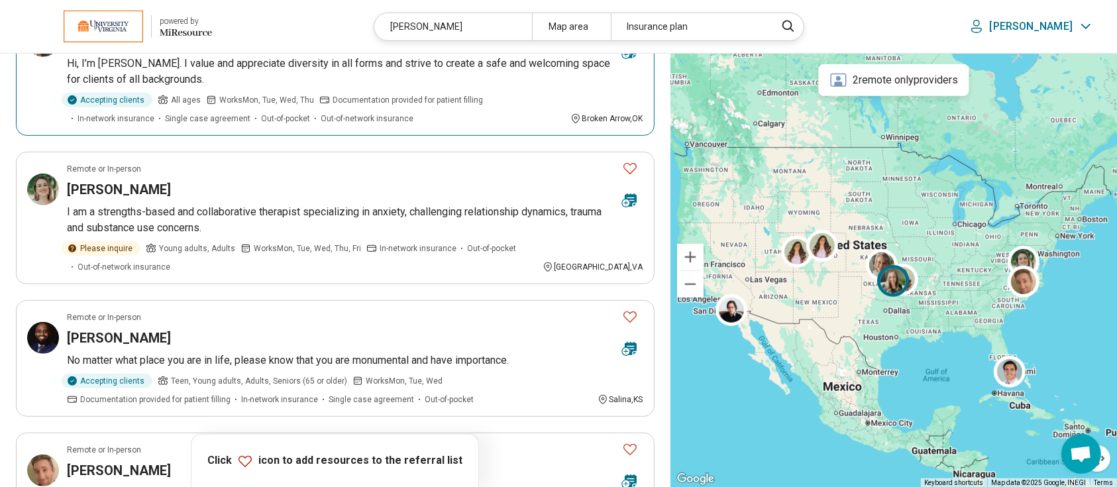
scroll to position [758, 0]
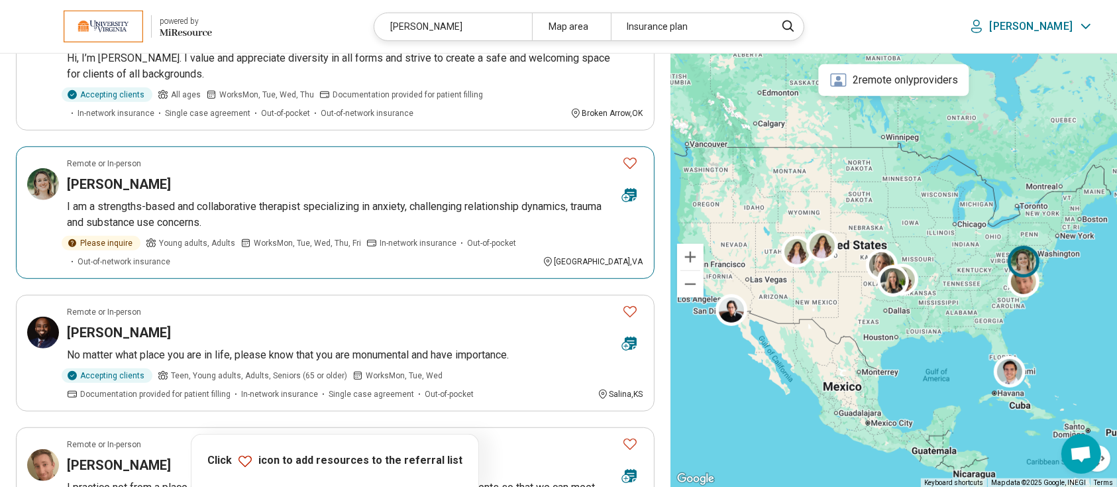
click at [115, 175] on h3 "Kelli Robertson" at bounding box center [119, 184] width 104 height 19
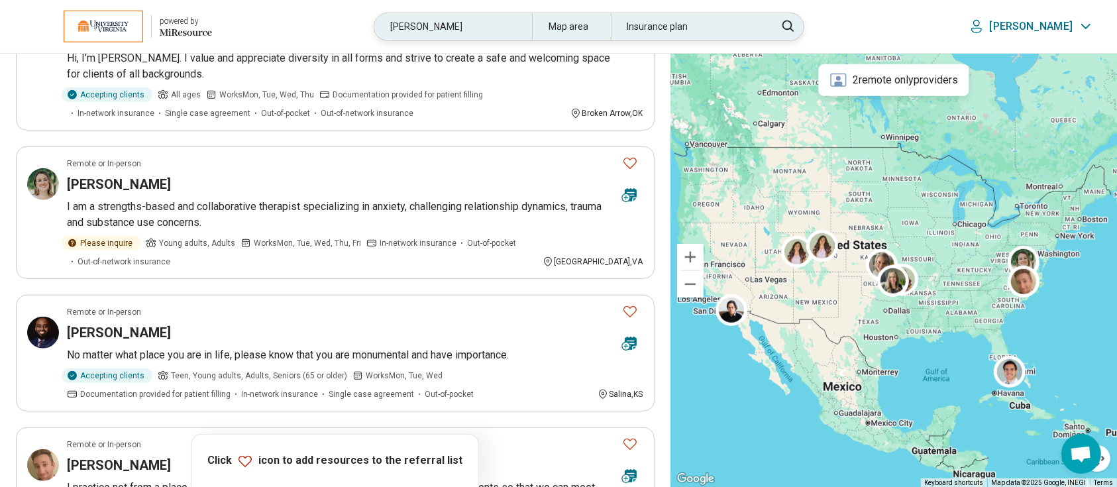
click at [489, 23] on div "robertson" at bounding box center [452, 26] width 157 height 27
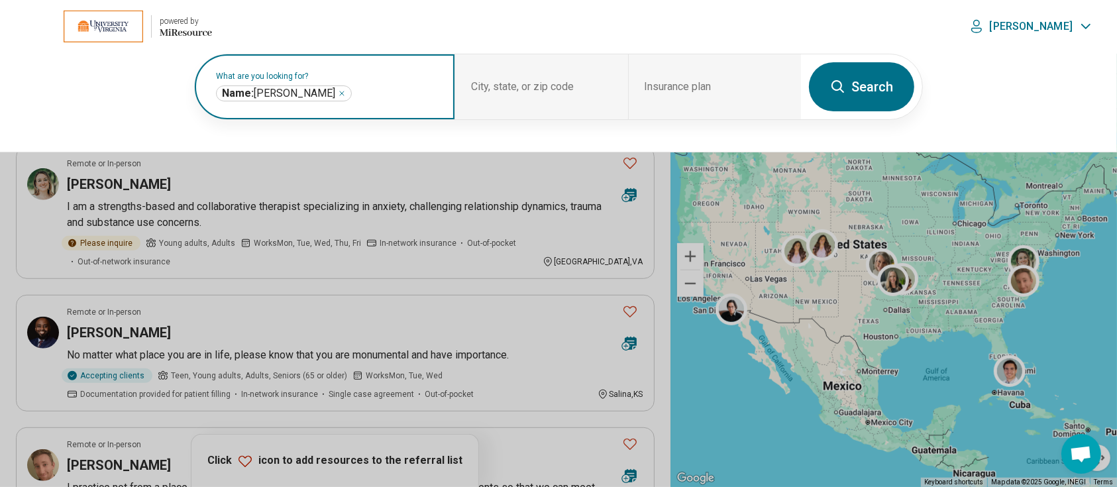
click at [338, 92] on icon "Remove" at bounding box center [342, 93] width 8 height 8
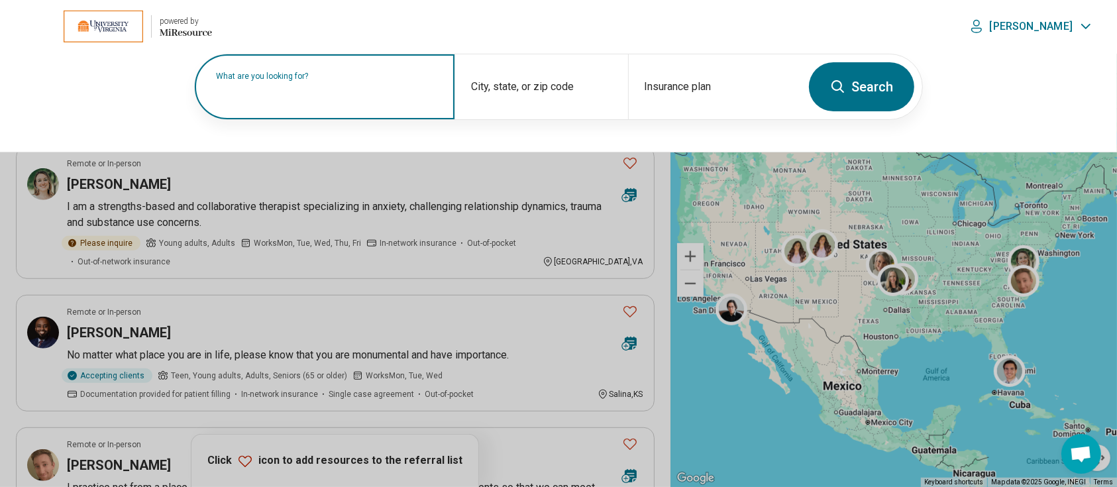
click at [323, 80] on label "What are you looking for?" at bounding box center [327, 76] width 223 height 8
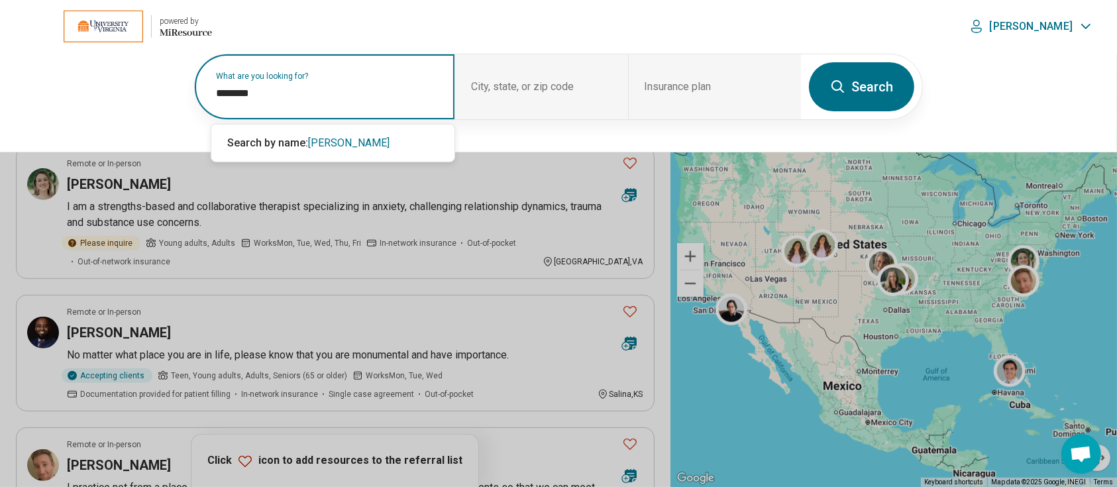
type input "********"
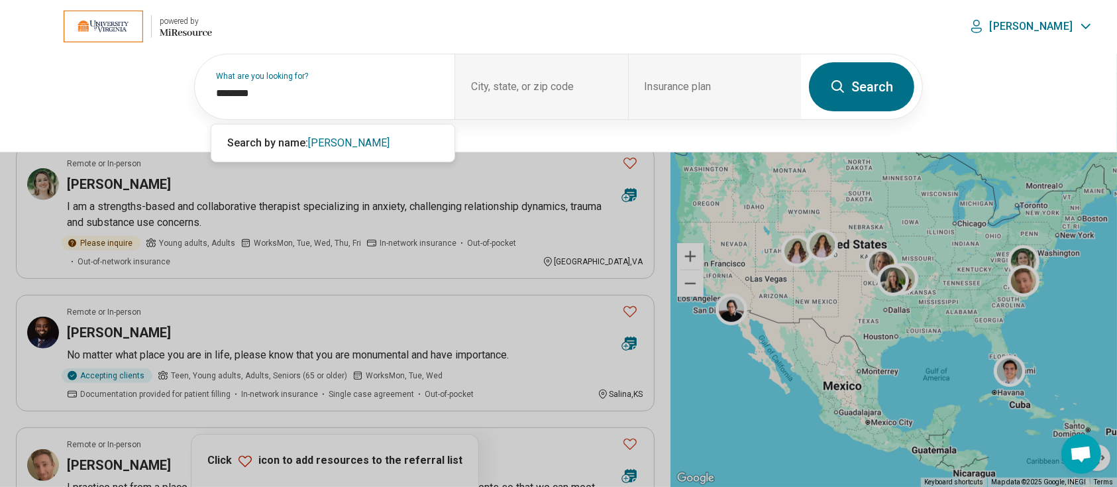
click at [872, 86] on button "Search" at bounding box center [861, 86] width 105 height 49
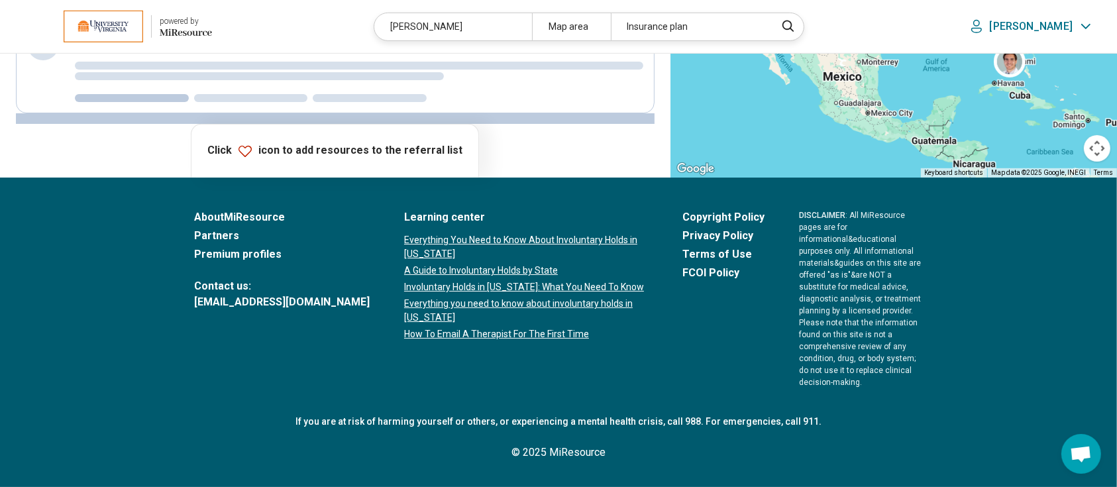
scroll to position [657, 0]
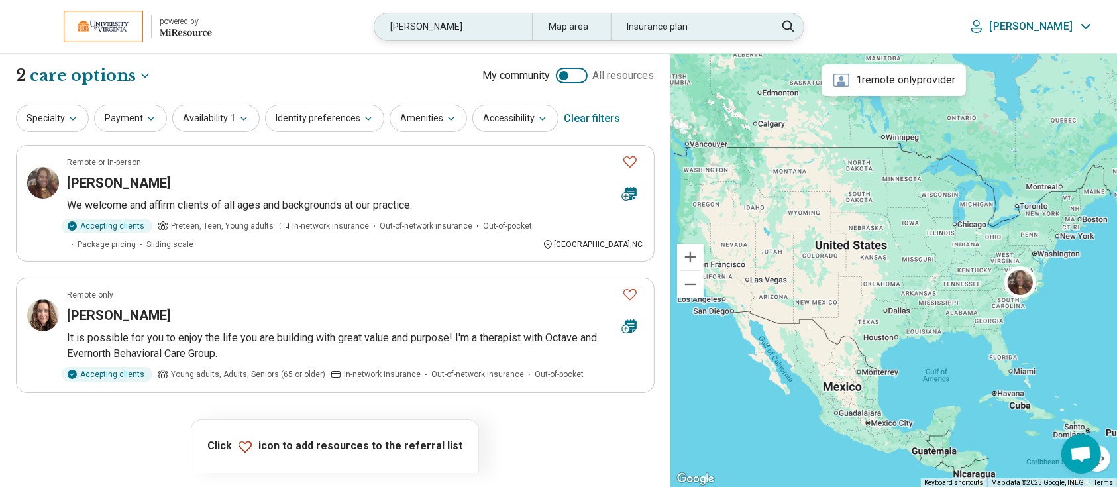
click at [502, 25] on div "mcintyre" at bounding box center [452, 26] width 157 height 27
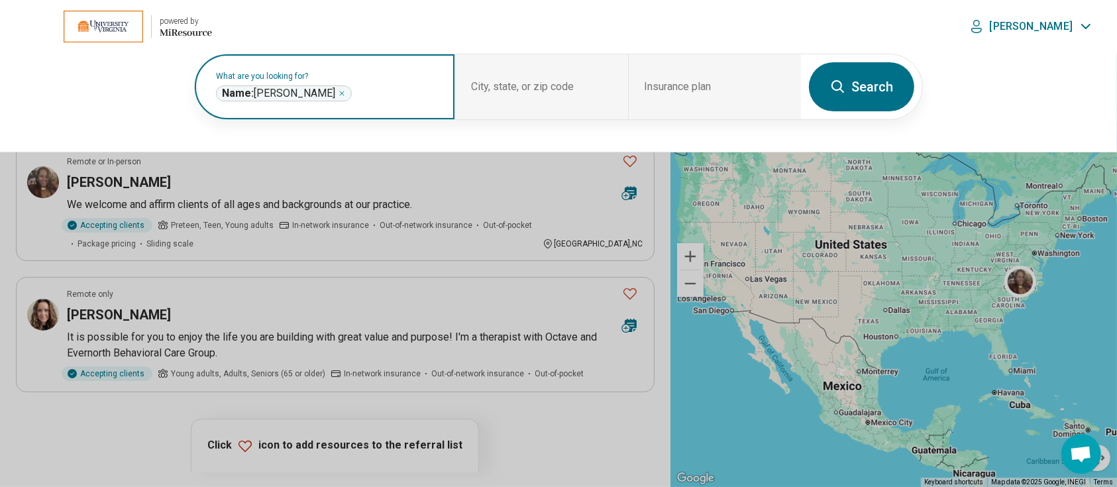
click at [338, 90] on icon "Remove" at bounding box center [342, 93] width 8 height 8
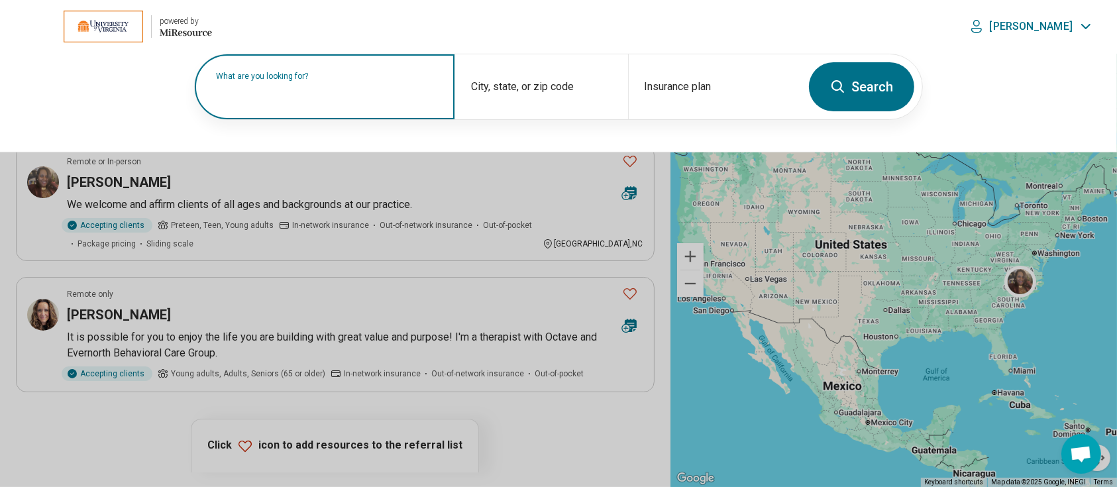
click at [303, 80] on label "What are you looking for?" at bounding box center [327, 76] width 223 height 8
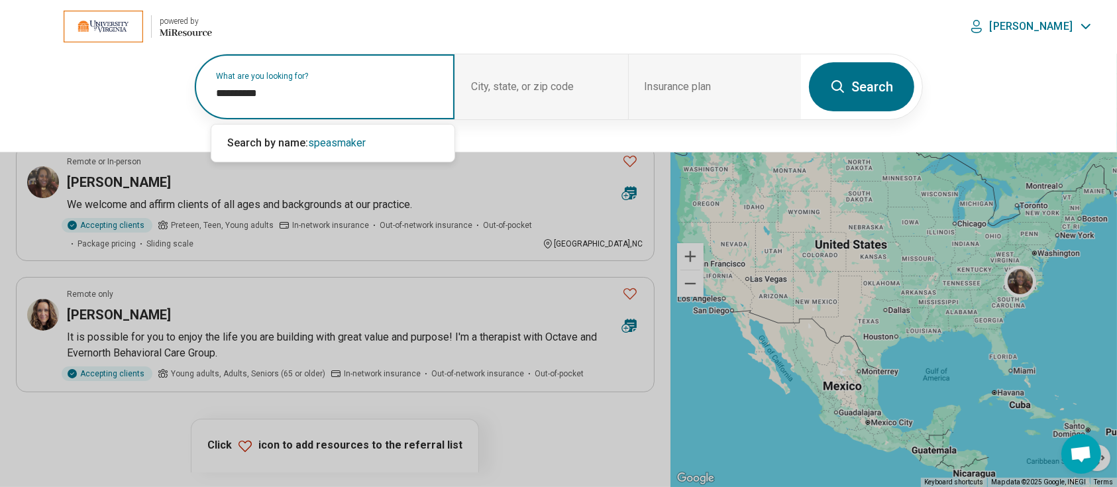
type input "**********"
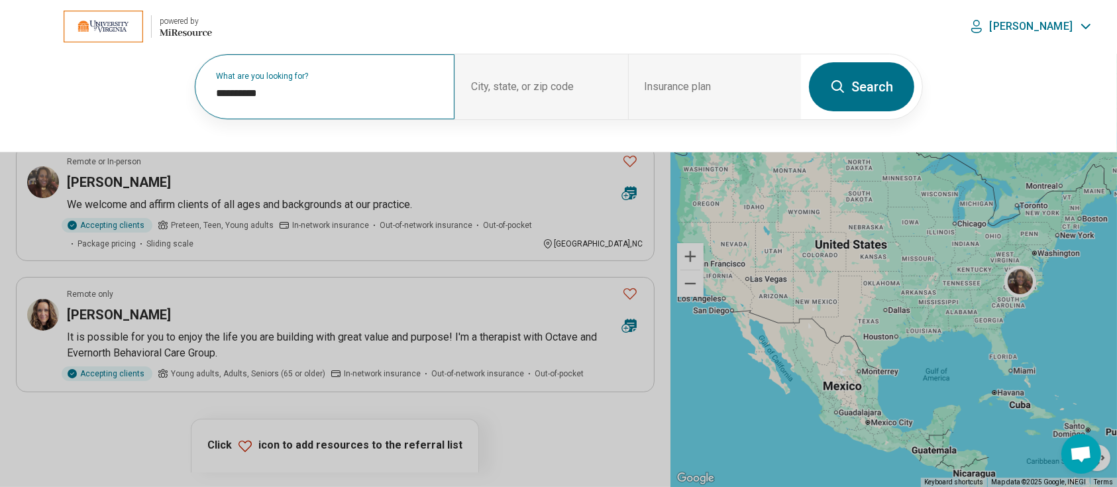
click at [880, 74] on button "Search" at bounding box center [861, 86] width 105 height 49
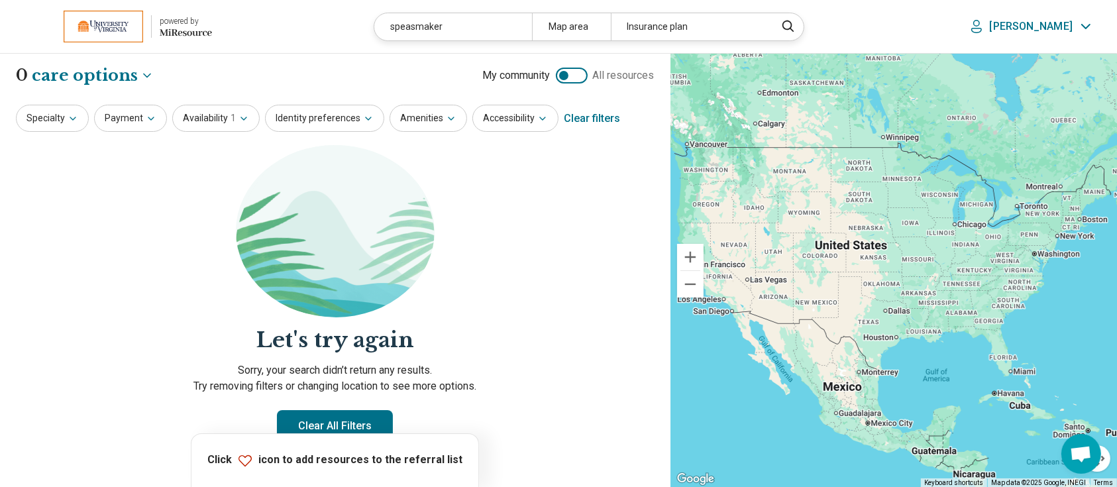
click at [590, 114] on div "Clear filters" at bounding box center [592, 119] width 56 height 32
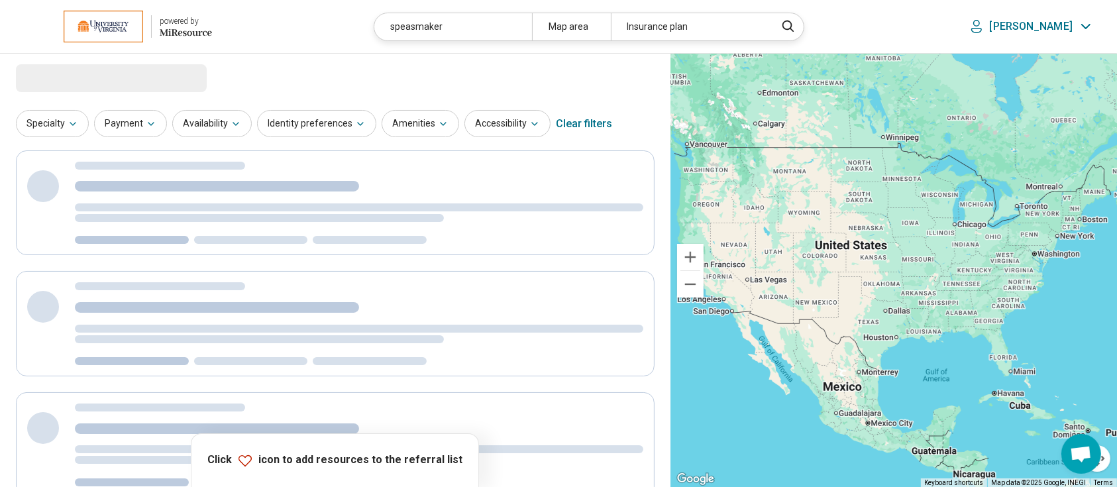
select select "***"
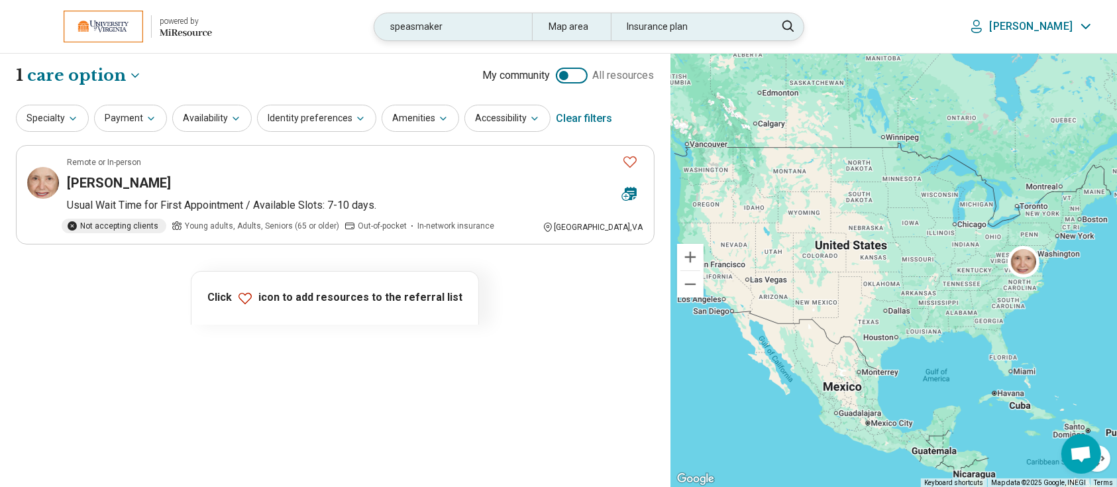
click at [492, 40] on div "speasmaker Map area Insurance plan" at bounding box center [589, 27] width 431 height 29
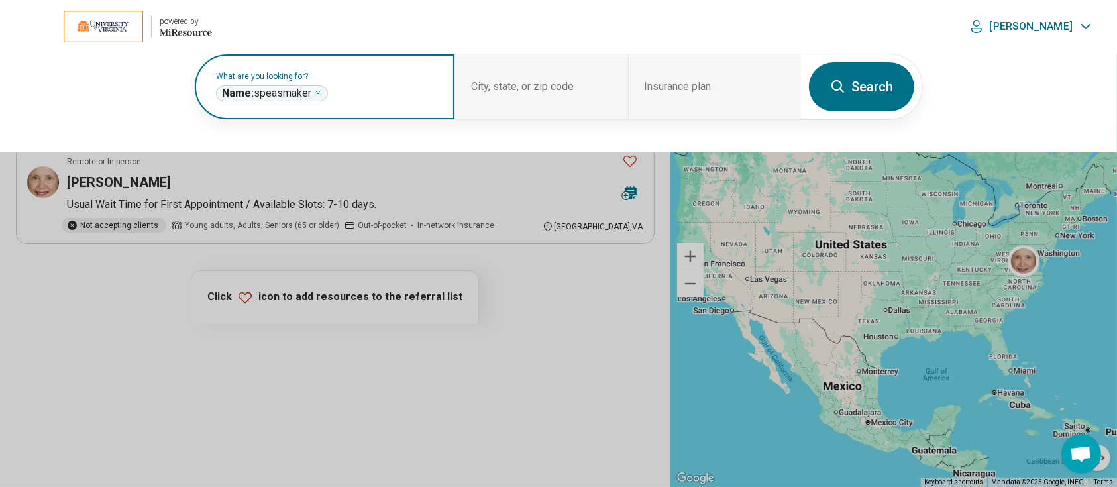
click at [317, 91] on icon "Remove" at bounding box center [318, 93] width 8 height 8
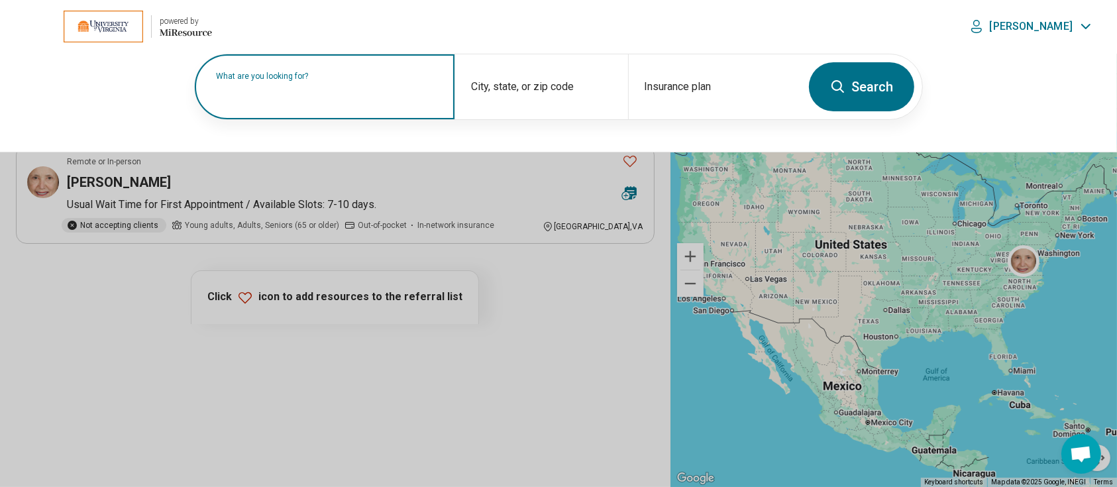
click at [347, 80] on label "What are you looking for?" at bounding box center [327, 76] width 223 height 8
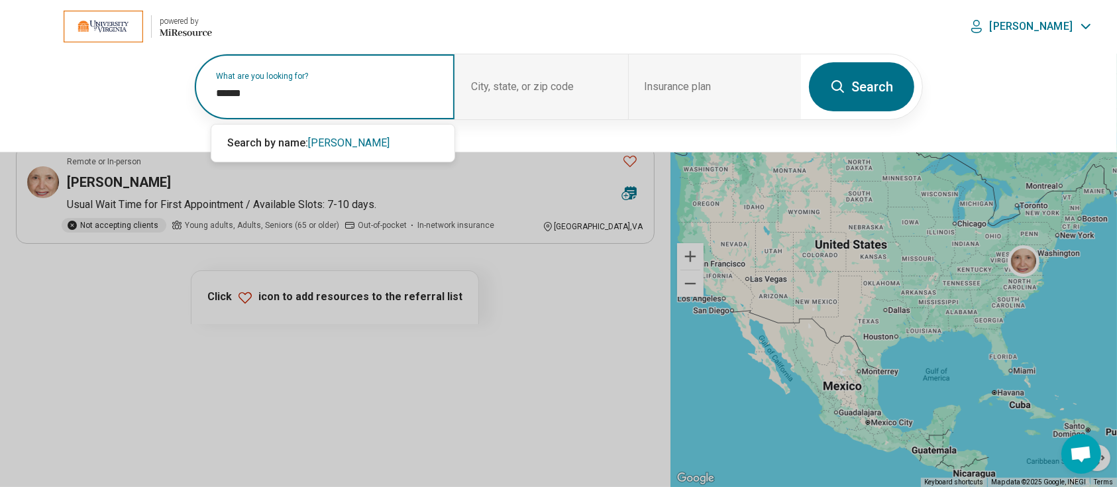
type input "******"
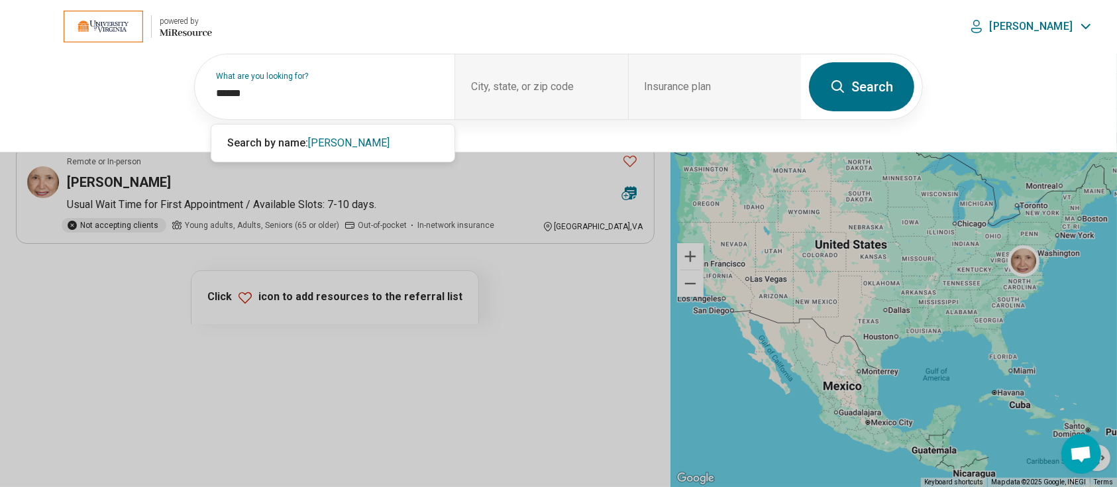
click at [854, 80] on button "Search" at bounding box center [861, 86] width 105 height 49
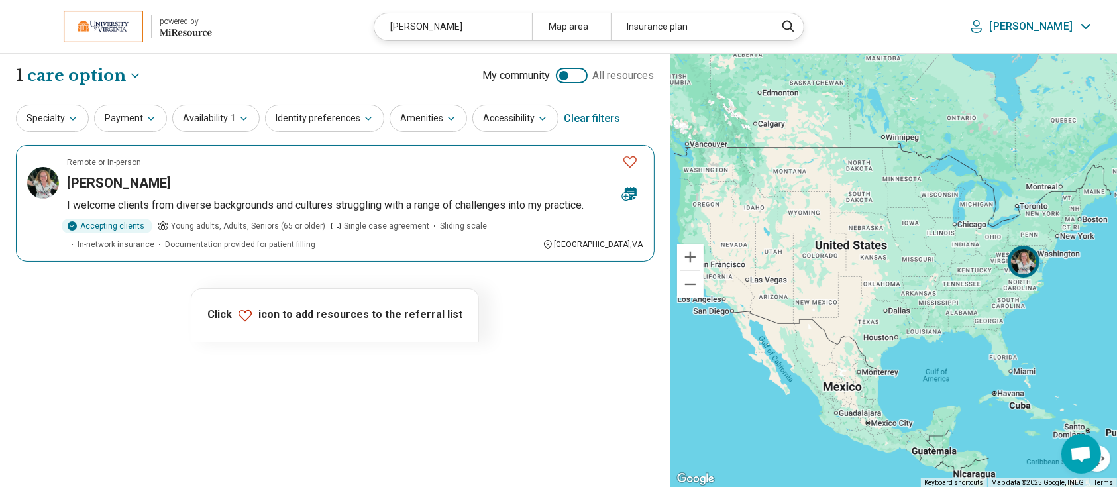
click at [107, 184] on h3 "Beverly Faught" at bounding box center [119, 183] width 104 height 19
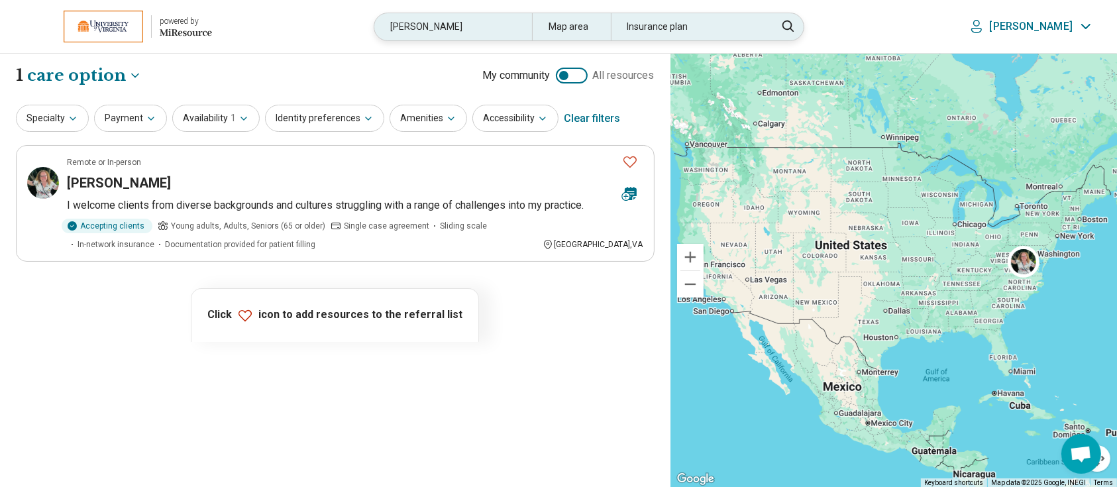
click at [478, 31] on div "faught" at bounding box center [452, 26] width 157 height 27
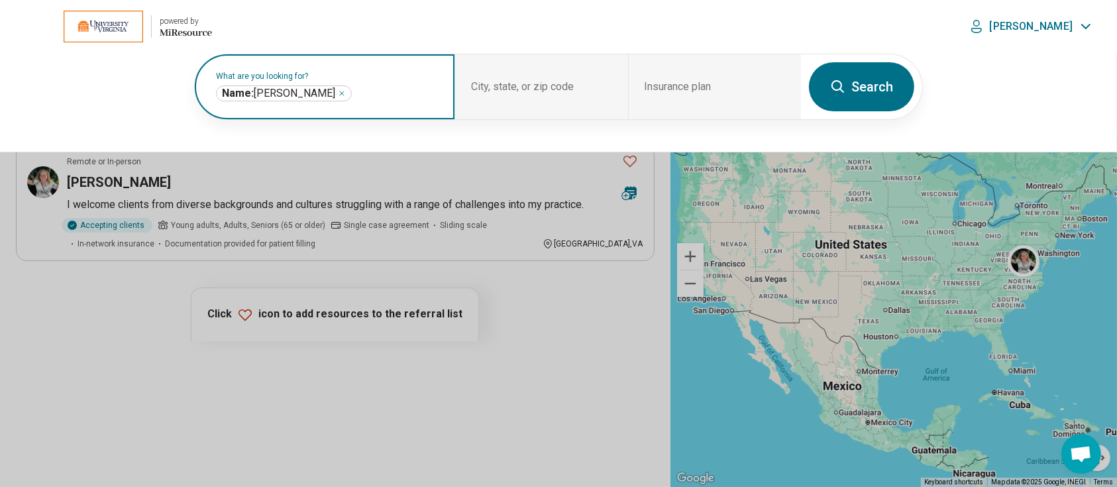
click at [338, 91] on icon "Remove" at bounding box center [342, 93] width 8 height 8
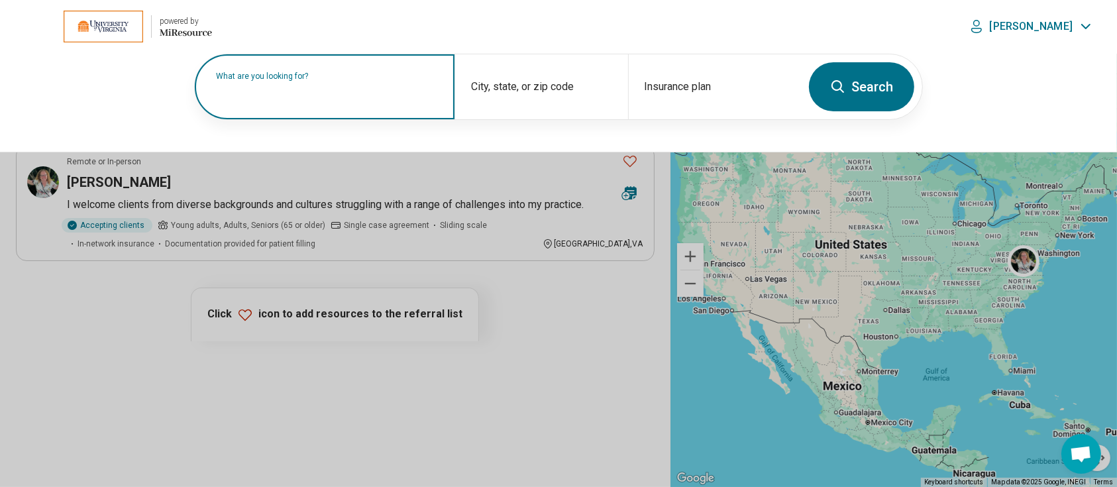
click at [329, 80] on label "What are you looking for?" at bounding box center [327, 76] width 223 height 8
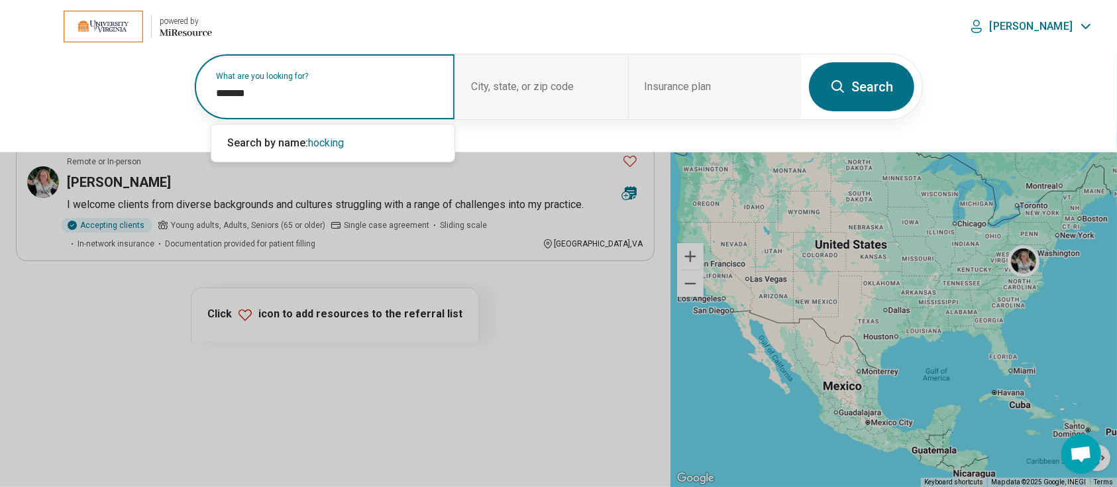
type input "*******"
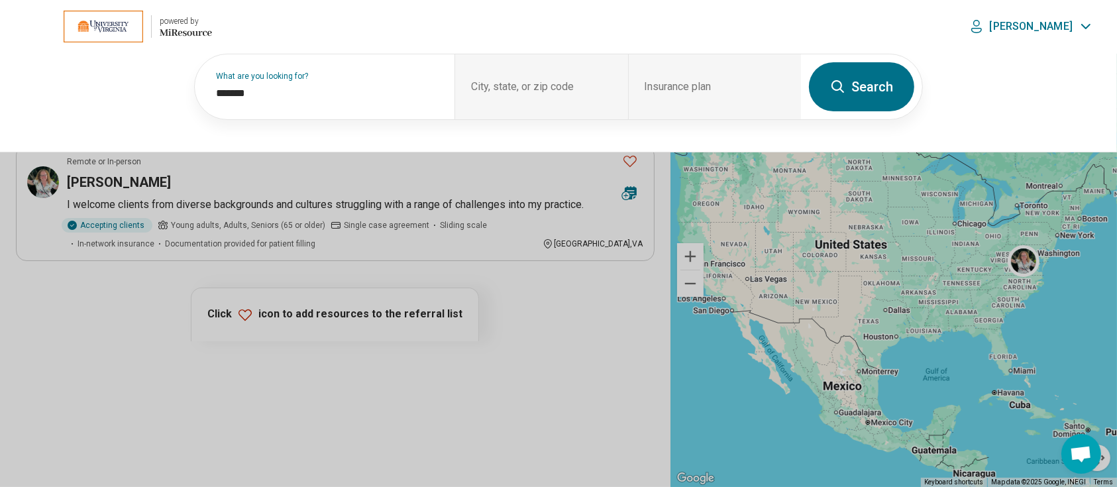
click at [878, 70] on button "Search" at bounding box center [861, 86] width 105 height 49
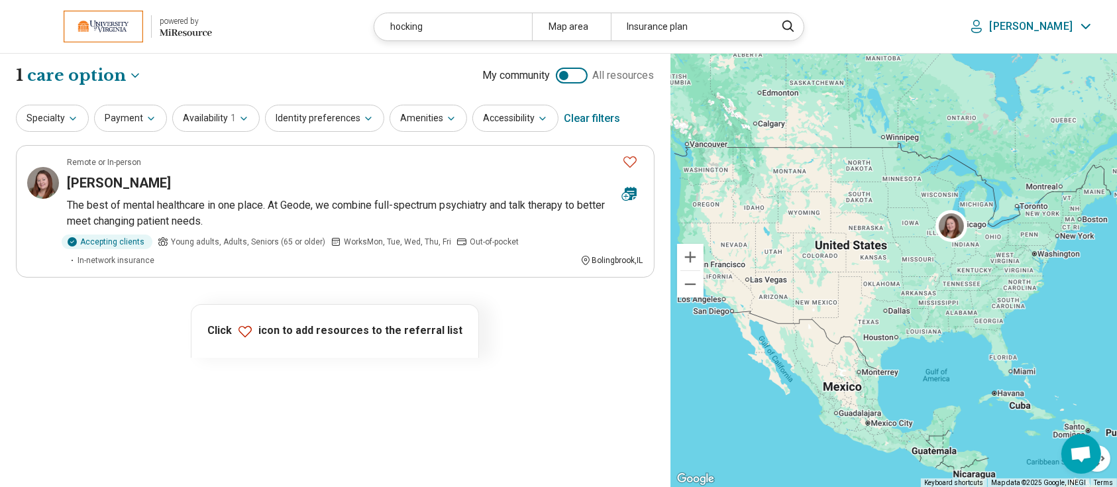
click at [583, 121] on div "Clear filters" at bounding box center [592, 119] width 56 height 32
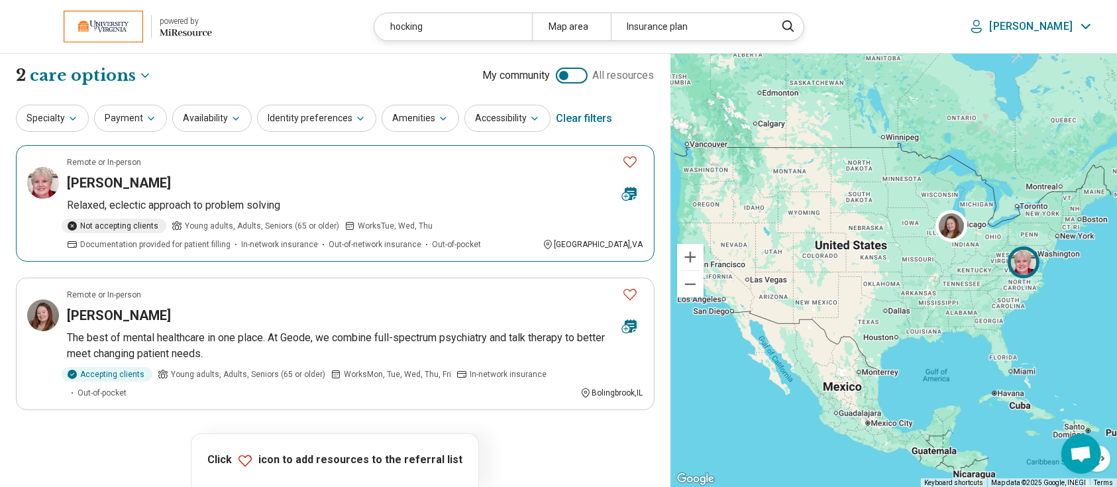
click at [126, 183] on h3 "Marilyn Hocking" at bounding box center [119, 183] width 104 height 19
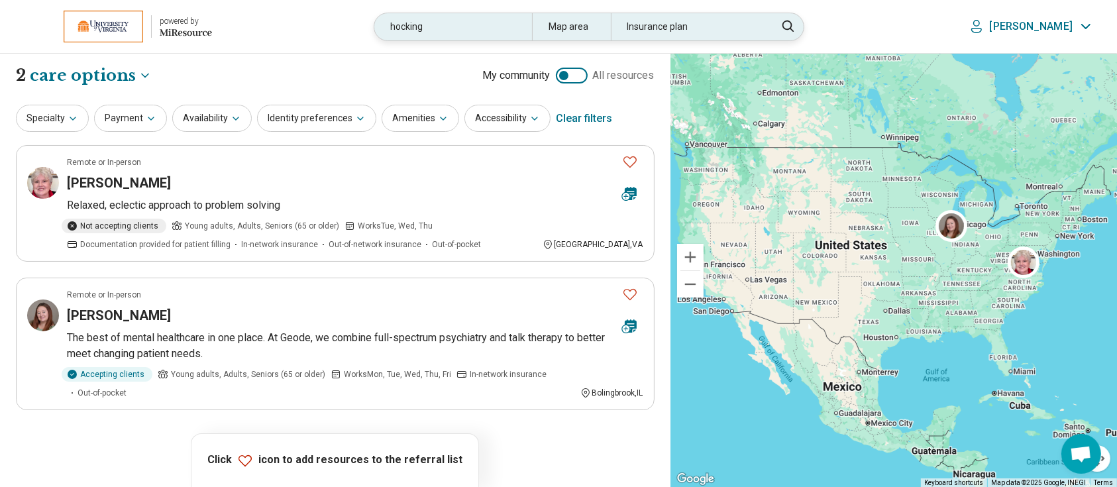
click at [488, 32] on div "hocking" at bounding box center [452, 26] width 157 height 27
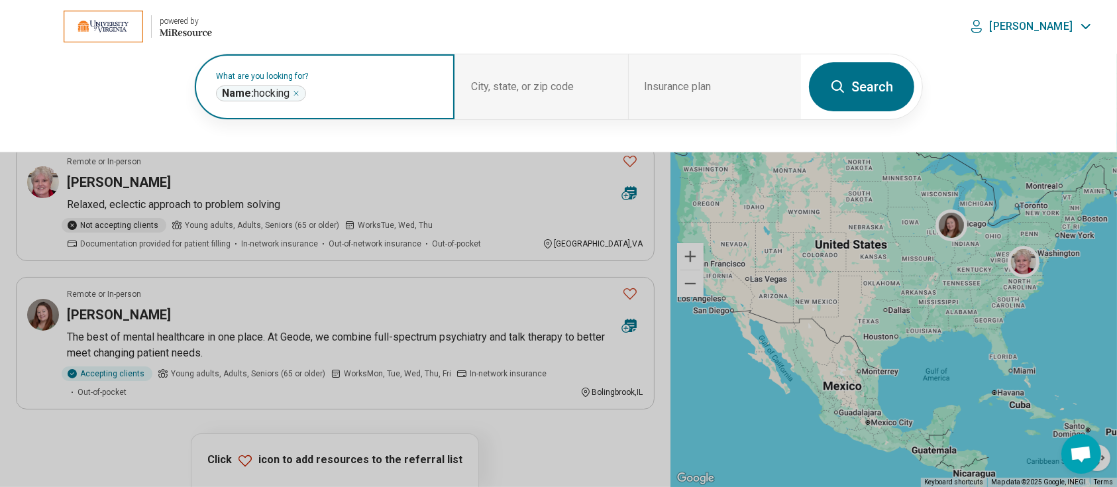
click at [297, 92] on icon "Remove" at bounding box center [296, 93] width 8 height 8
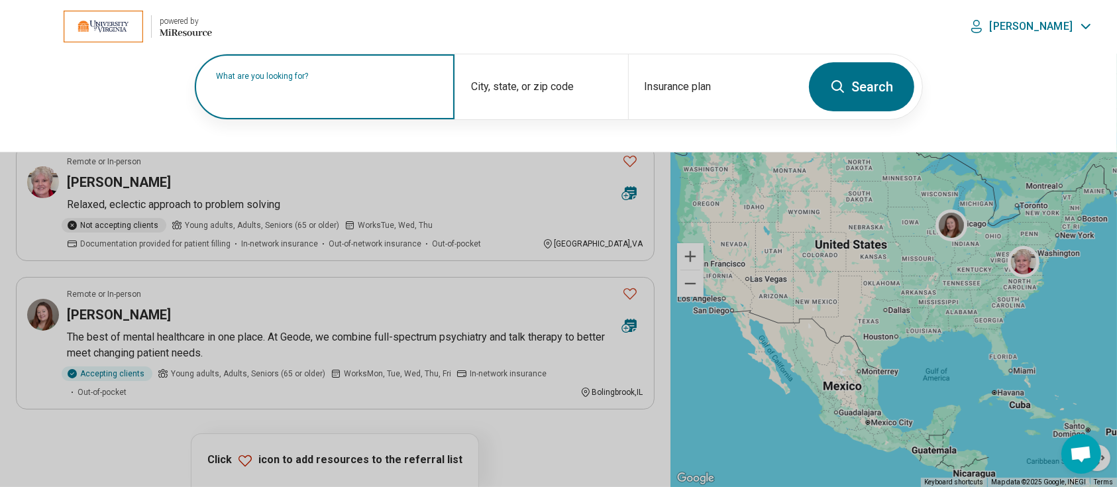
click at [340, 99] on input "text" at bounding box center [327, 94] width 223 height 16
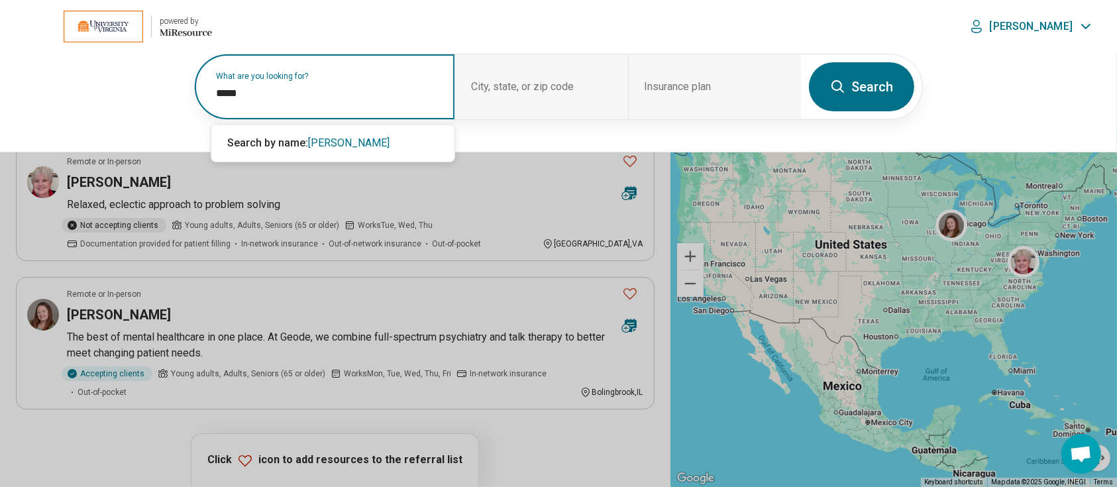
type input "*****"
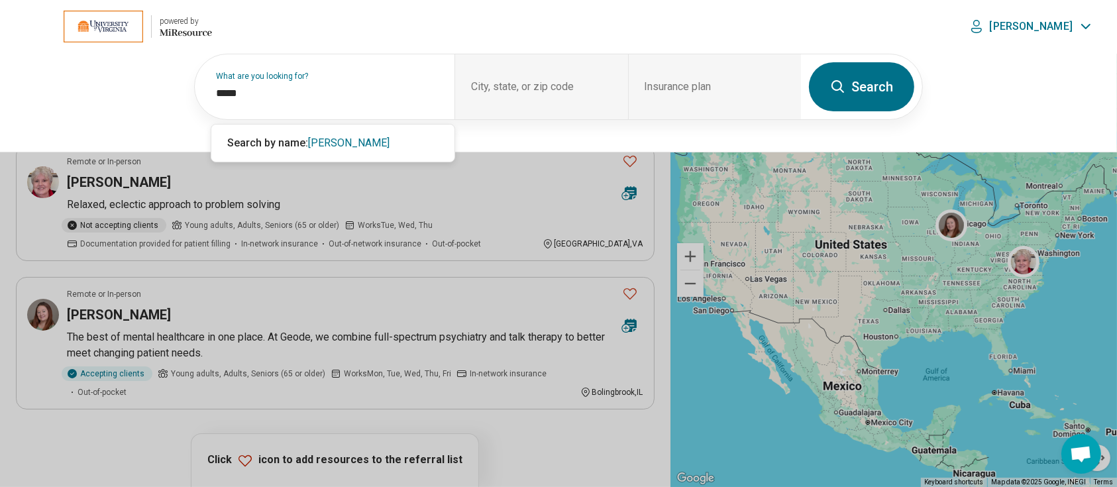
click at [856, 84] on button "Search" at bounding box center [861, 86] width 105 height 49
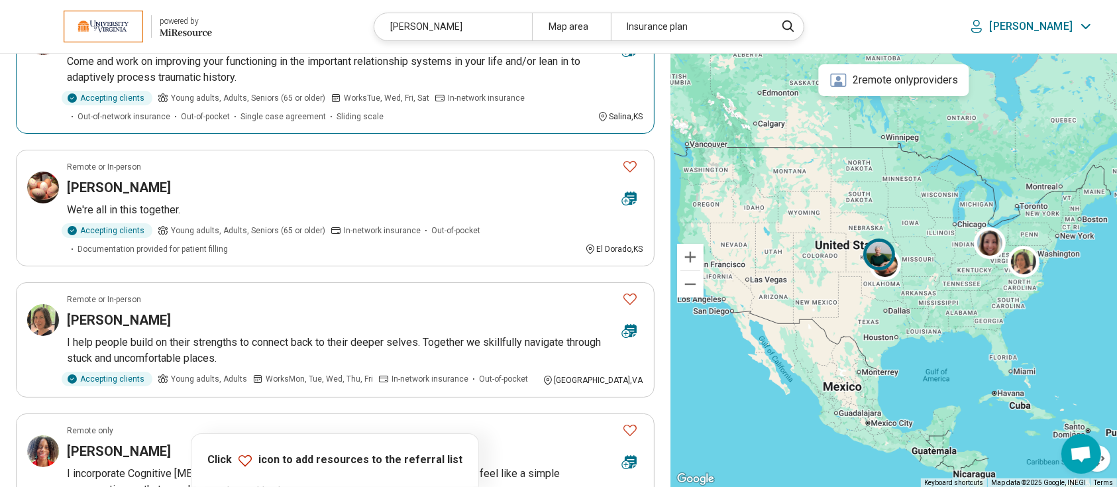
scroll to position [144, 0]
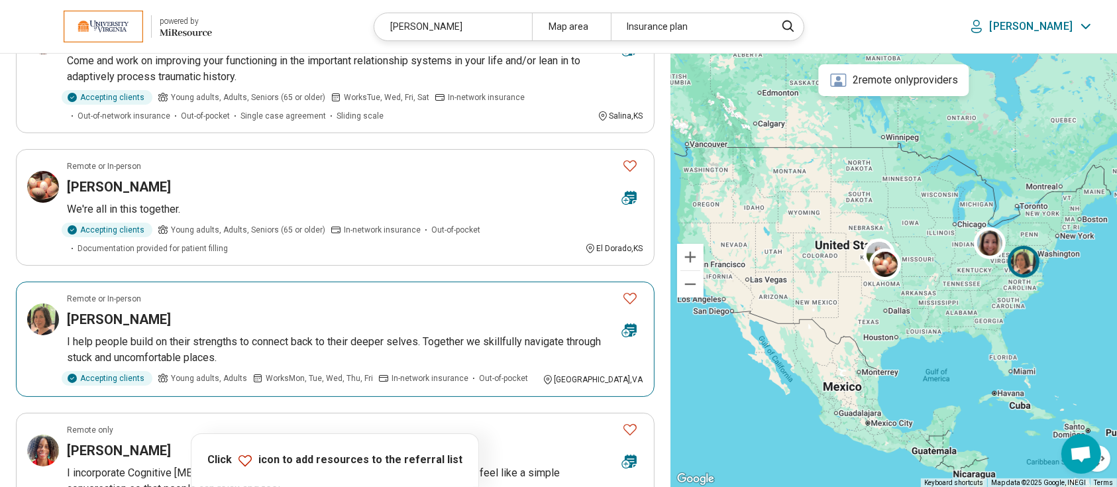
click at [41, 315] on img at bounding box center [43, 320] width 32 height 32
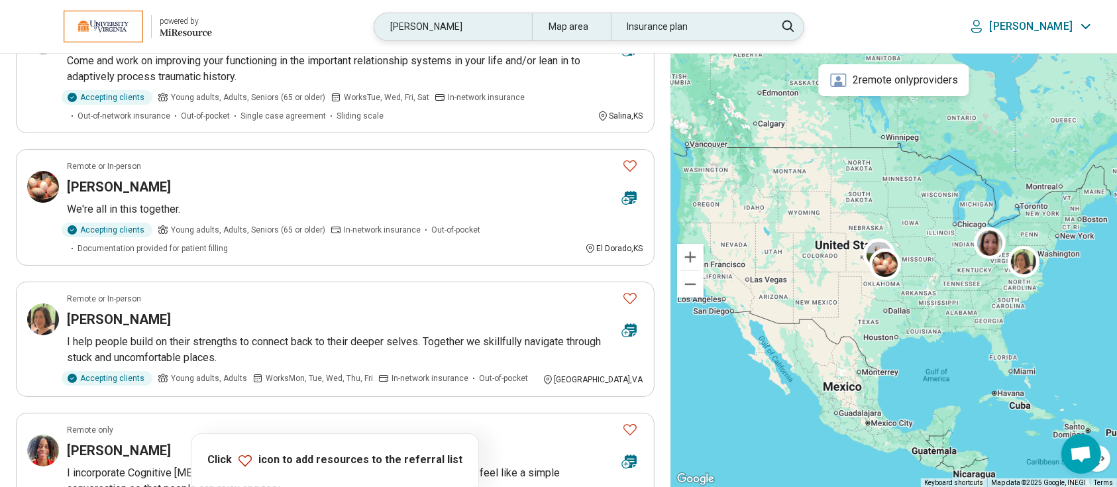
click at [451, 25] on div "mccoy" at bounding box center [452, 26] width 157 height 27
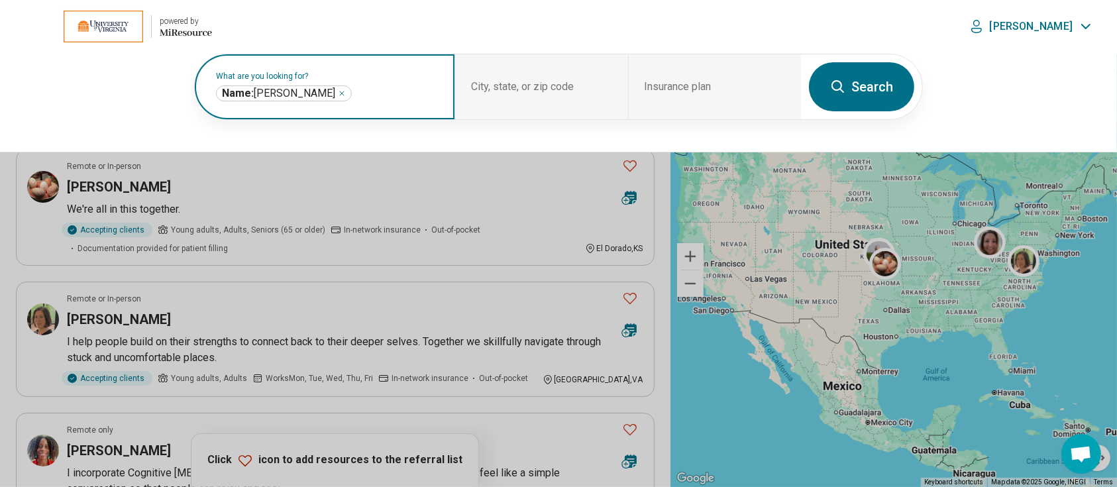
click at [338, 91] on icon "Remove" at bounding box center [342, 93] width 8 height 8
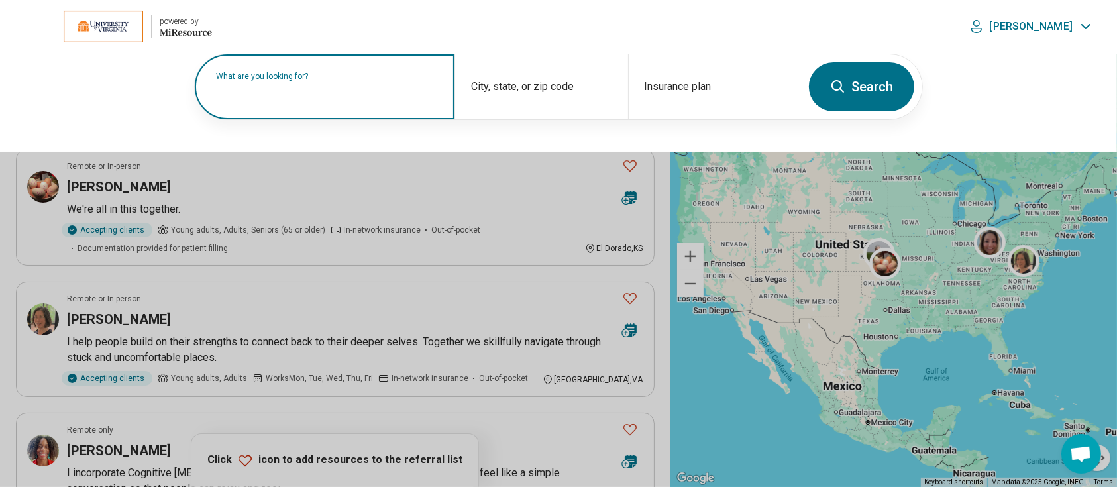
click at [294, 80] on label "What are you looking for?" at bounding box center [327, 76] width 223 height 8
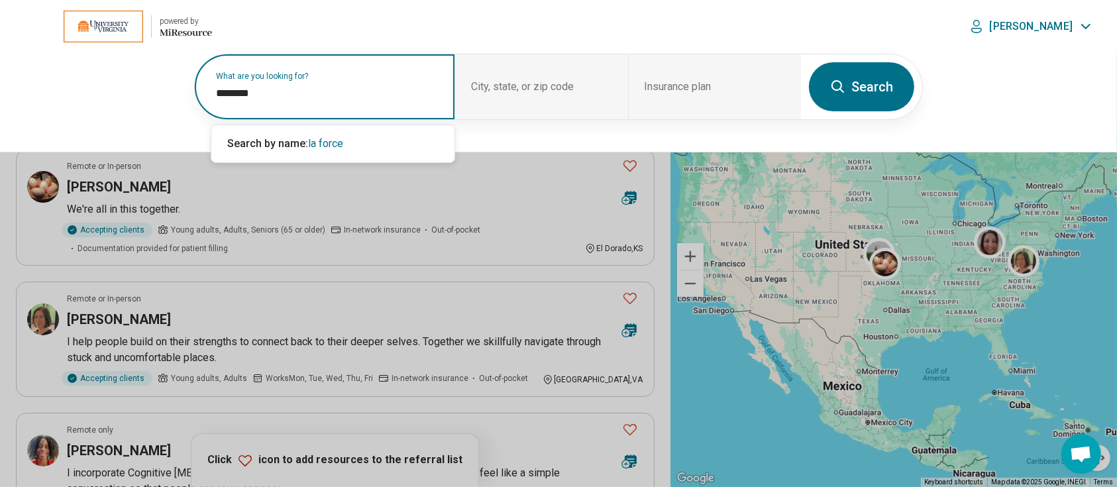
type input "********"
click at [856, 88] on button "Search" at bounding box center [861, 86] width 105 height 49
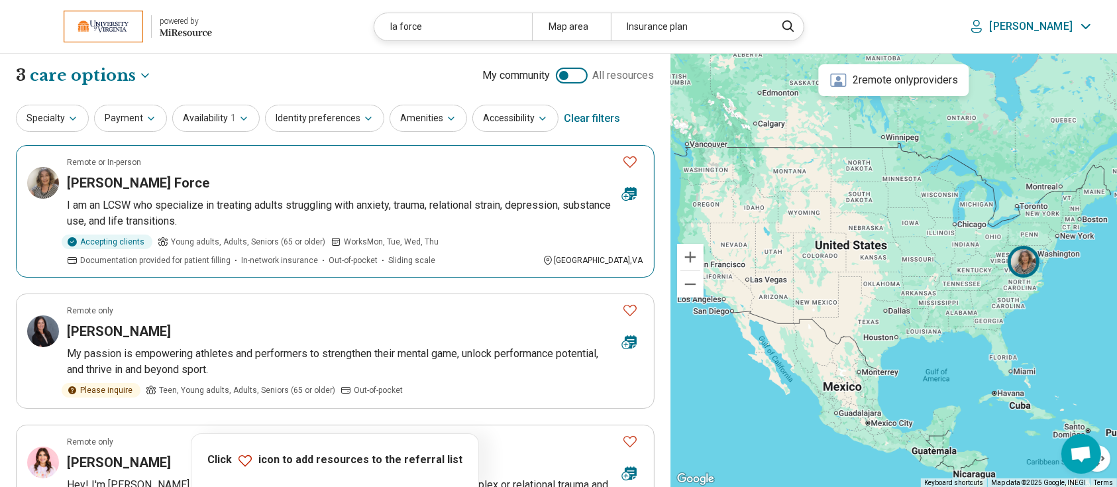
click at [98, 174] on h3 "Sara La Force" at bounding box center [138, 183] width 143 height 19
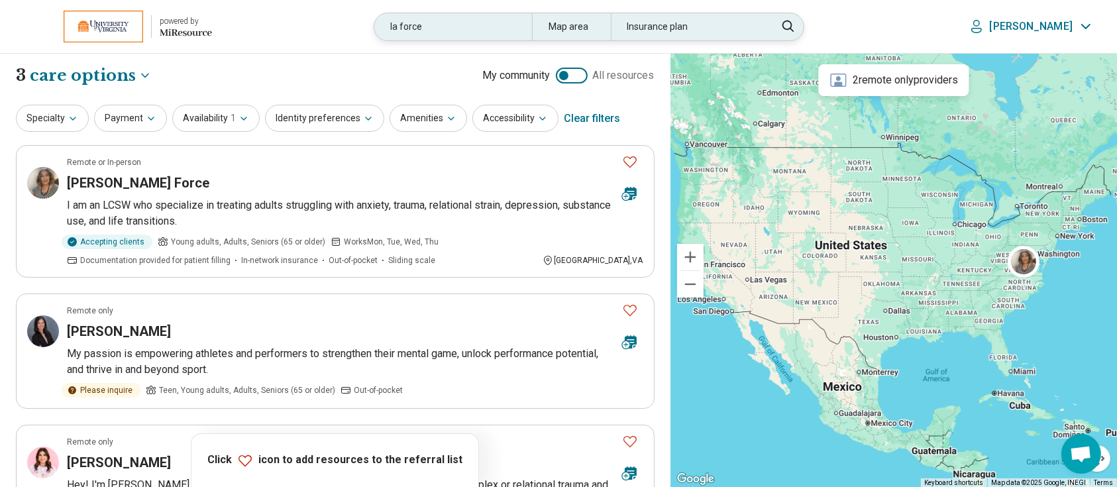
click at [467, 19] on div "la force" at bounding box center [452, 26] width 157 height 27
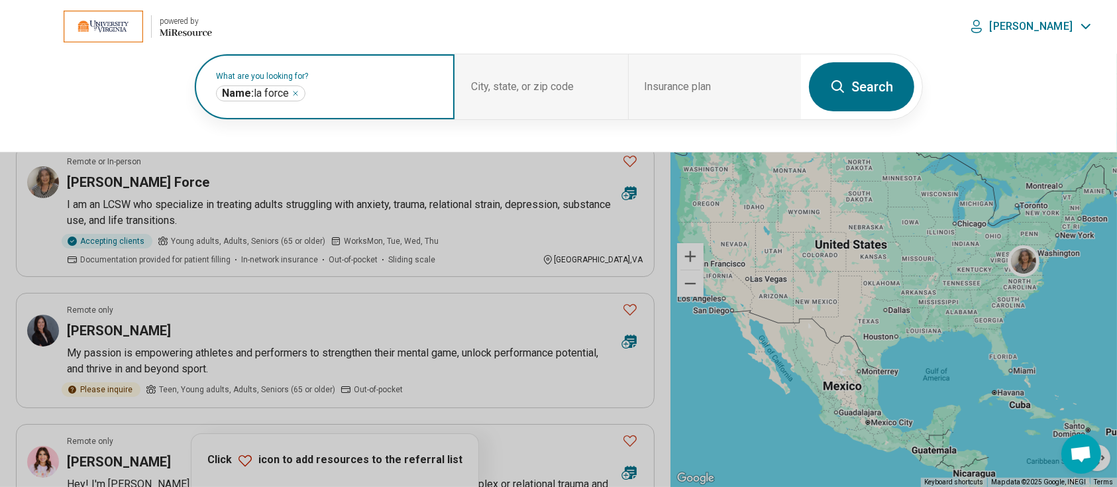
click at [297, 93] on icon "Remove" at bounding box center [296, 93] width 4 height 4
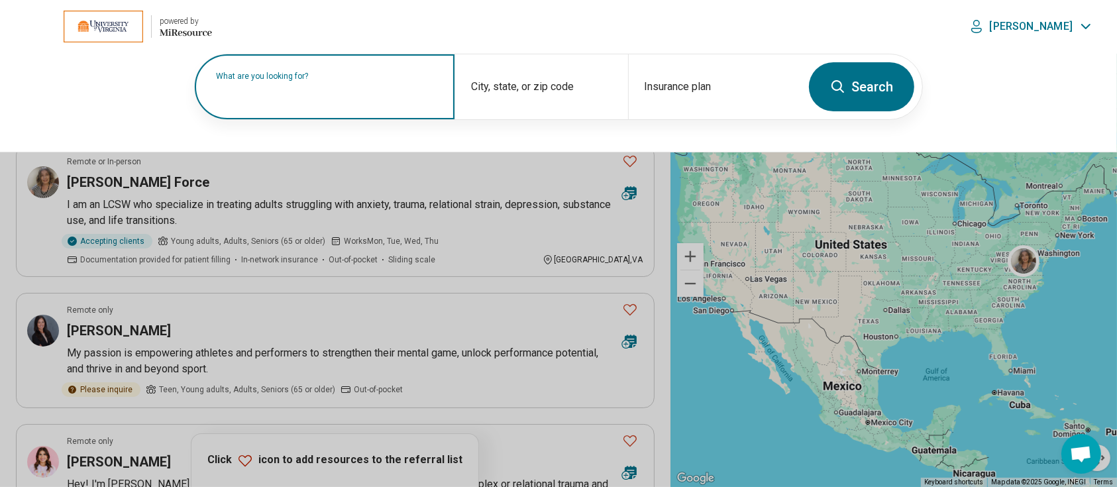
click at [297, 80] on label "What are you looking for?" at bounding box center [327, 76] width 223 height 8
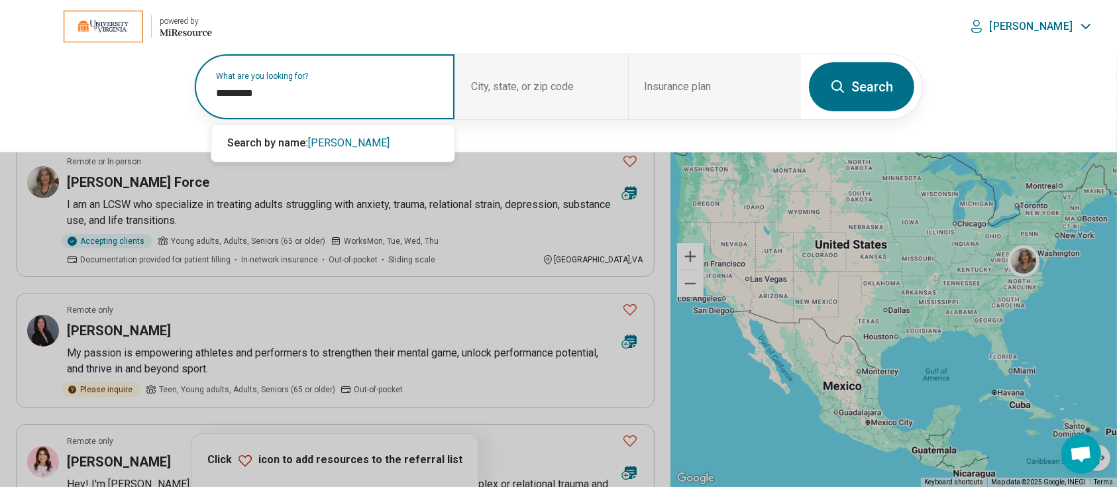
type input "*********"
click at [850, 83] on button "Search" at bounding box center [861, 86] width 105 height 49
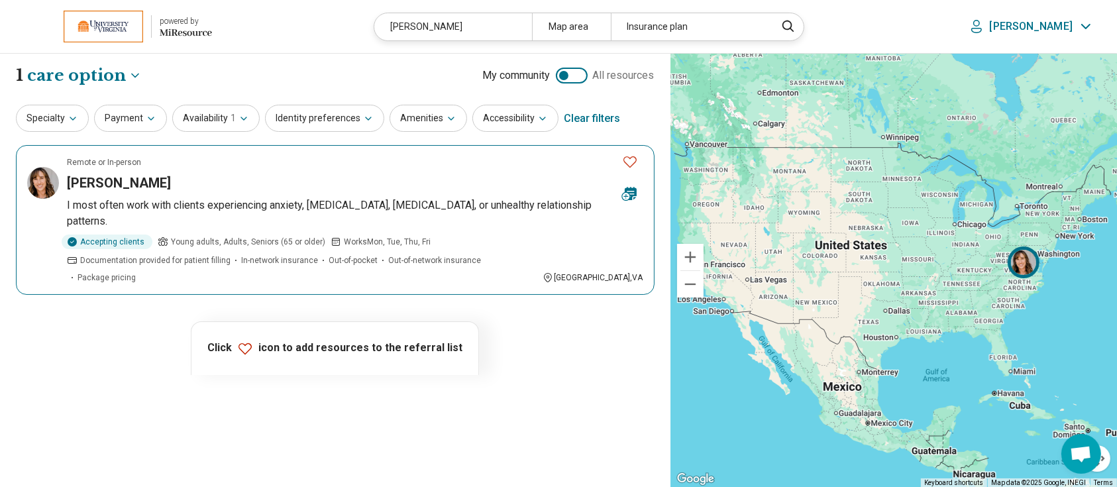
click at [143, 178] on h3 "Suzanne Wilberger" at bounding box center [119, 183] width 104 height 19
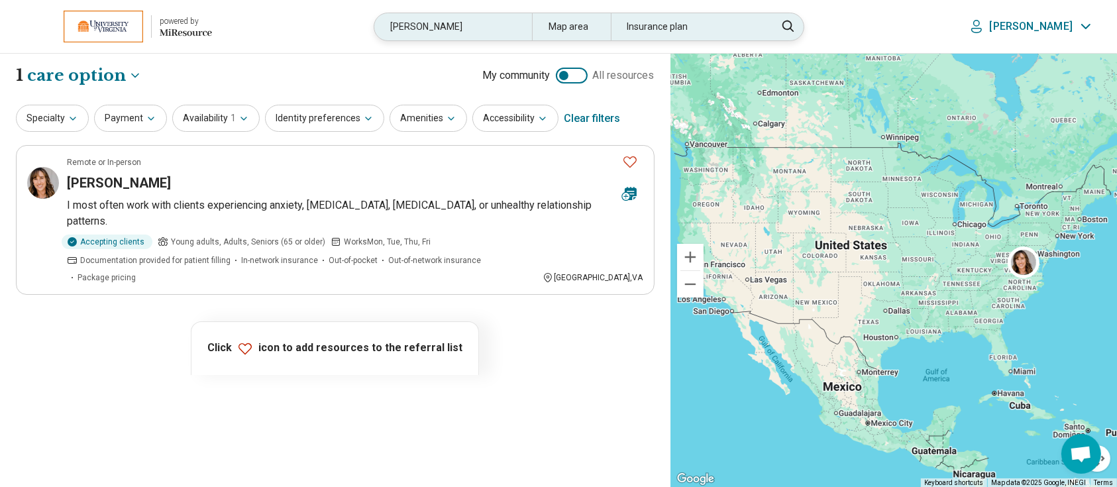
click at [487, 31] on div "wilberger" at bounding box center [452, 26] width 157 height 27
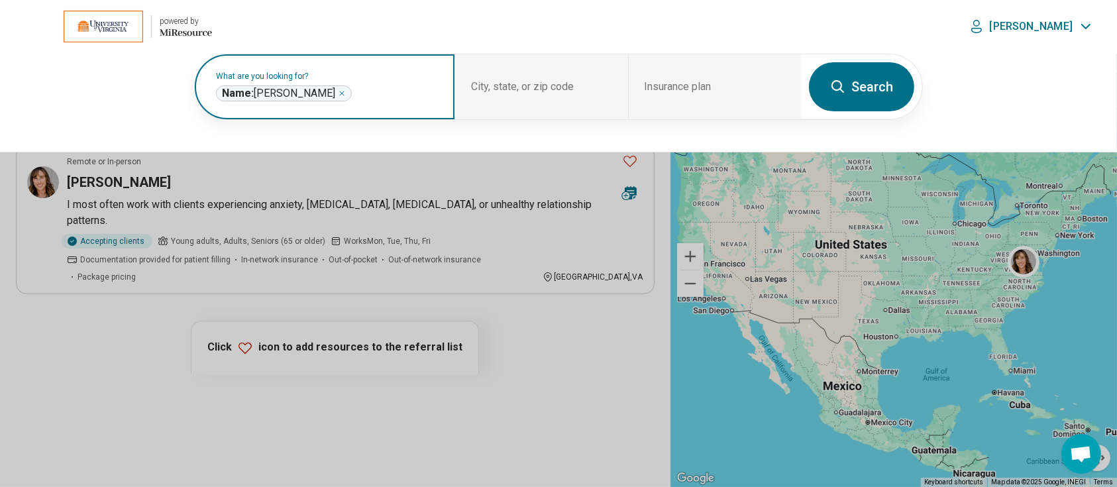
click at [338, 91] on icon "Remove" at bounding box center [342, 93] width 8 height 8
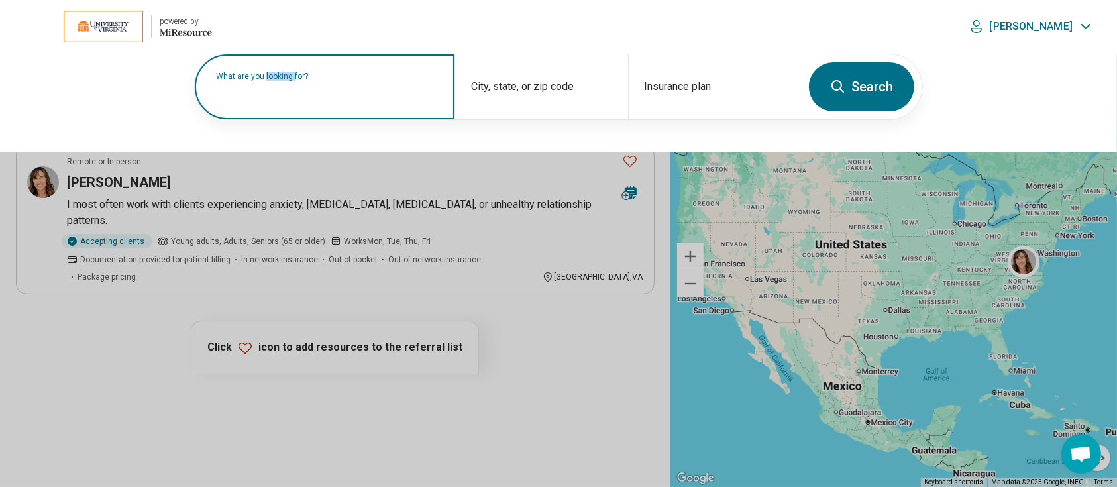
click at [305, 80] on label "What are you looking for?" at bounding box center [327, 76] width 223 height 8
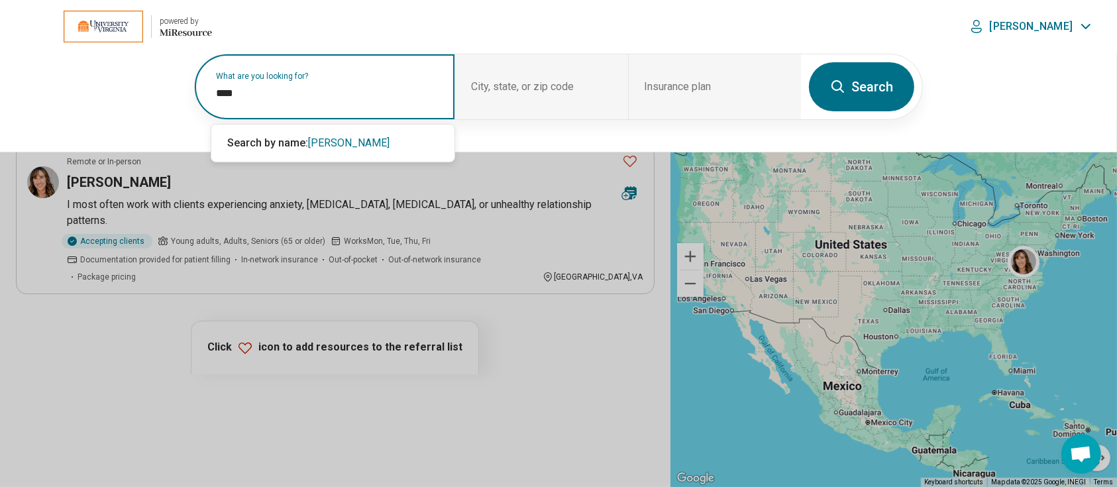
type input "****"
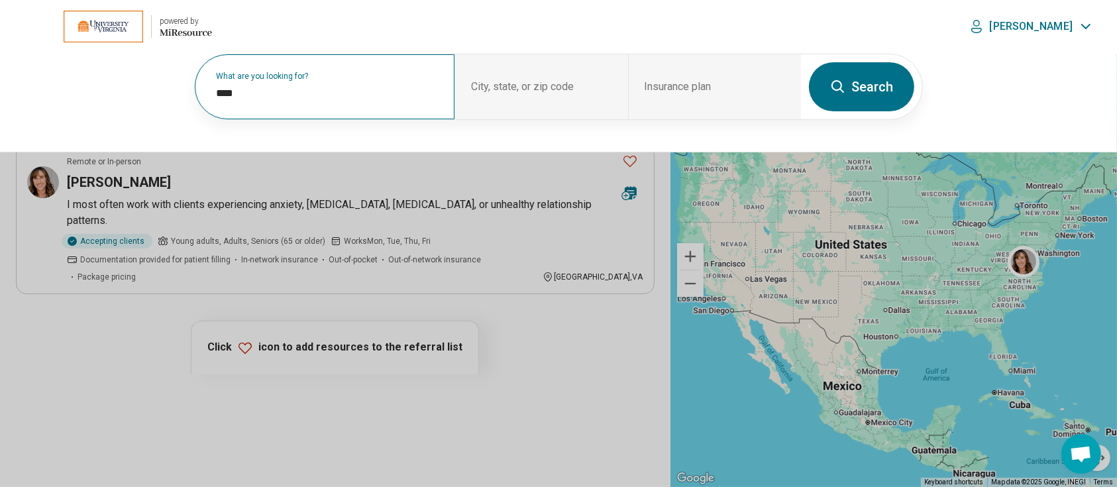
click at [885, 85] on button "Search" at bounding box center [861, 86] width 105 height 49
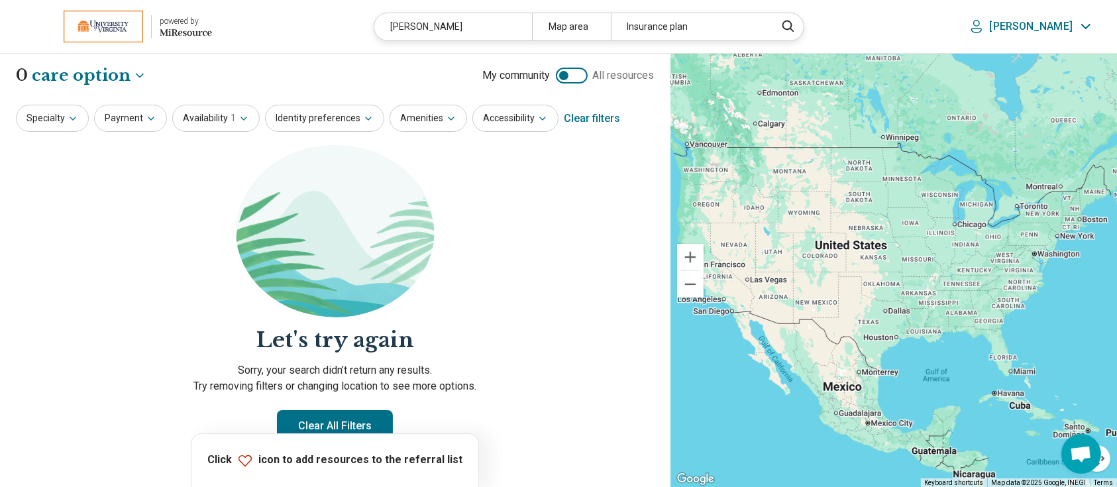
click at [577, 119] on div "Clear filters" at bounding box center [592, 119] width 56 height 32
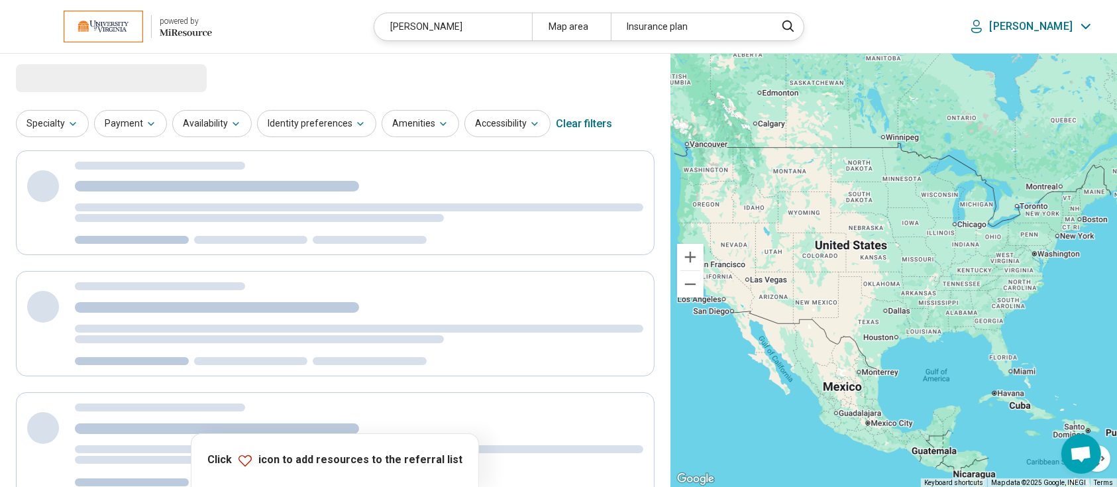
select select "***"
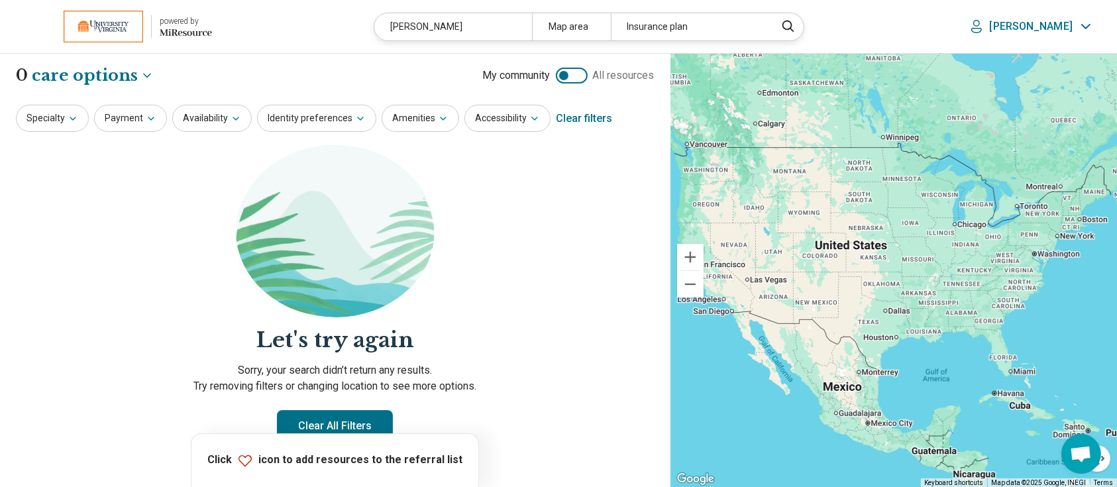
click at [446, 43] on header "powered by Miresource logo lape Map area Insurance plan Laura" at bounding box center [558, 27] width 1117 height 54
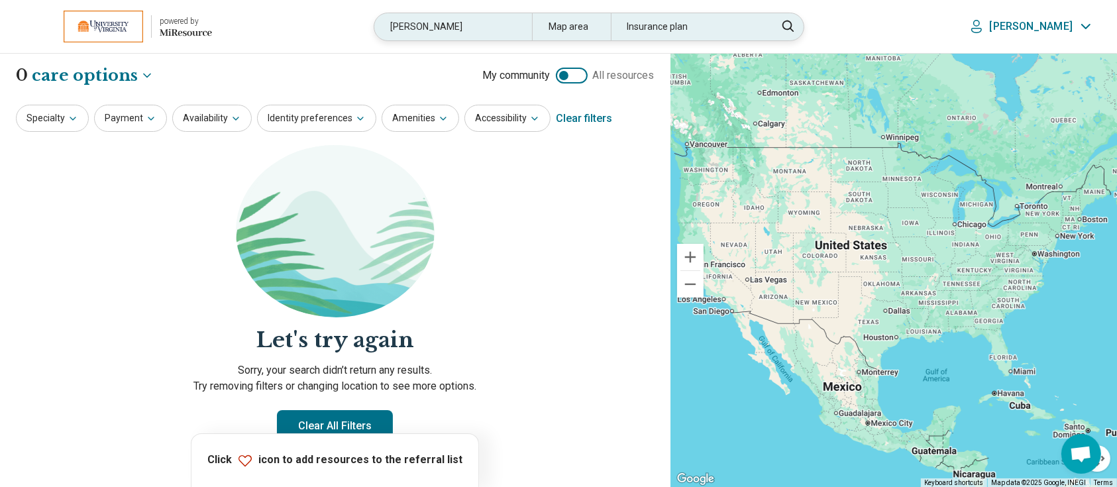
click at [451, 29] on div "lape" at bounding box center [452, 26] width 157 height 27
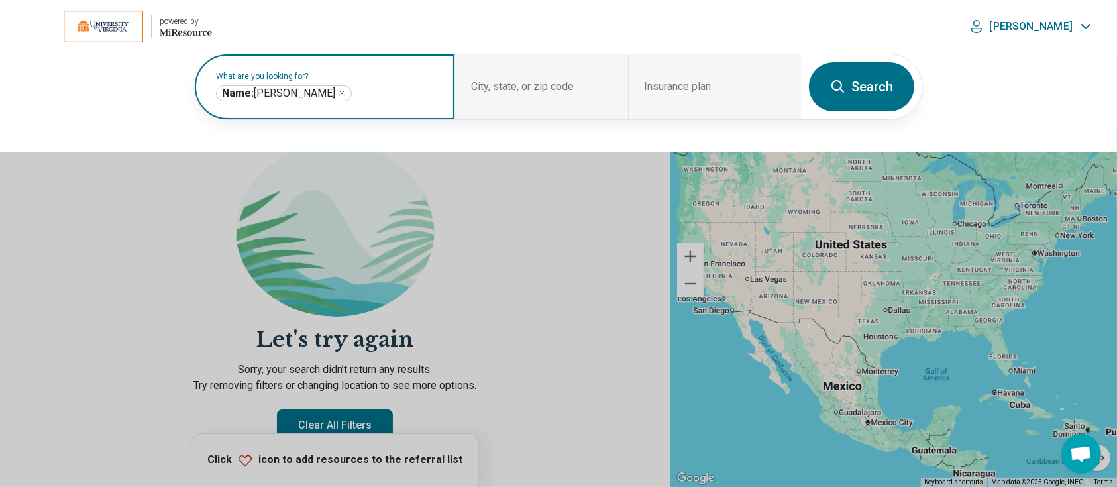
click at [338, 91] on icon "Remove" at bounding box center [342, 93] width 8 height 8
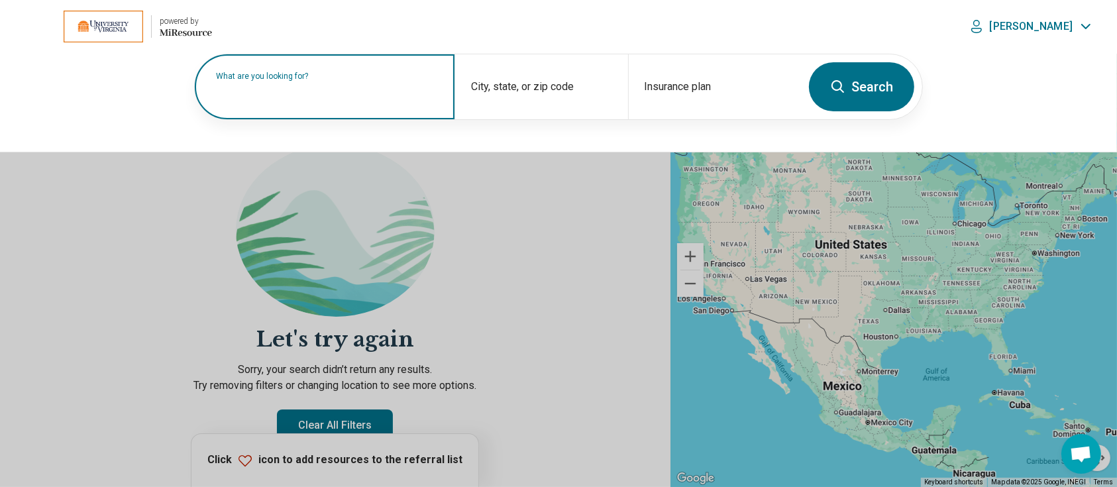
click at [343, 80] on label "What are you looking for?" at bounding box center [327, 76] width 223 height 8
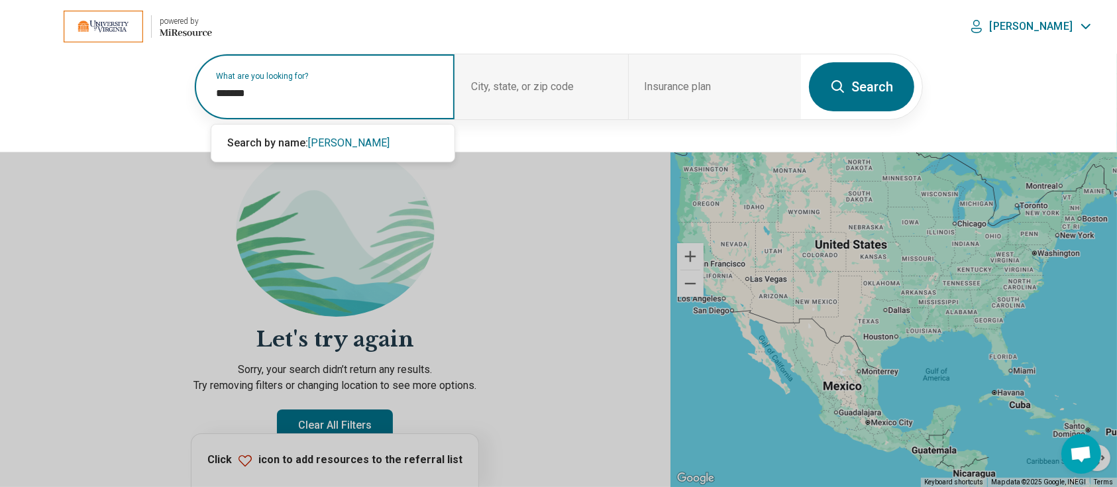
type input "*******"
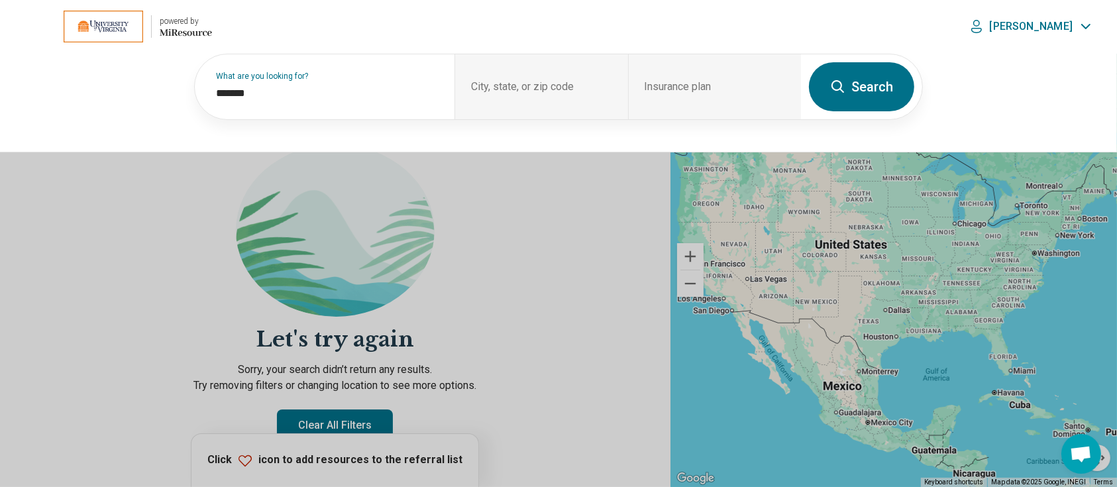
click at [866, 90] on button "Search" at bounding box center [861, 86] width 105 height 49
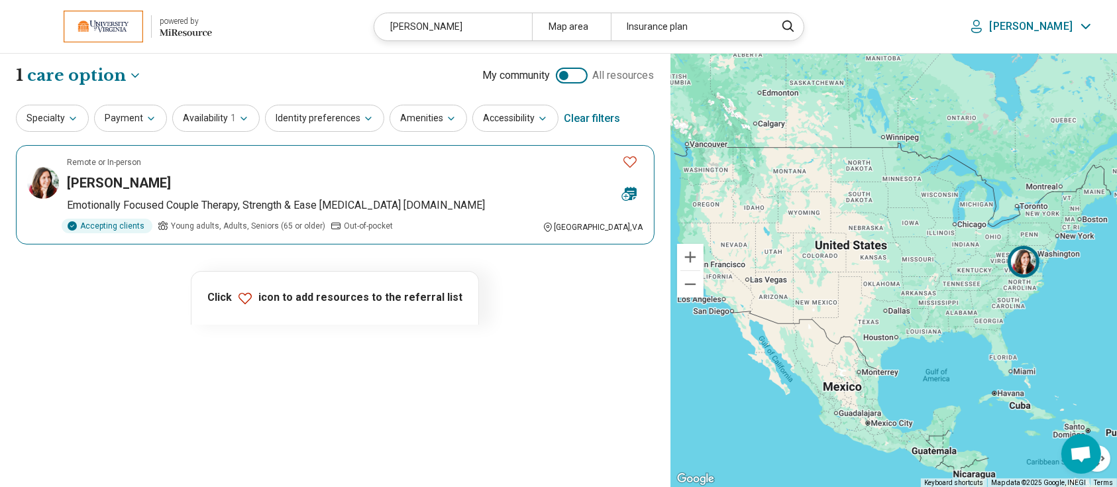
click at [149, 176] on h3 "Rebecca Tedford" at bounding box center [119, 183] width 104 height 19
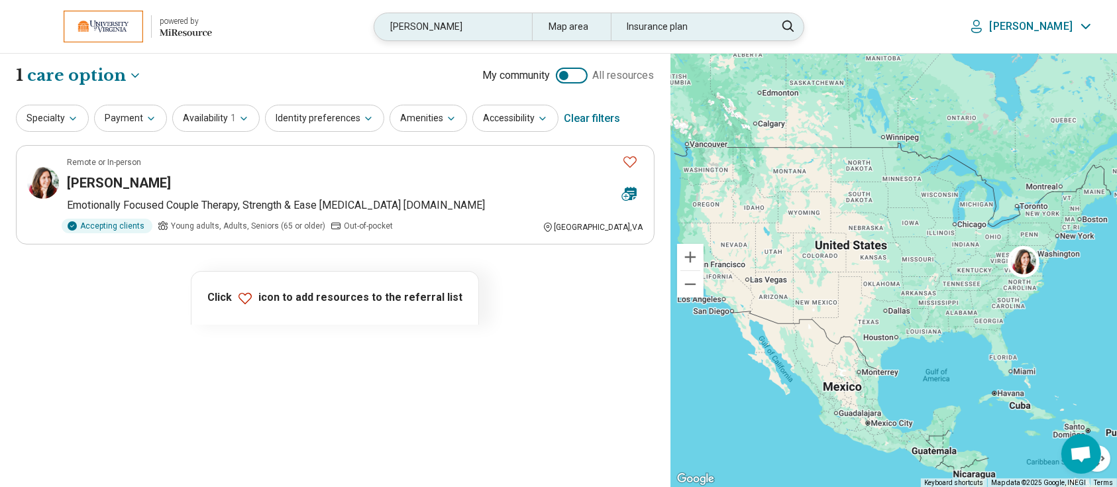
click at [476, 32] on div "tedford" at bounding box center [452, 26] width 157 height 27
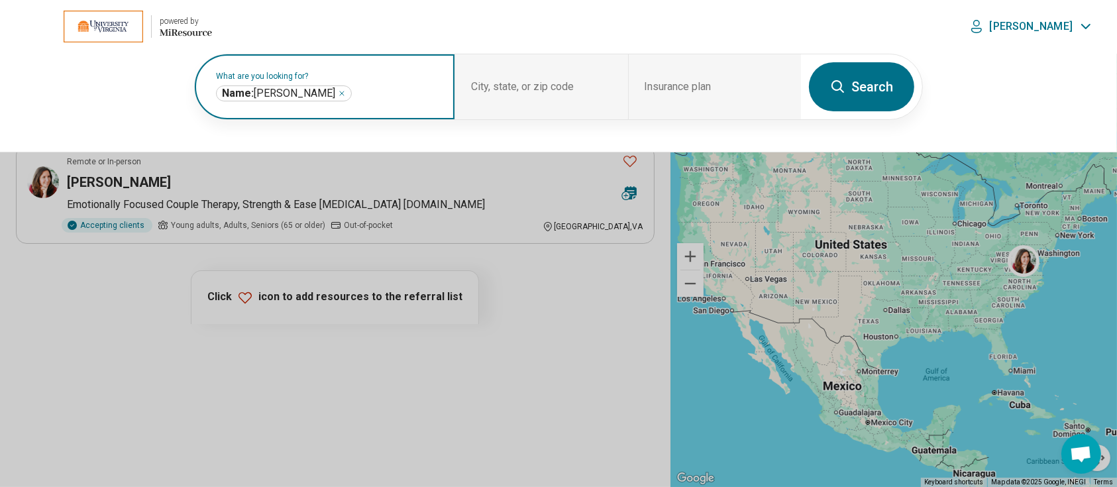
click at [338, 91] on icon "Remove" at bounding box center [342, 93] width 8 height 8
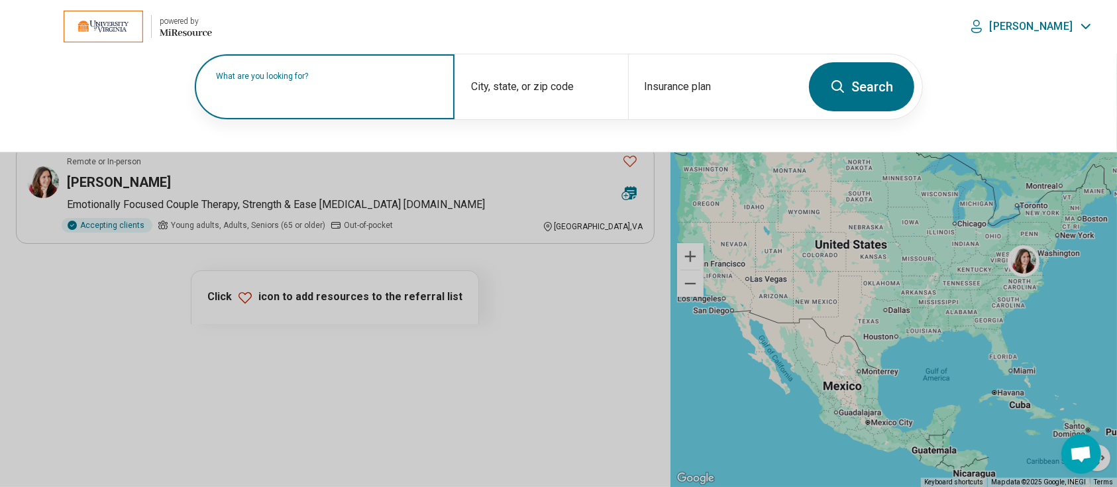
click at [335, 80] on label "What are you looking for?" at bounding box center [327, 76] width 223 height 8
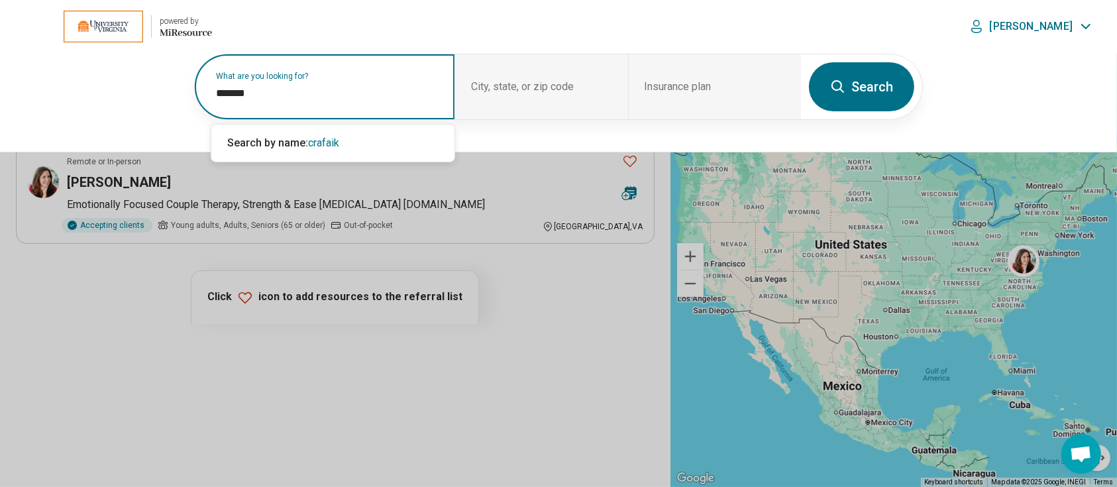
type input "*******"
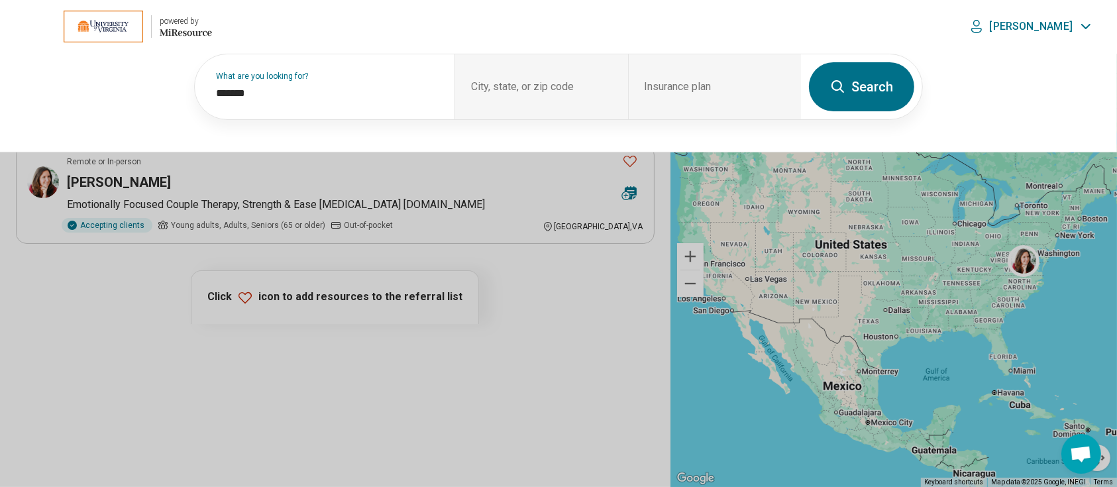
click at [866, 93] on button "Search" at bounding box center [861, 86] width 105 height 49
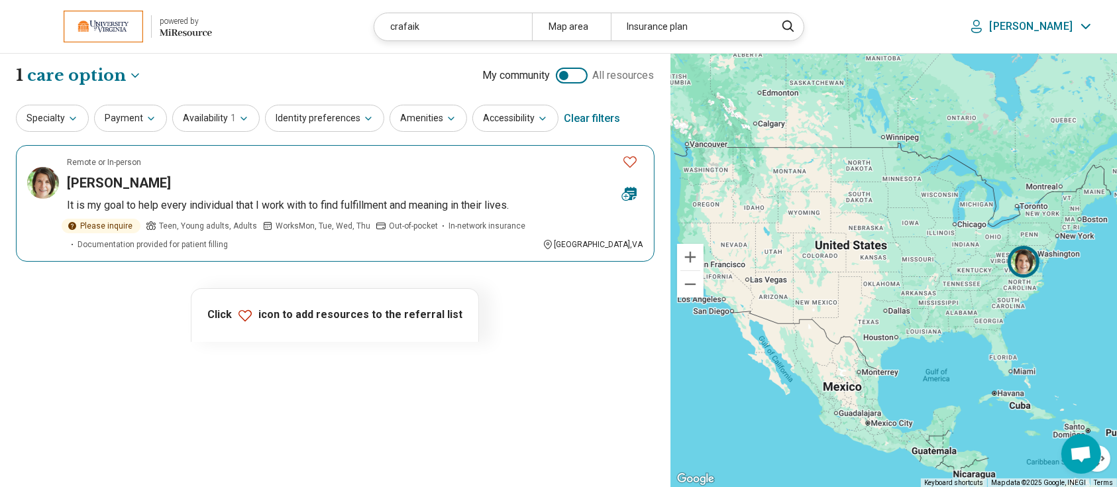
click at [138, 182] on h3 "Kathryn Crafaik" at bounding box center [119, 183] width 104 height 19
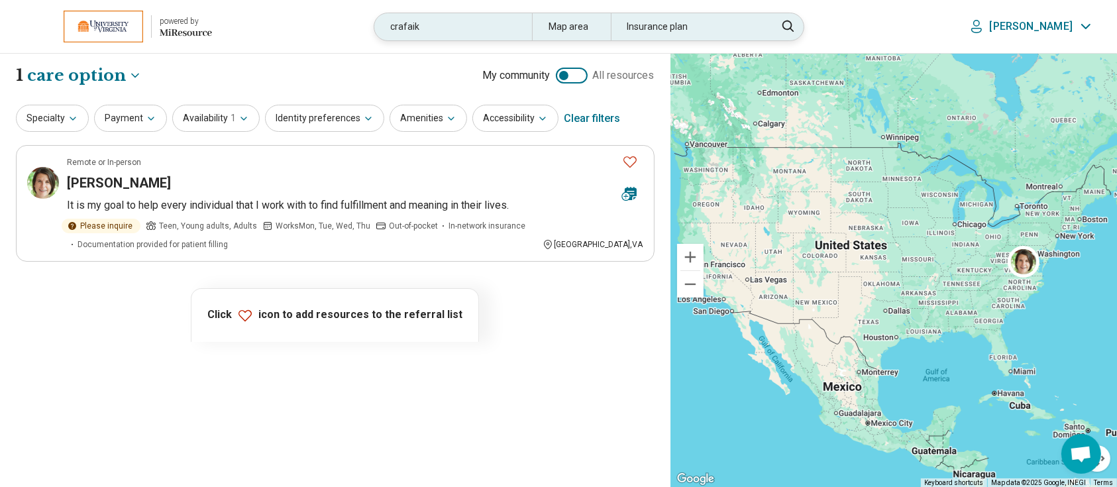
click at [457, 25] on div "crafaik" at bounding box center [452, 26] width 157 height 27
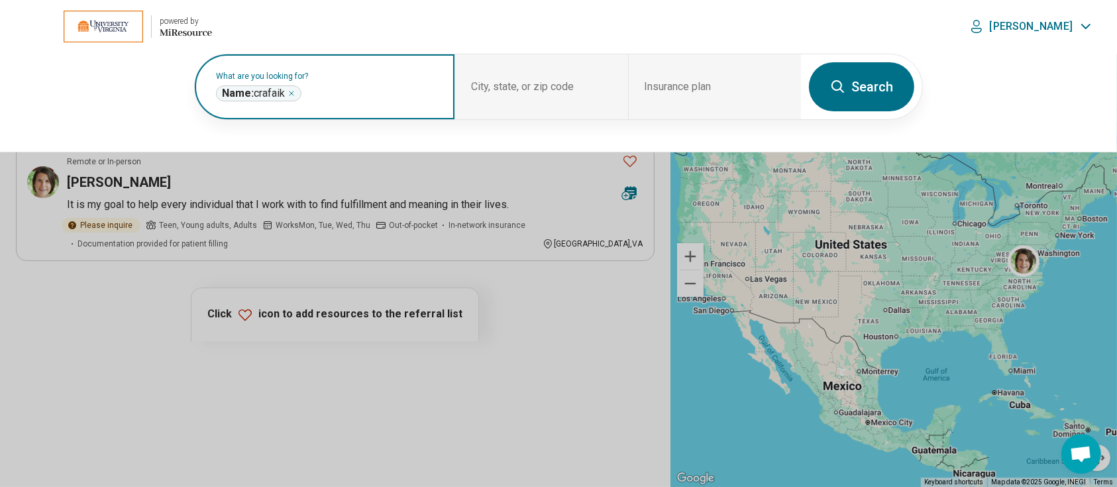
click at [294, 93] on icon "Remove" at bounding box center [292, 93] width 4 height 4
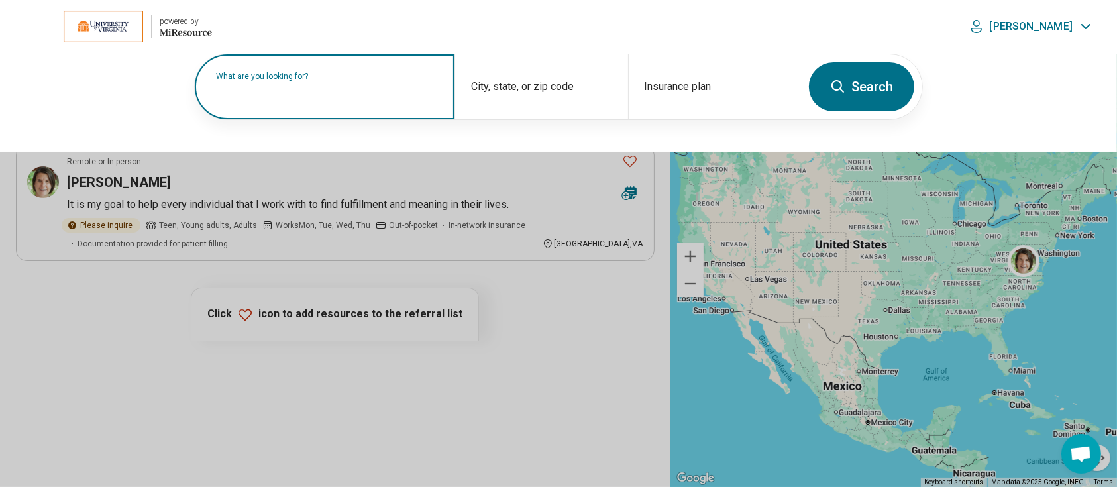
click at [294, 80] on label "What are you looking for?" at bounding box center [327, 76] width 223 height 8
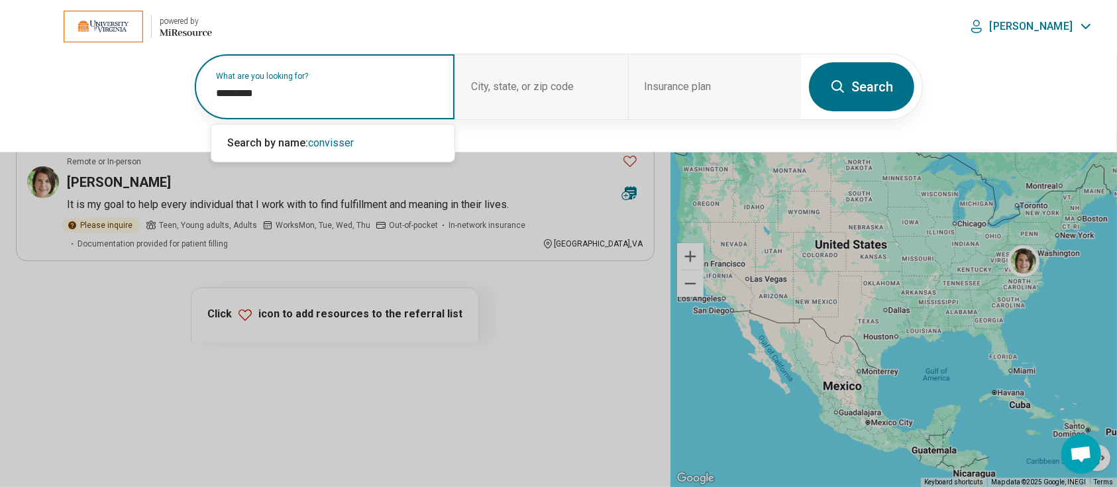
type input "*********"
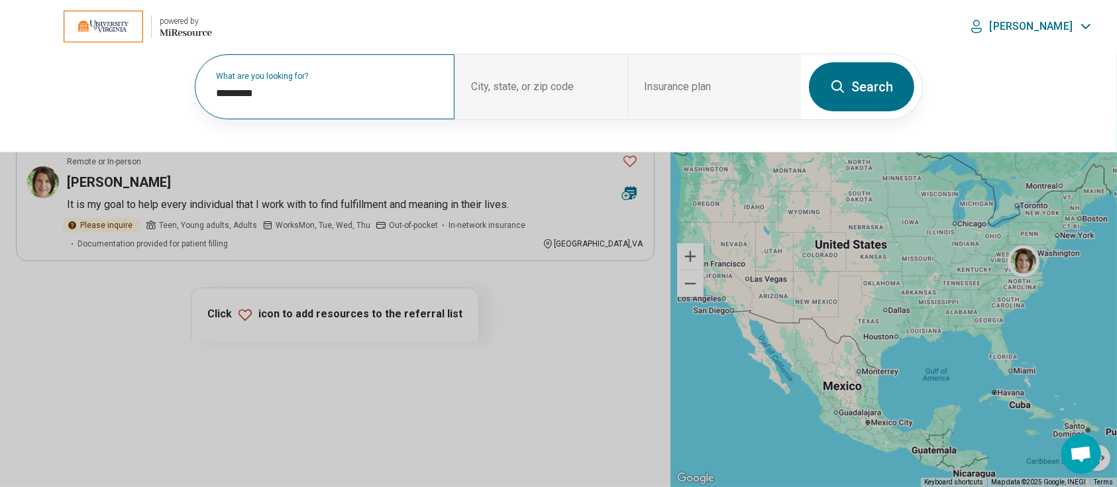
click at [862, 86] on button "Search" at bounding box center [861, 86] width 105 height 49
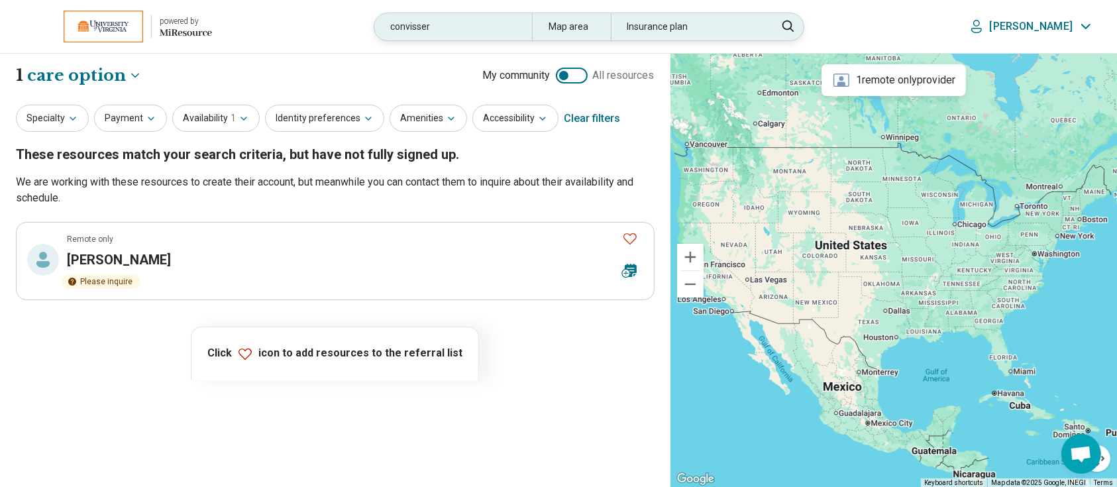
click at [523, 23] on div "convisser" at bounding box center [452, 26] width 157 height 27
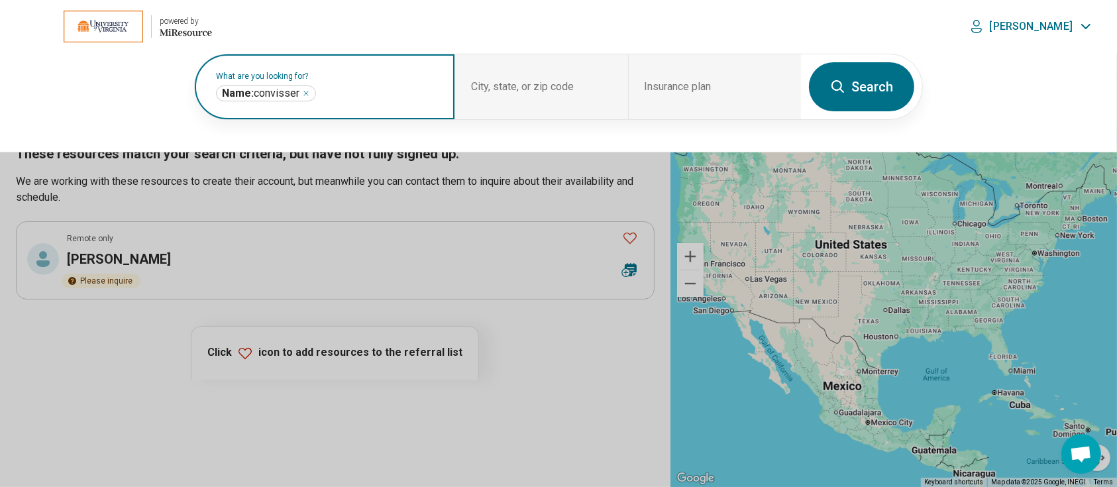
click at [306, 91] on icon "Remove" at bounding box center [306, 93] width 8 height 8
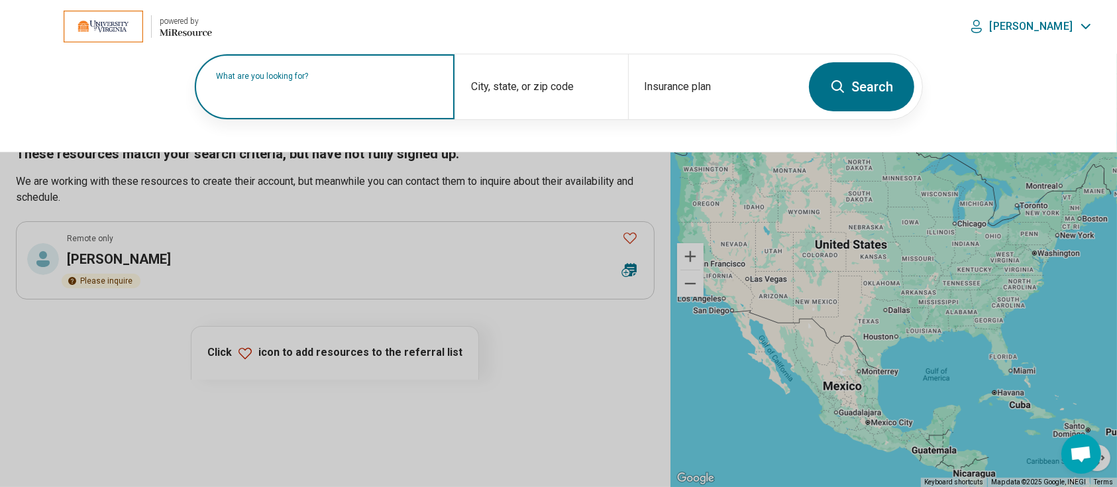
click at [306, 80] on label "What are you looking for?" at bounding box center [327, 76] width 223 height 8
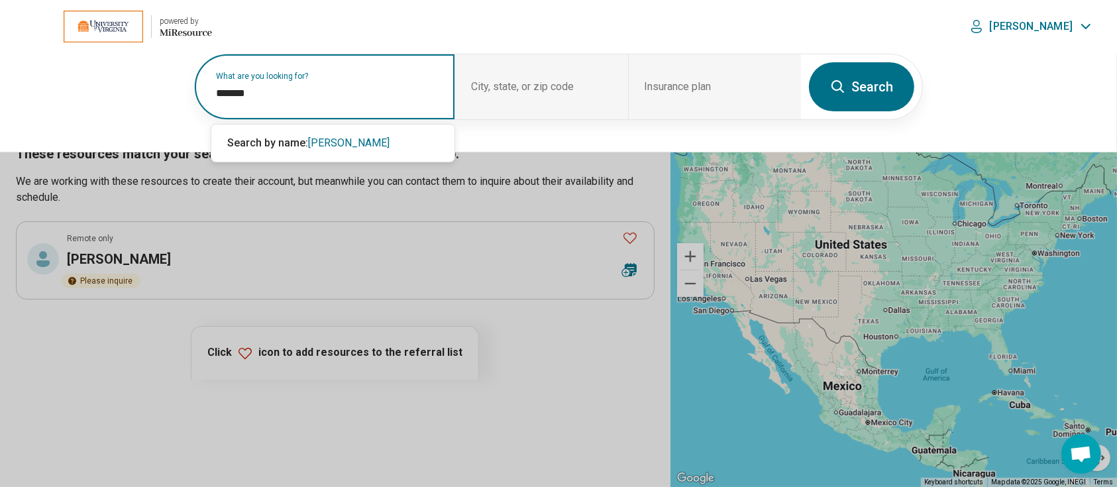
type input "*******"
click at [862, 84] on button "Search" at bounding box center [861, 86] width 105 height 49
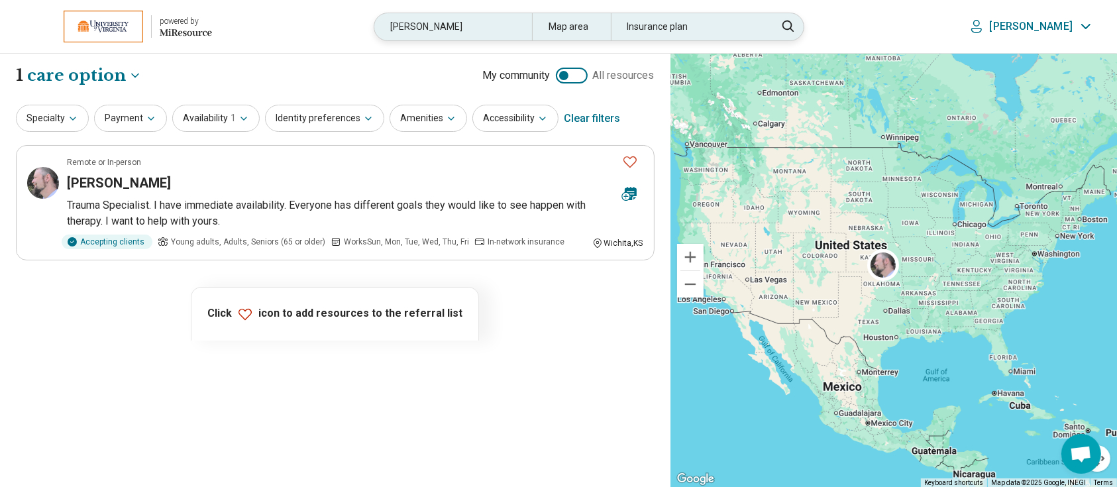
click at [475, 30] on div "mahoney" at bounding box center [452, 26] width 157 height 27
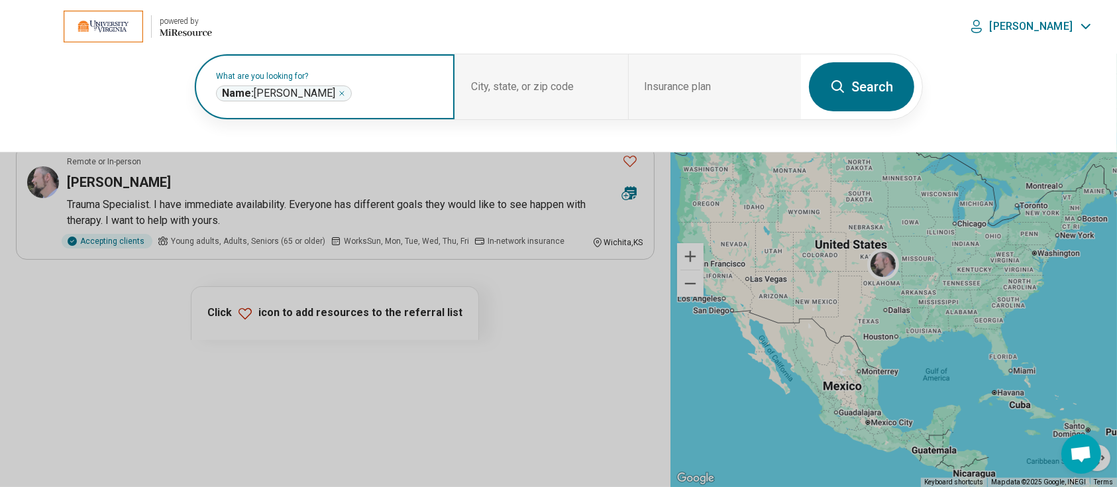
click at [340, 93] on icon "Remove" at bounding box center [342, 93] width 4 height 4
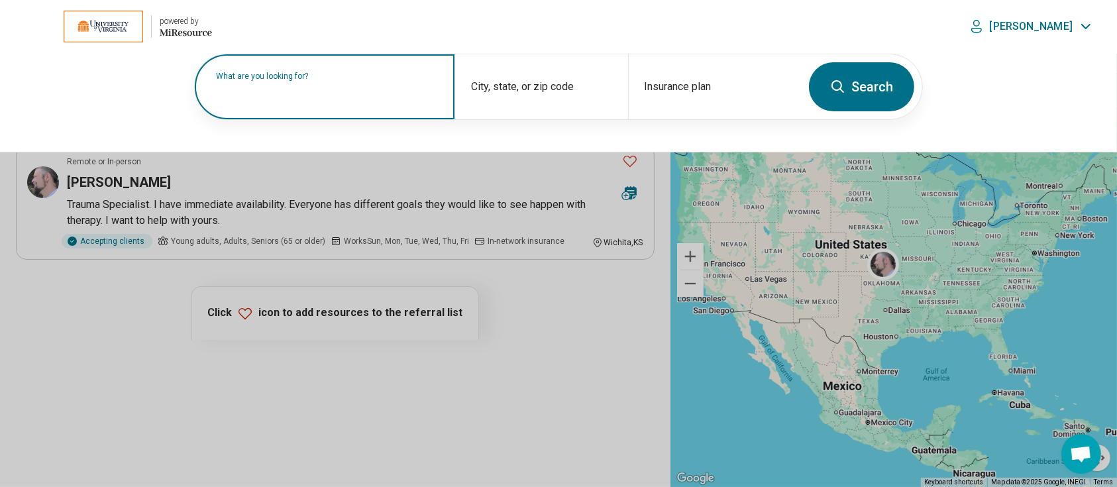
click at [369, 80] on label "What are you looking for?" at bounding box center [327, 76] width 223 height 8
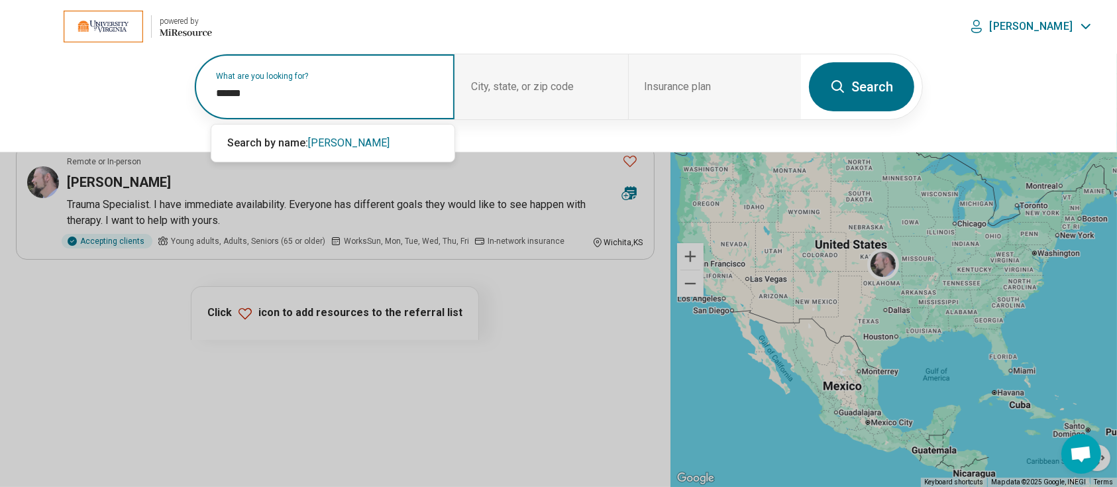
type input "******"
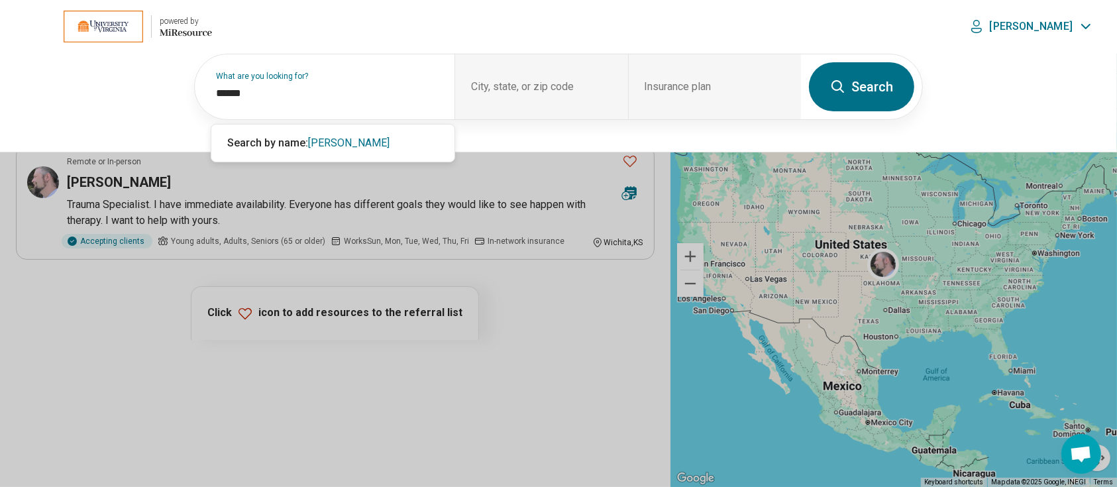
click at [876, 76] on button "Search" at bounding box center [861, 86] width 105 height 49
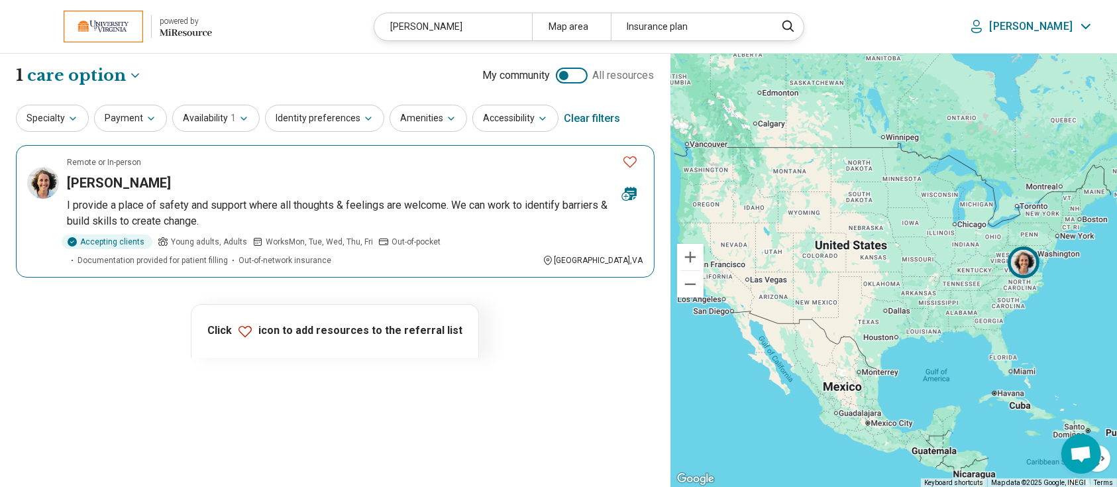
click at [135, 182] on h3 "Katherine Modica" at bounding box center [119, 183] width 104 height 19
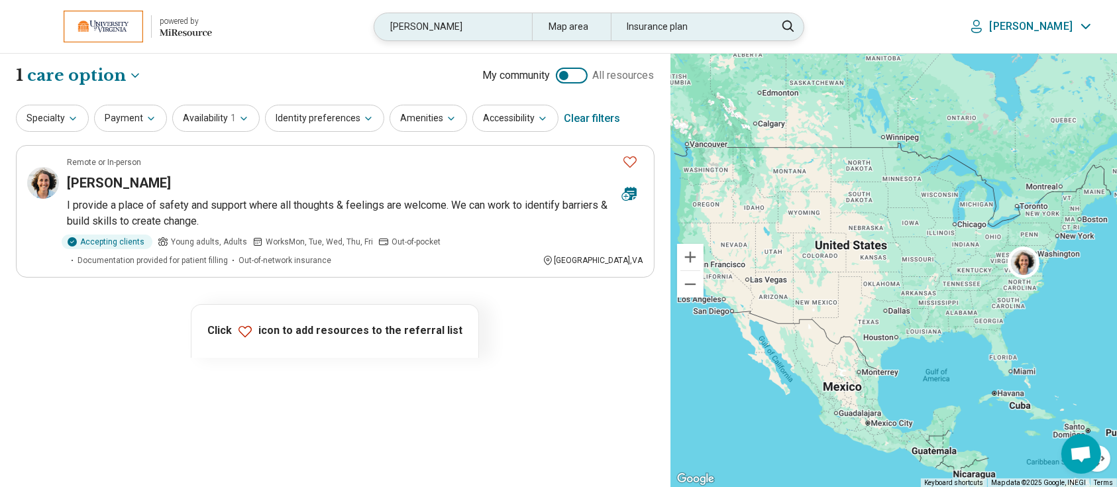
click at [471, 17] on div "modica" at bounding box center [452, 26] width 157 height 27
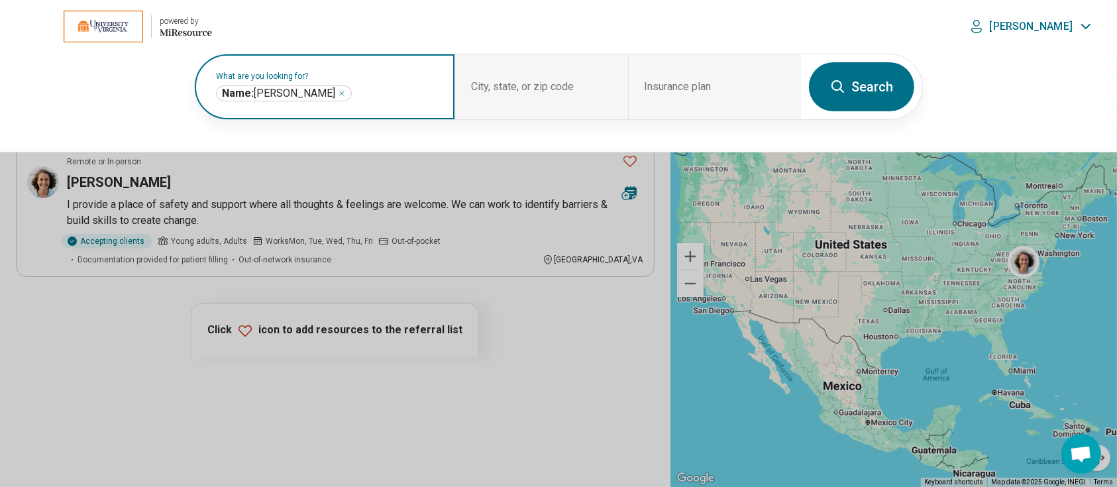
click at [338, 91] on icon "Remove" at bounding box center [342, 93] width 8 height 8
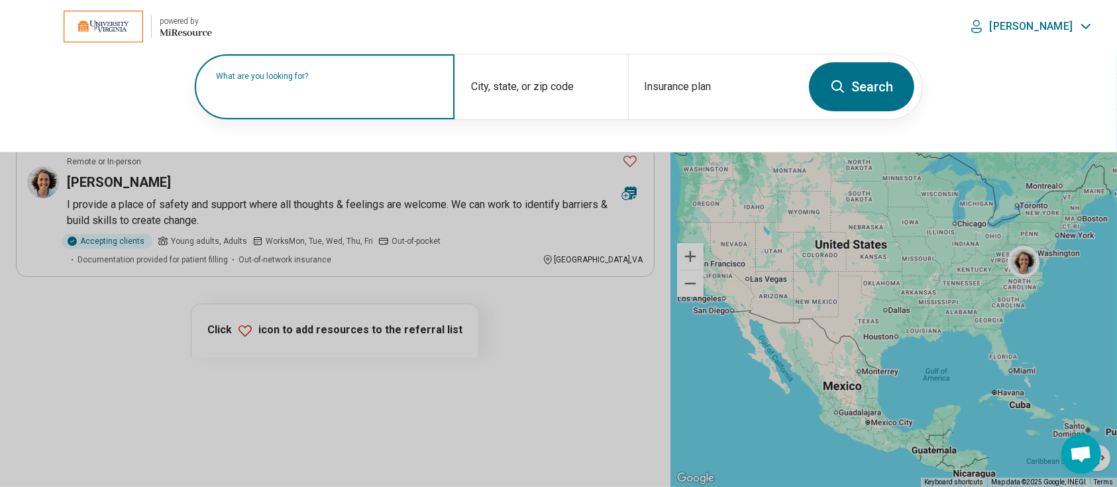
click at [338, 80] on label "What are you looking for?" at bounding box center [327, 76] width 223 height 8
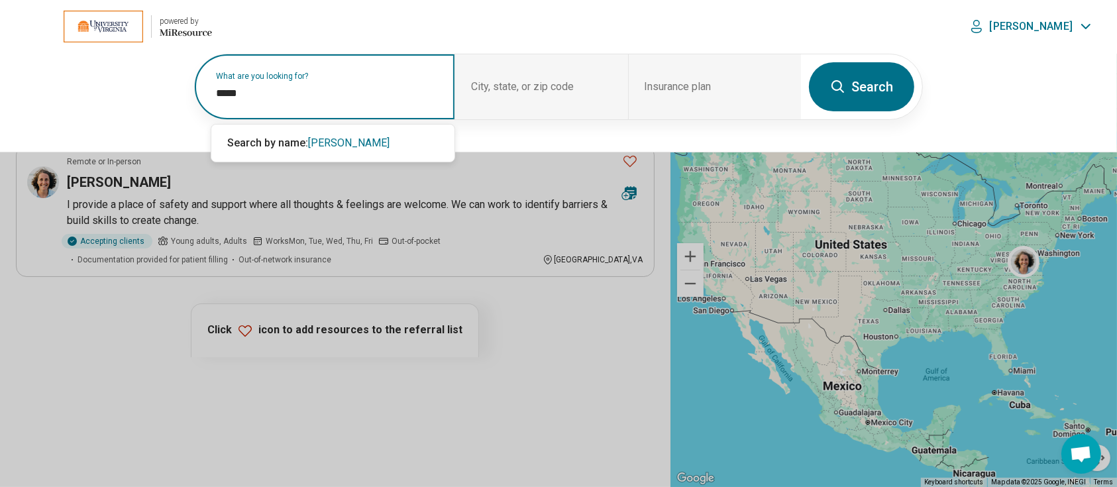
type input "*****"
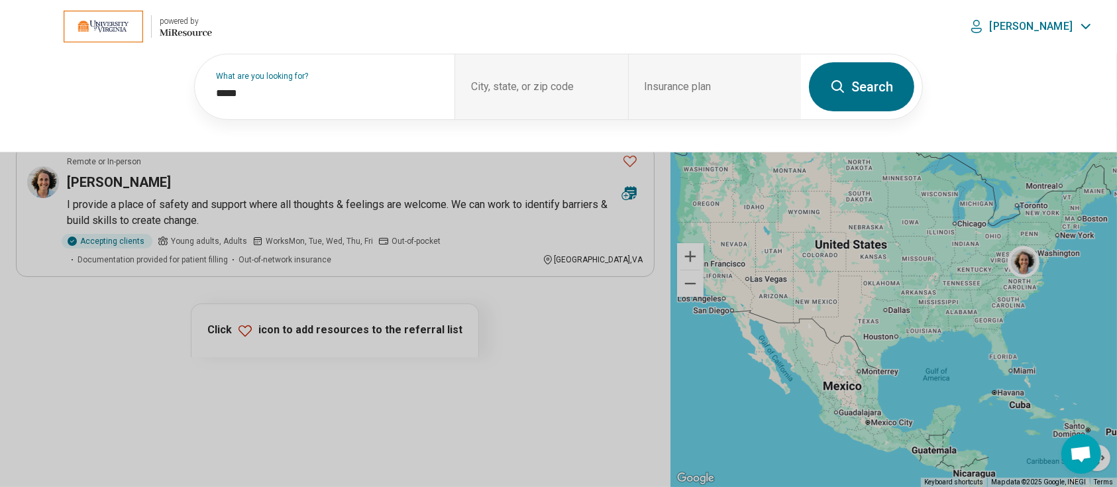
click at [854, 76] on button "Search" at bounding box center [861, 86] width 105 height 49
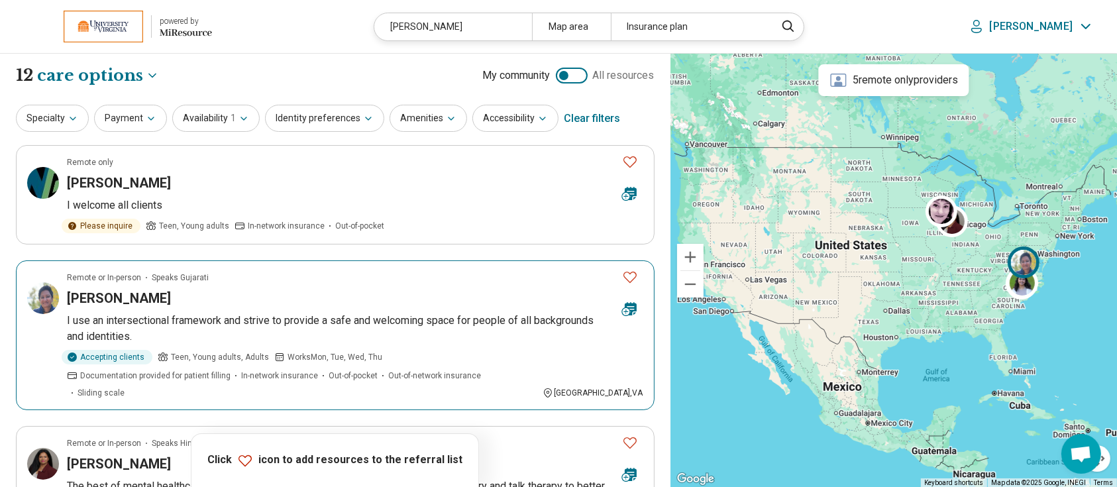
click at [99, 306] on h3 "Niti Patel" at bounding box center [119, 298] width 104 height 19
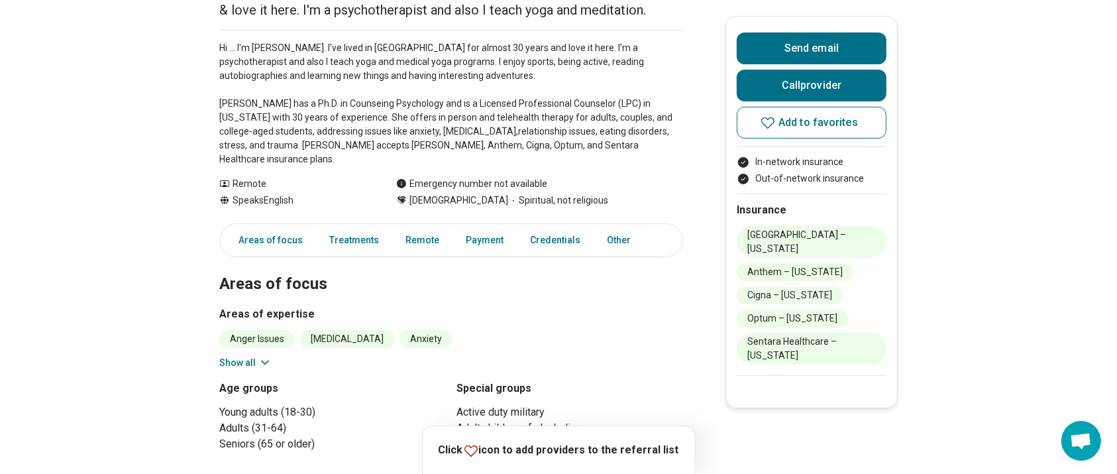
scroll to position [217, 0]
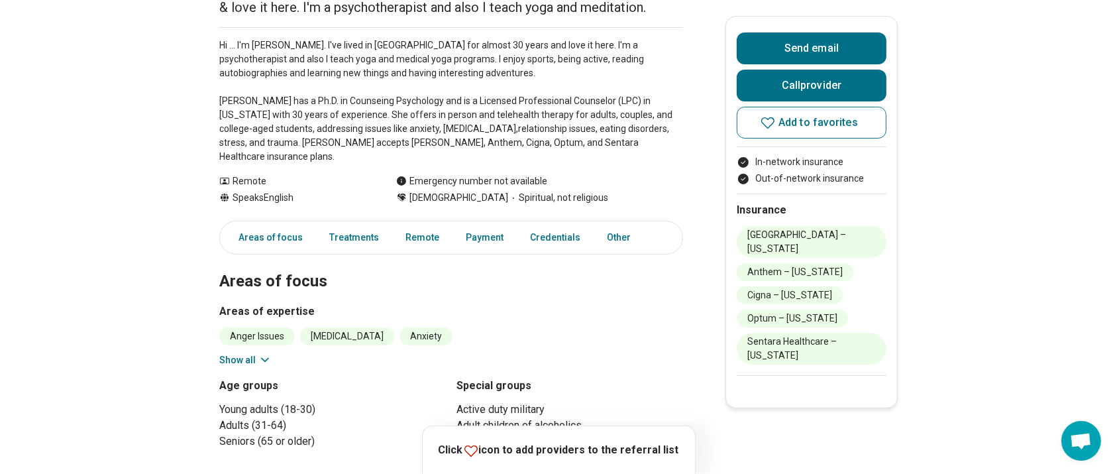
click at [251, 353] on button "Show all" at bounding box center [245, 360] width 52 height 14
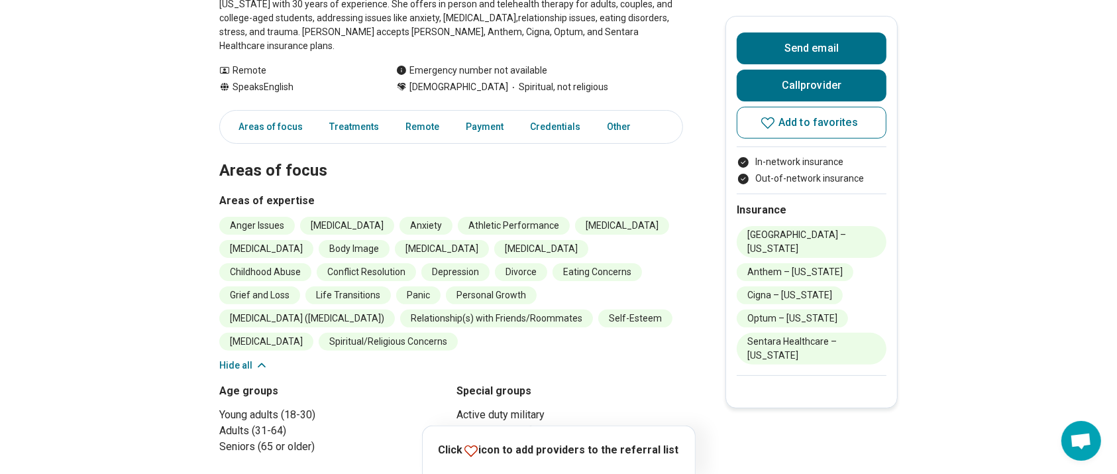
scroll to position [329, 0]
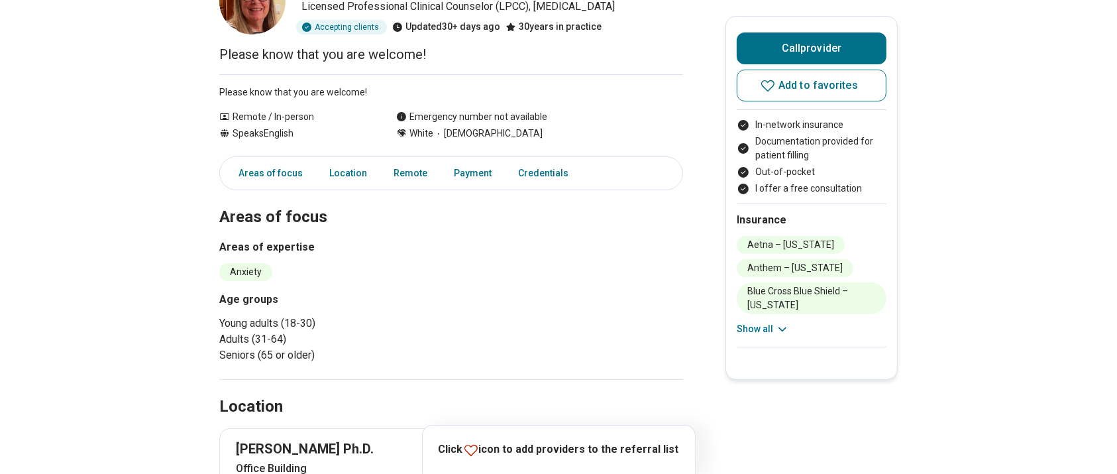
scroll to position [109, 0]
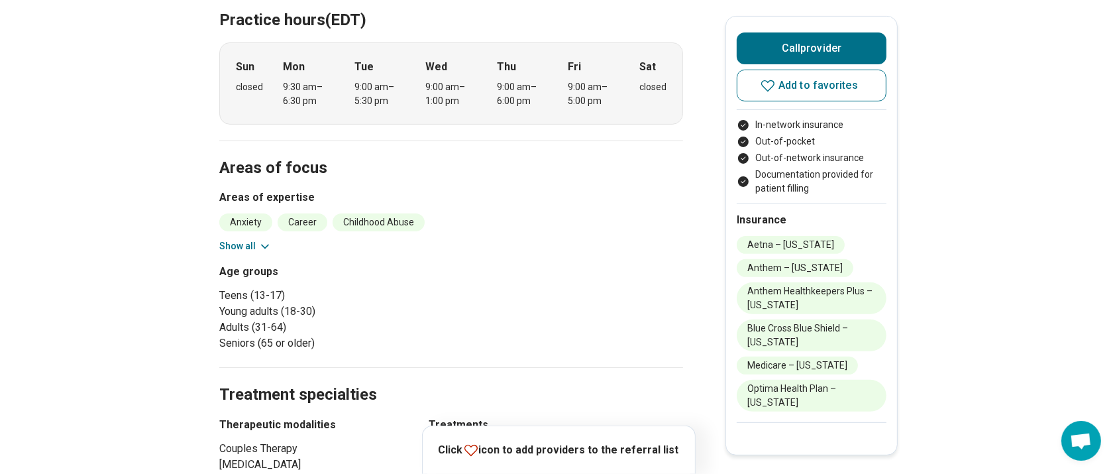
scroll to position [382, 0]
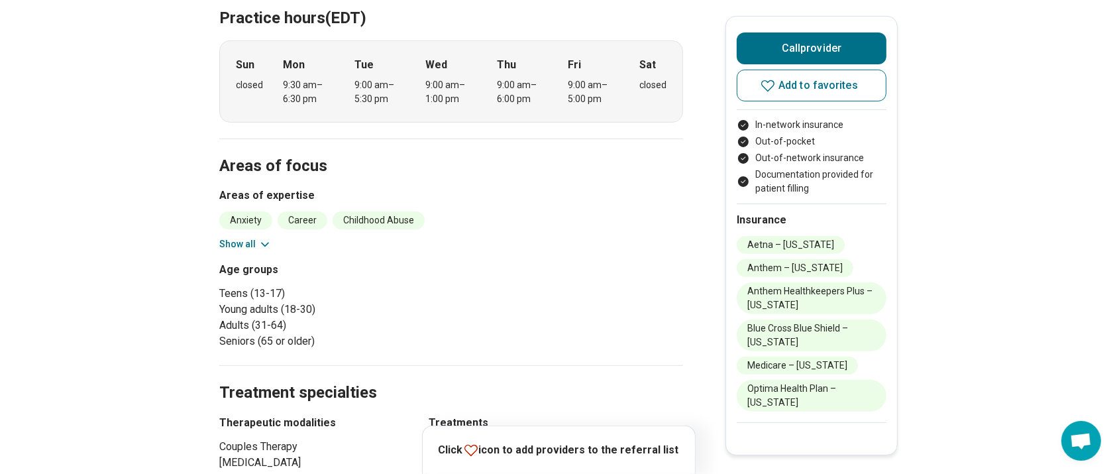
click at [253, 239] on button "Show all" at bounding box center [245, 244] width 52 height 14
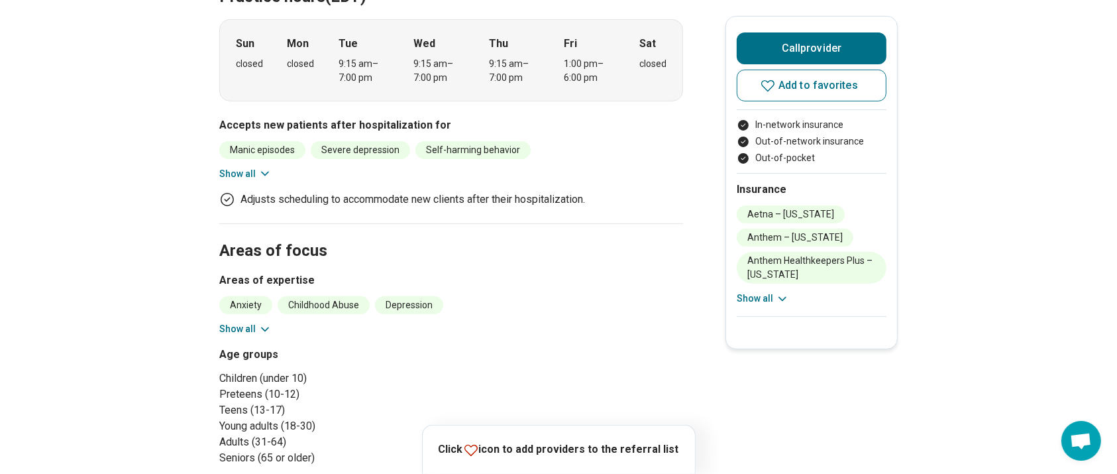
scroll to position [415, 0]
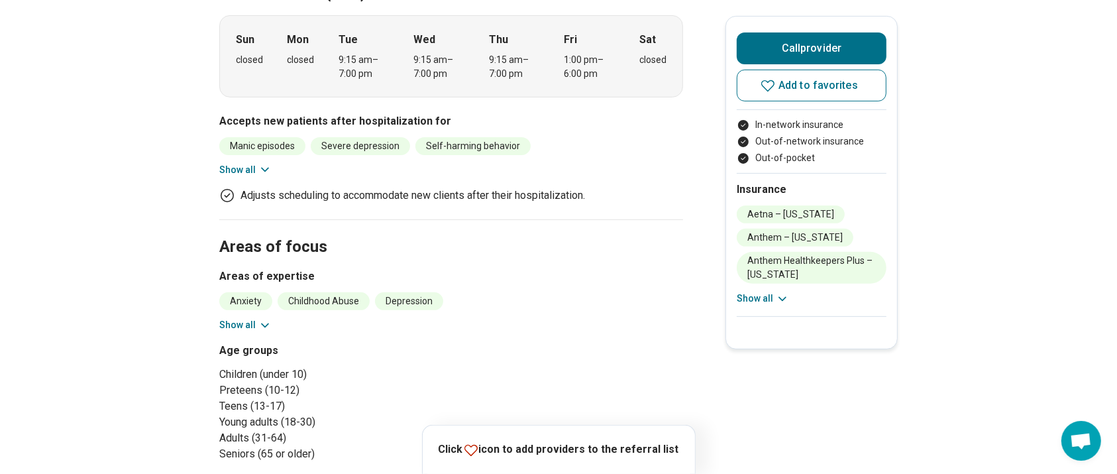
click at [249, 326] on button "Show all" at bounding box center [245, 325] width 52 height 14
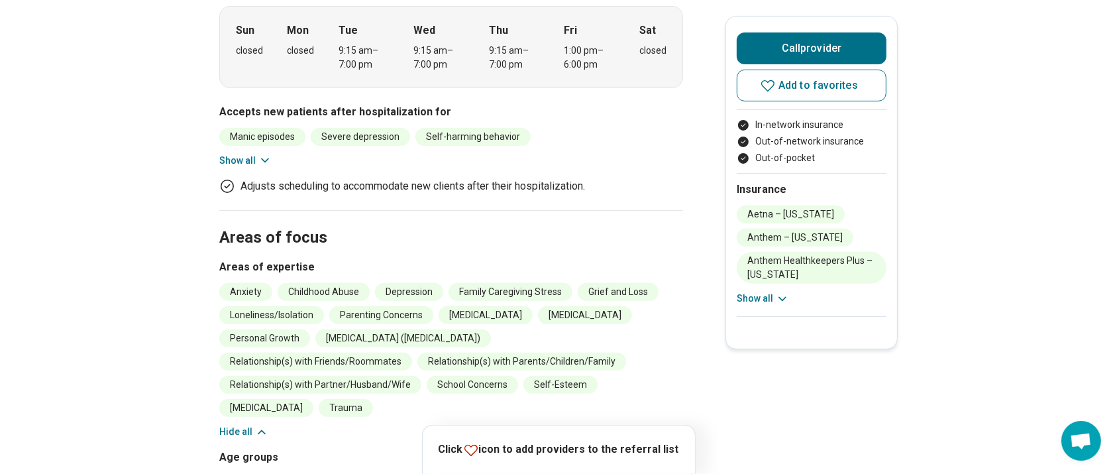
scroll to position [413, 0]
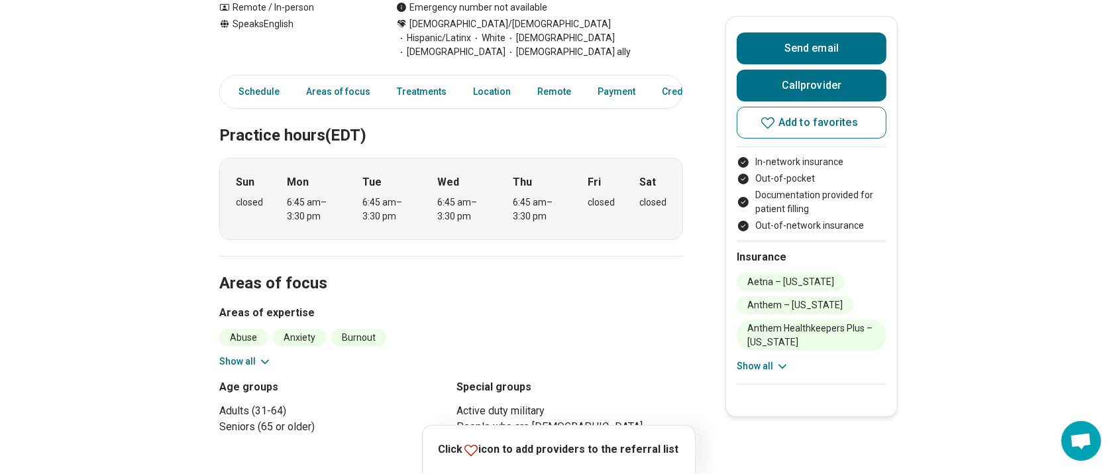
scroll to position [312, 0]
click at [249, 353] on button "Show all" at bounding box center [245, 360] width 52 height 14
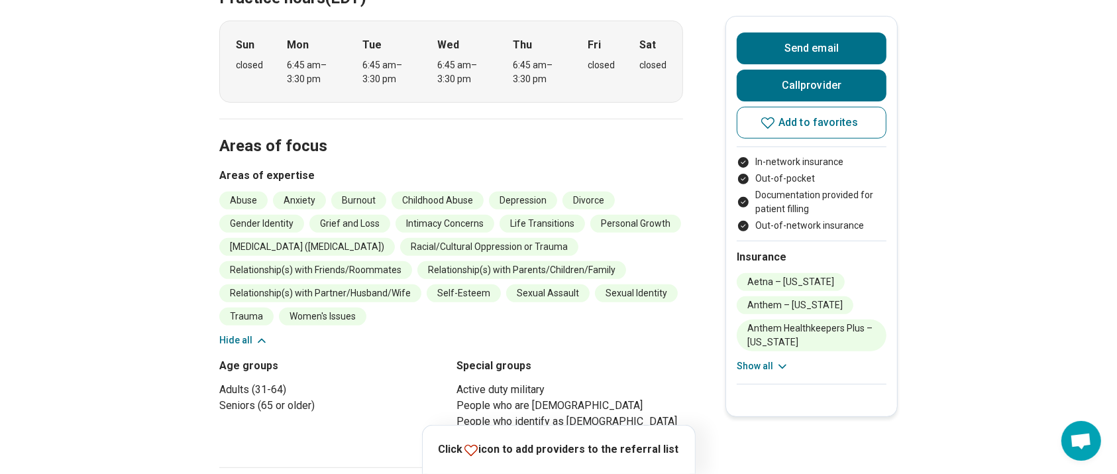
scroll to position [455, 0]
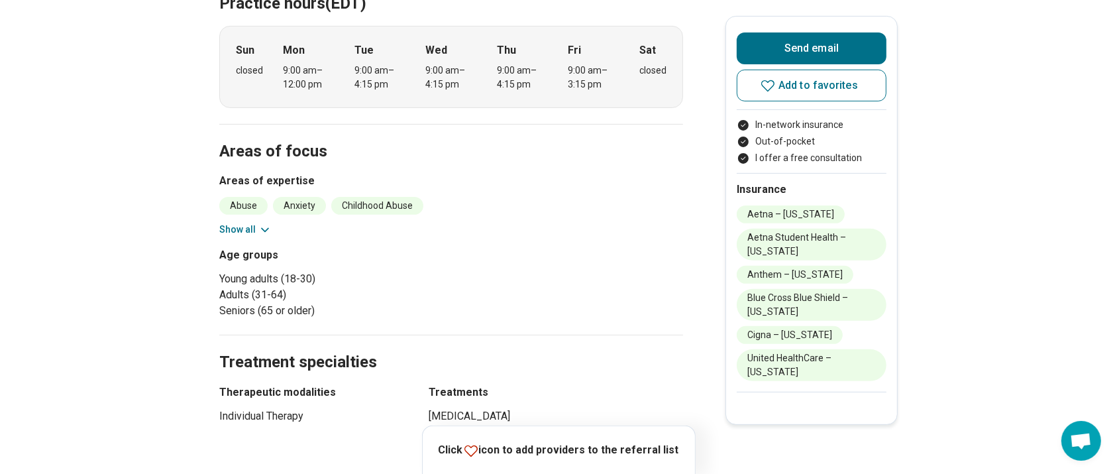
scroll to position [420, 0]
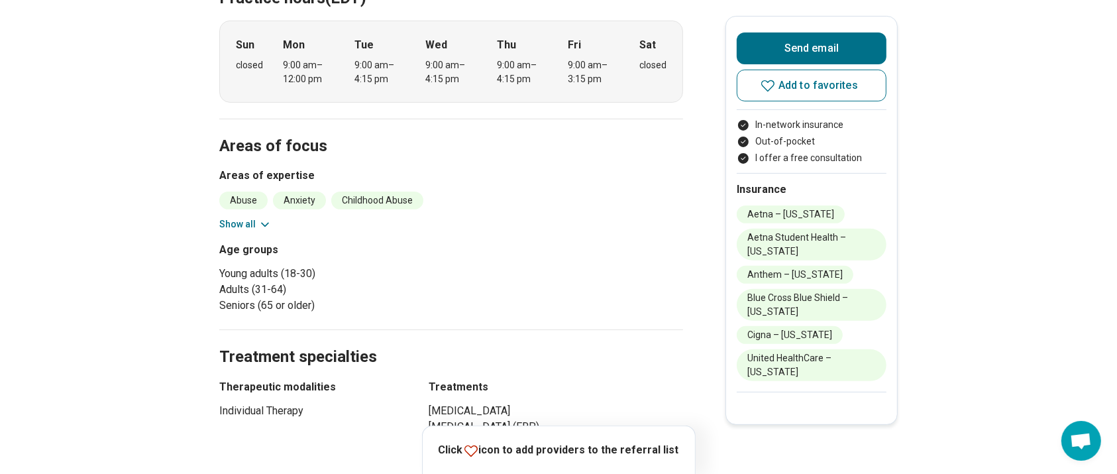
click at [239, 217] on button "Show all" at bounding box center [245, 224] width 52 height 14
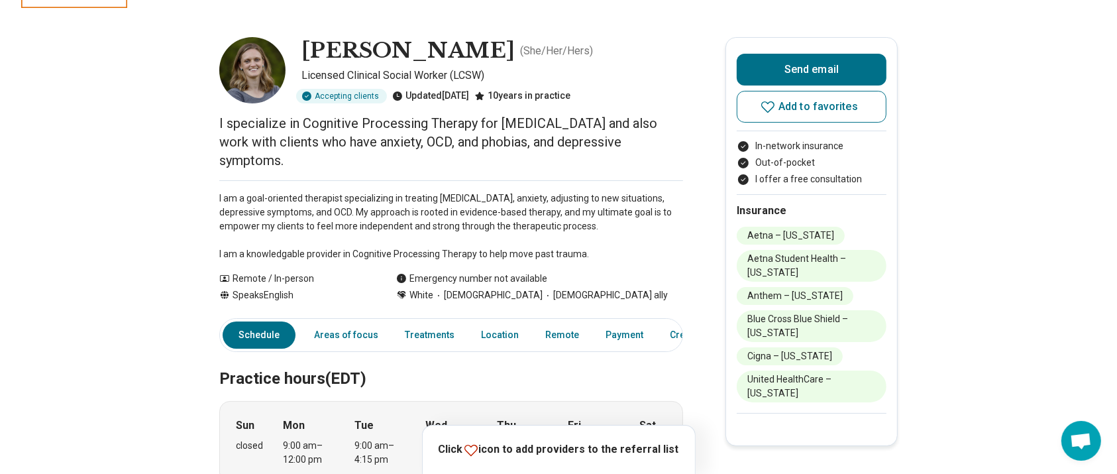
scroll to position [0, 0]
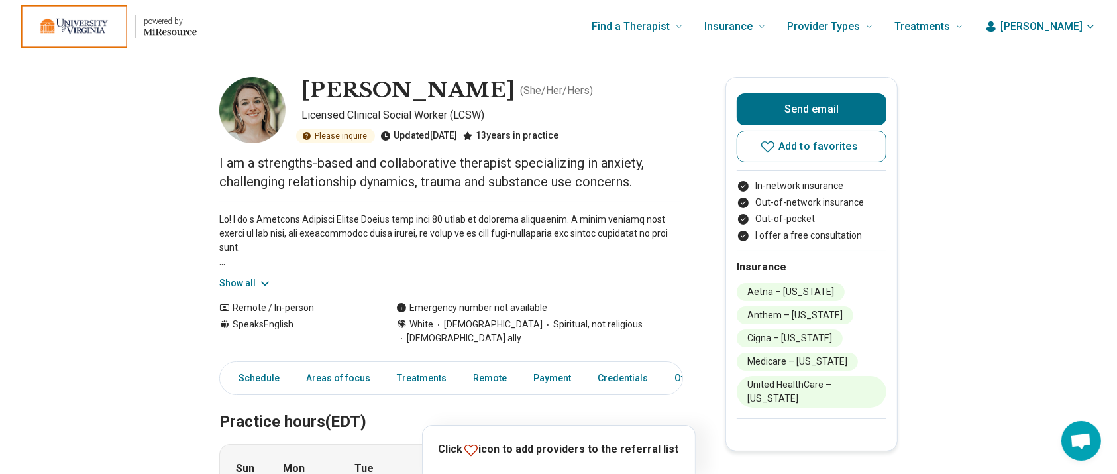
click at [245, 281] on button "Show all" at bounding box center [245, 283] width 52 height 14
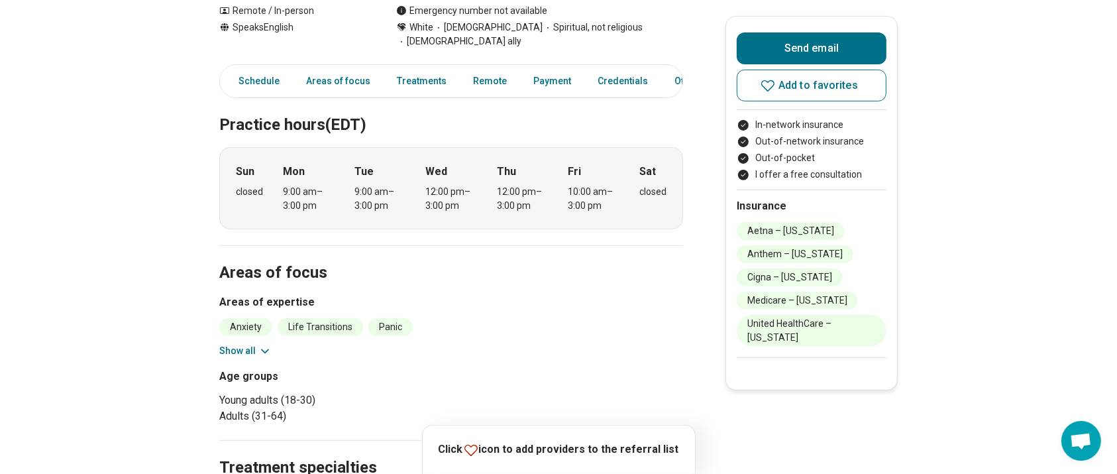
scroll to position [478, 0]
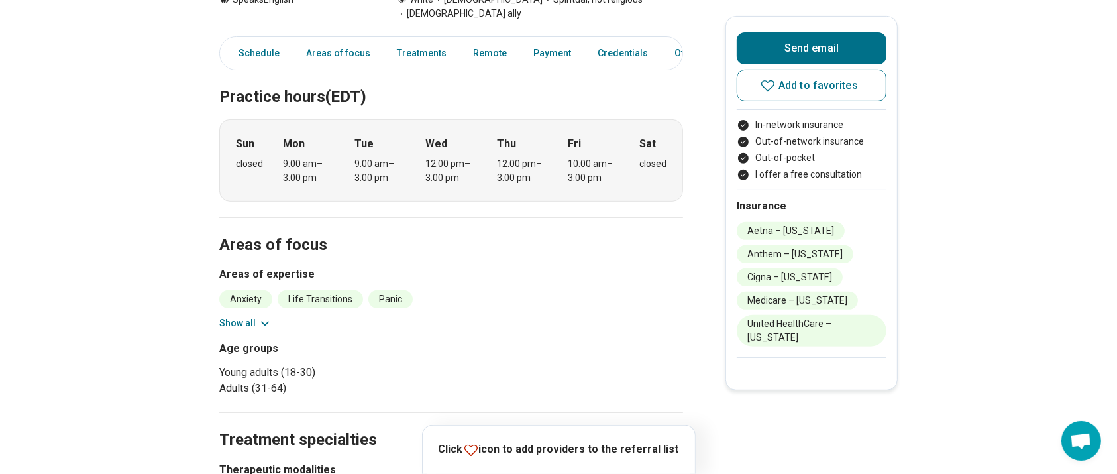
click at [233, 316] on button "Show all" at bounding box center [245, 323] width 52 height 14
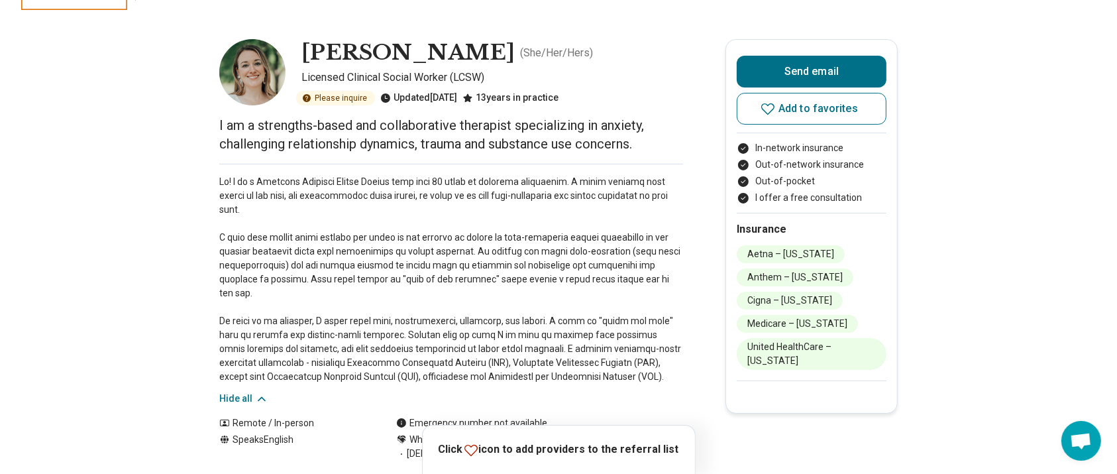
scroll to position [35, 0]
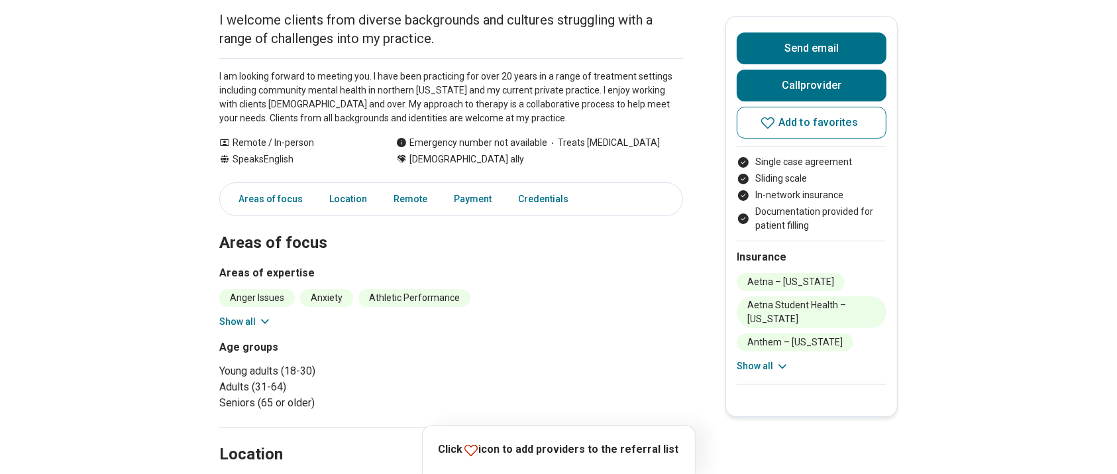
scroll to position [164, 0]
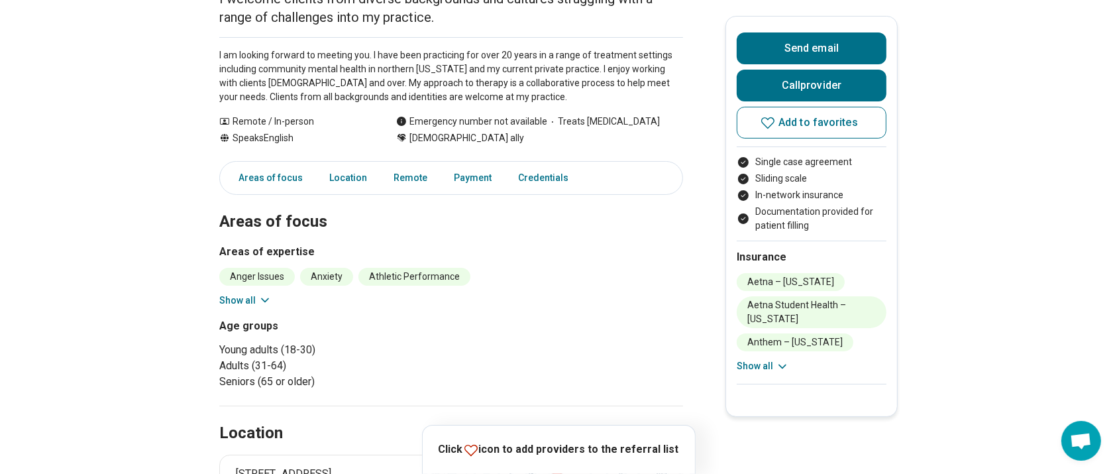
click at [234, 301] on button "Show all" at bounding box center [245, 301] width 52 height 14
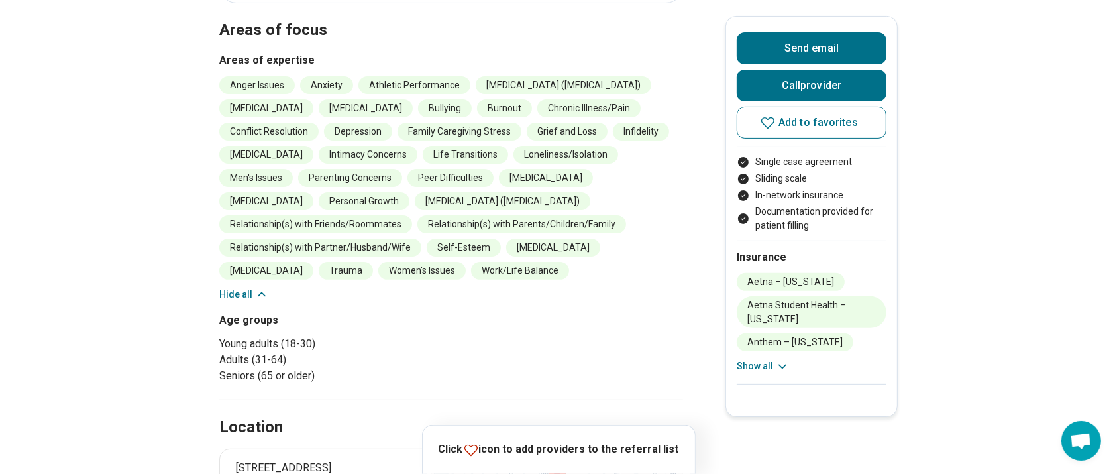
scroll to position [0, 0]
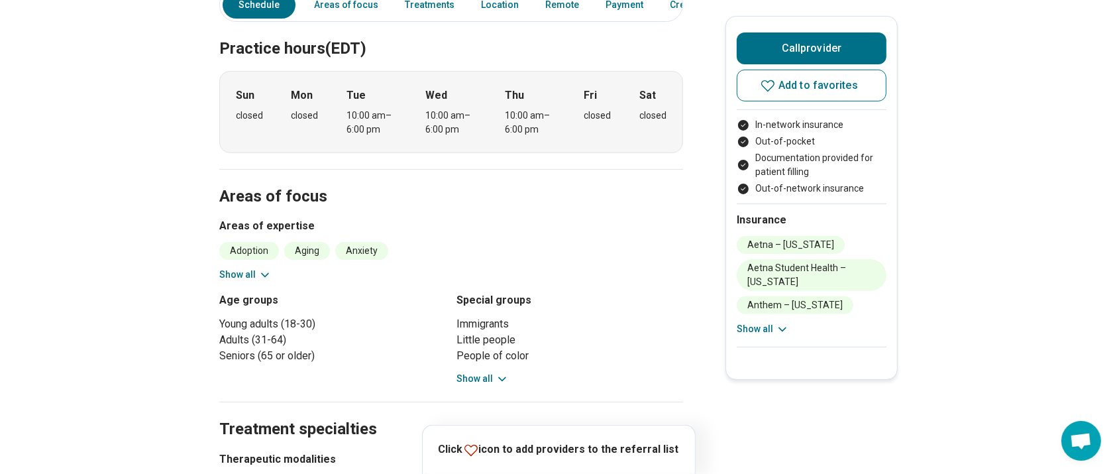
scroll to position [342, 0]
click at [251, 273] on button "Show all" at bounding box center [245, 273] width 52 height 14
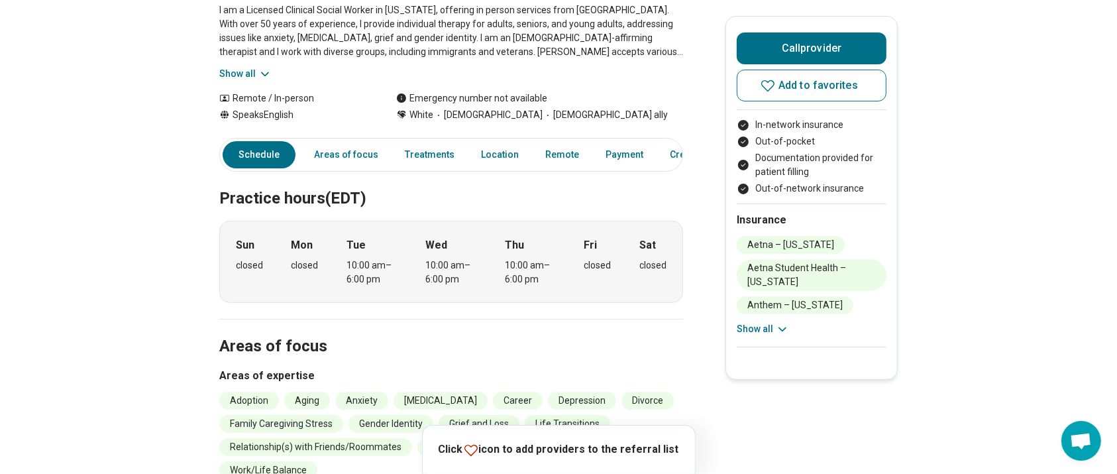
scroll to position [111, 0]
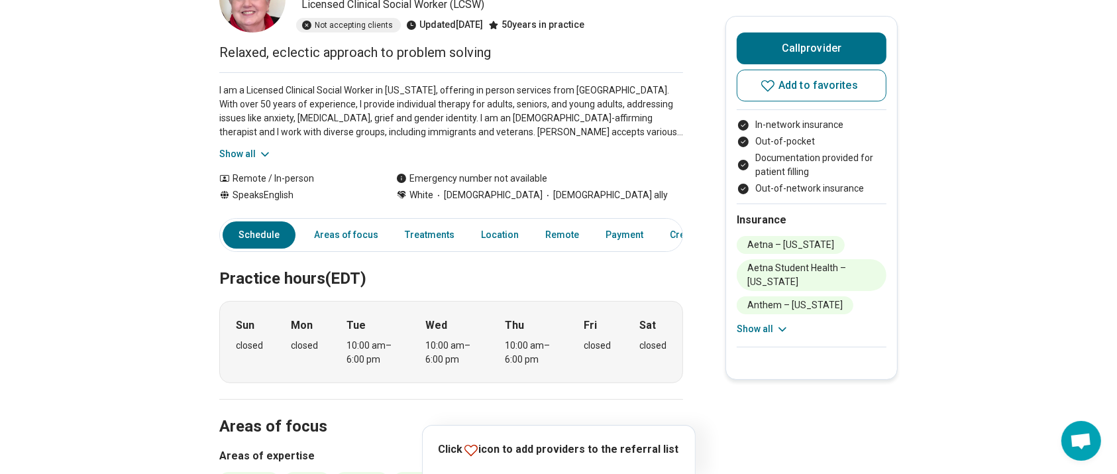
click at [251, 154] on button "Show all" at bounding box center [245, 154] width 52 height 14
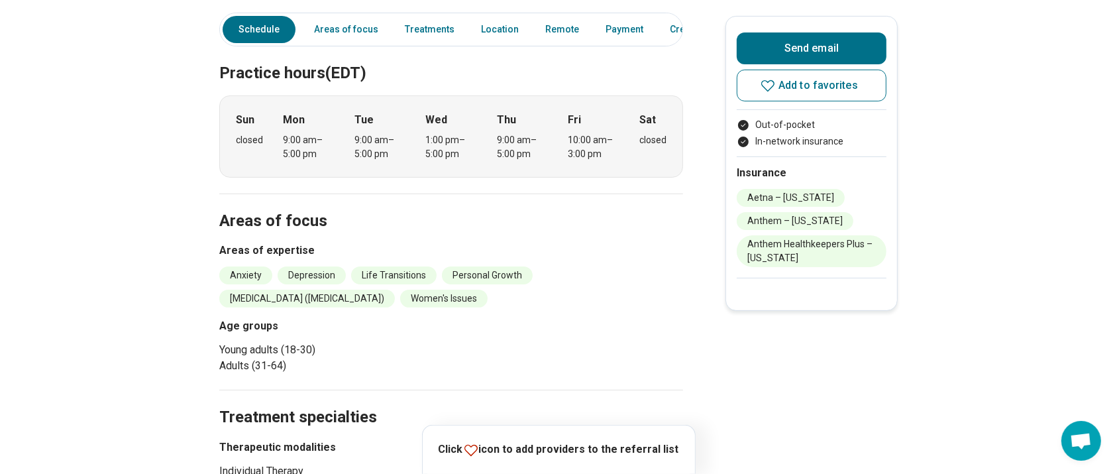
scroll to position [276, 0]
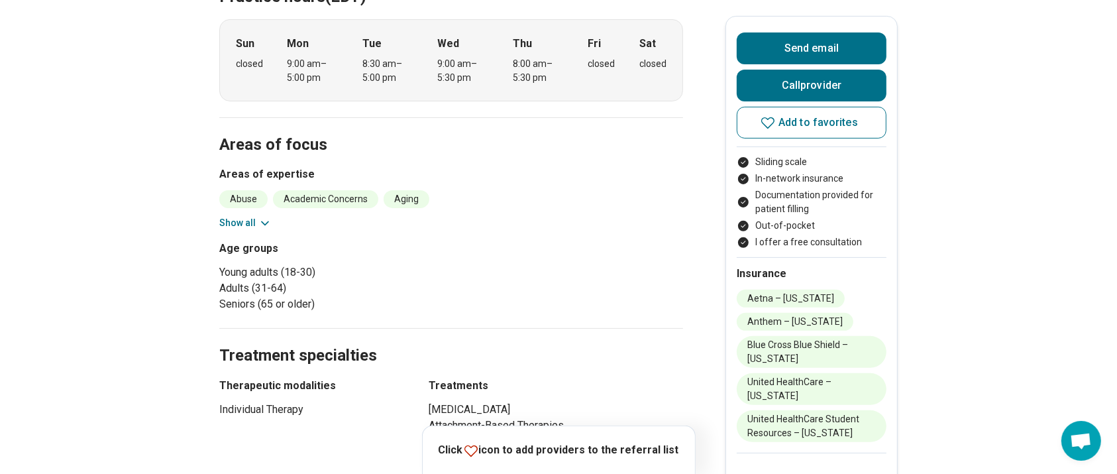
scroll to position [412, 0]
click at [260, 223] on button "Show all" at bounding box center [245, 222] width 52 height 14
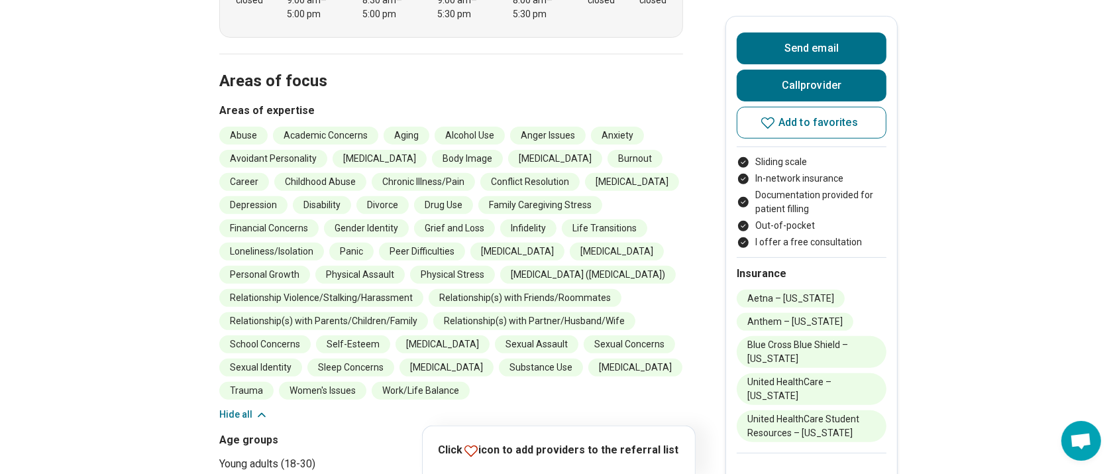
scroll to position [496, 0]
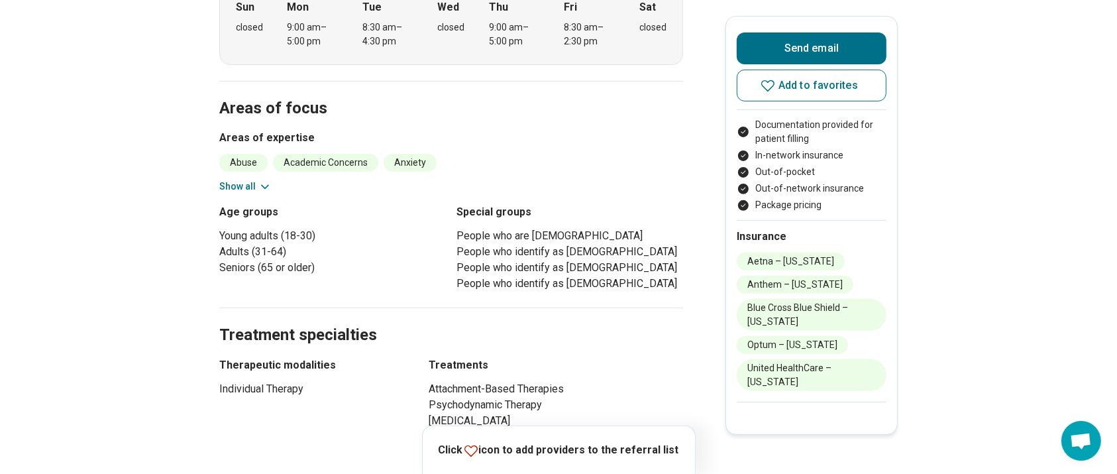
scroll to position [440, 0]
click at [258, 179] on button "Show all" at bounding box center [245, 186] width 52 height 14
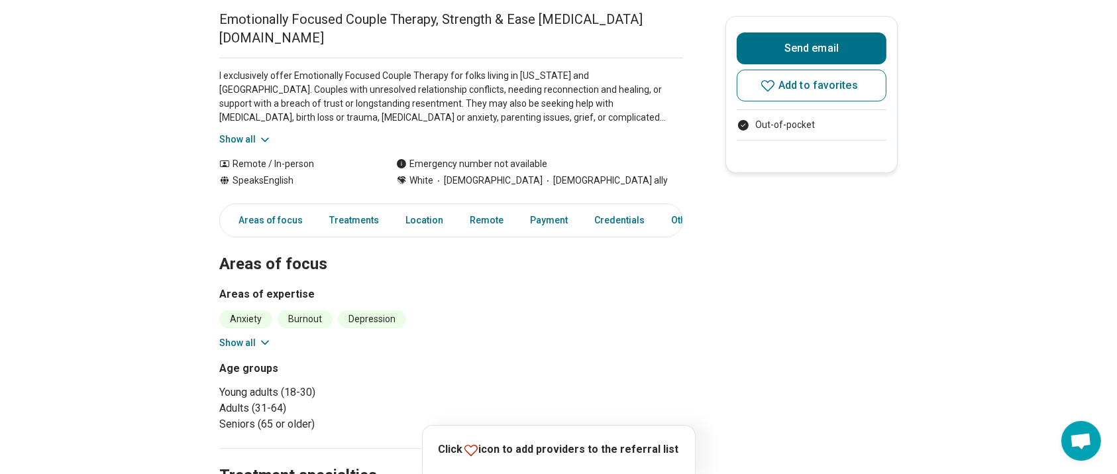
scroll to position [144, 0]
click at [237, 347] on button "Show all" at bounding box center [245, 342] width 52 height 14
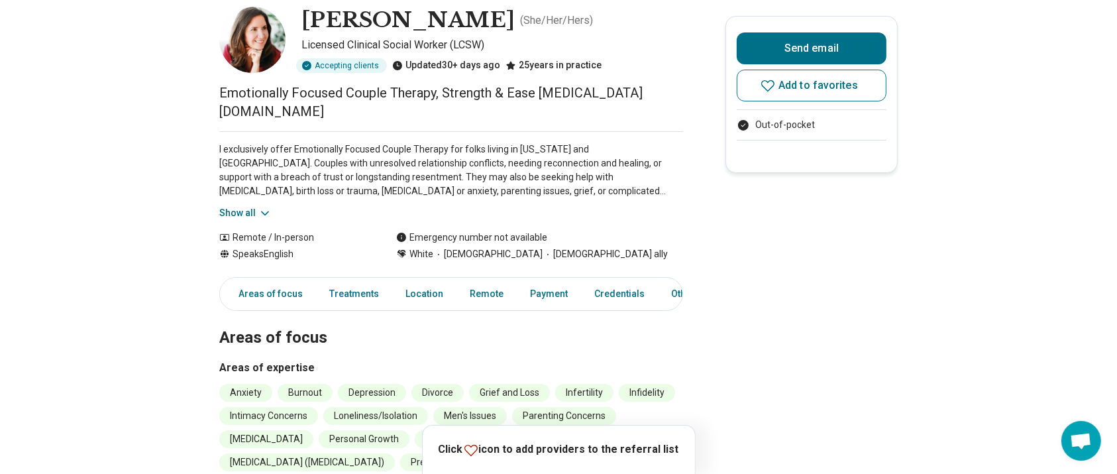
scroll to position [68, 0]
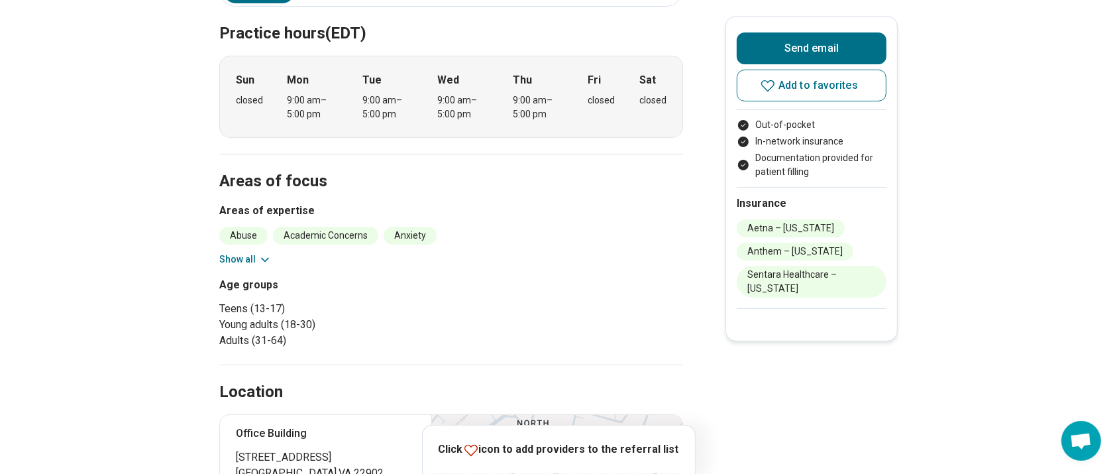
scroll to position [321, 0]
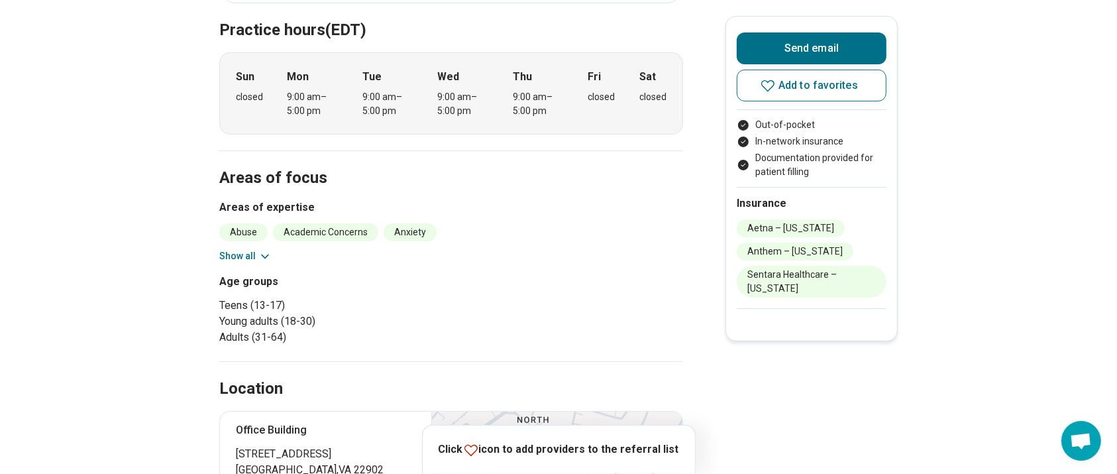
click at [244, 249] on button "Show all" at bounding box center [245, 256] width 52 height 14
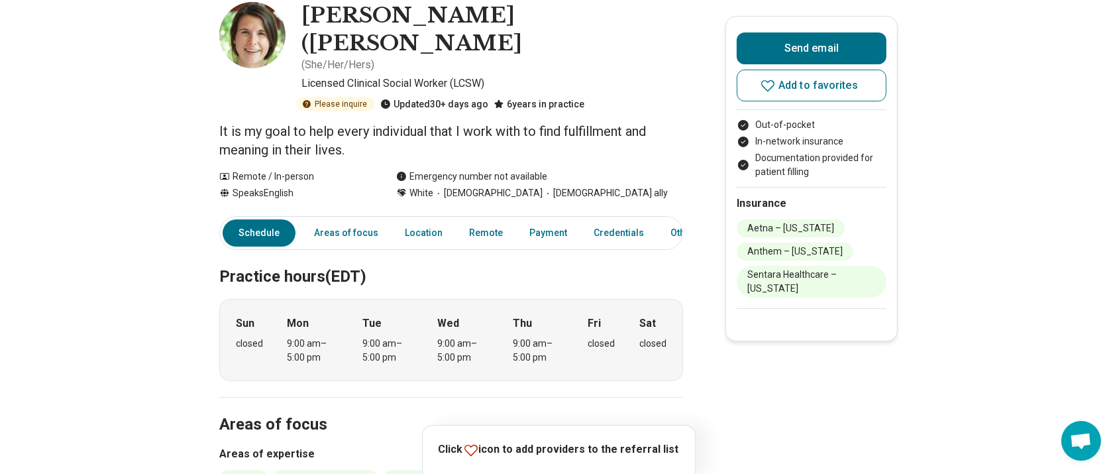
scroll to position [63, 0]
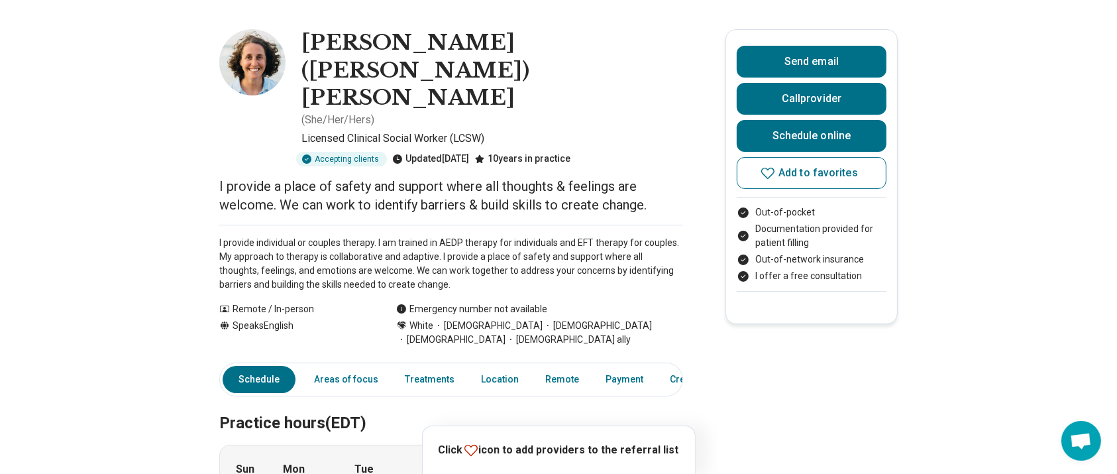
scroll to position [47, 0]
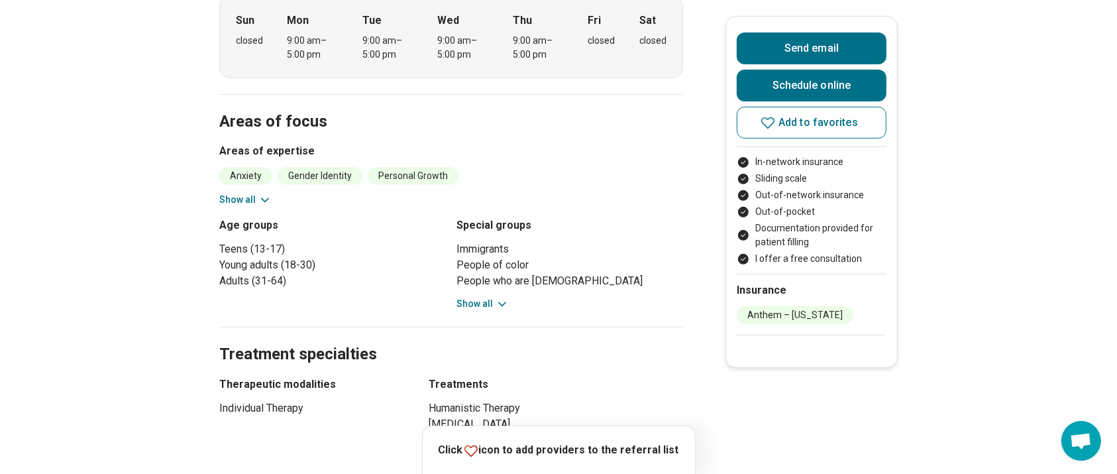
scroll to position [581, 0]
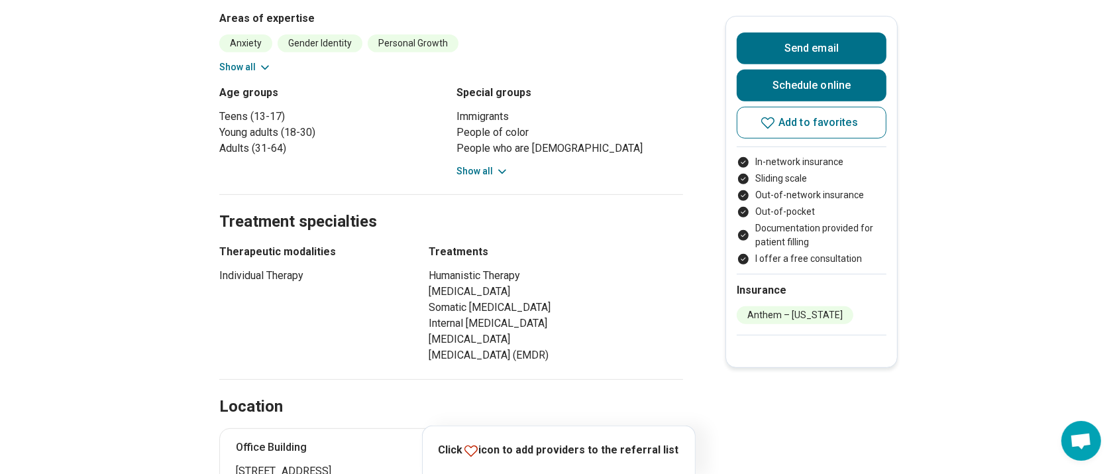
click at [248, 60] on button "Show all" at bounding box center [245, 67] width 52 height 14
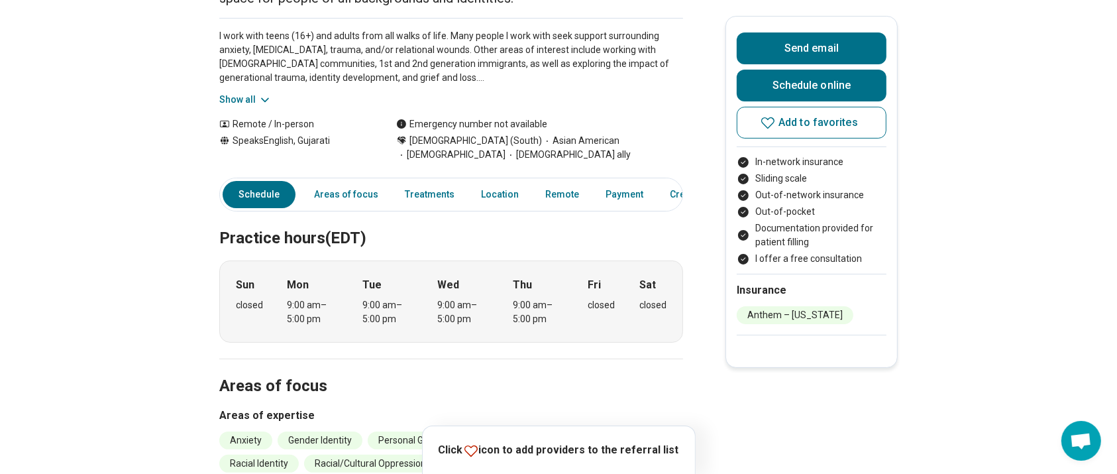
scroll to position [169, 0]
